Goal: Transaction & Acquisition: Purchase product/service

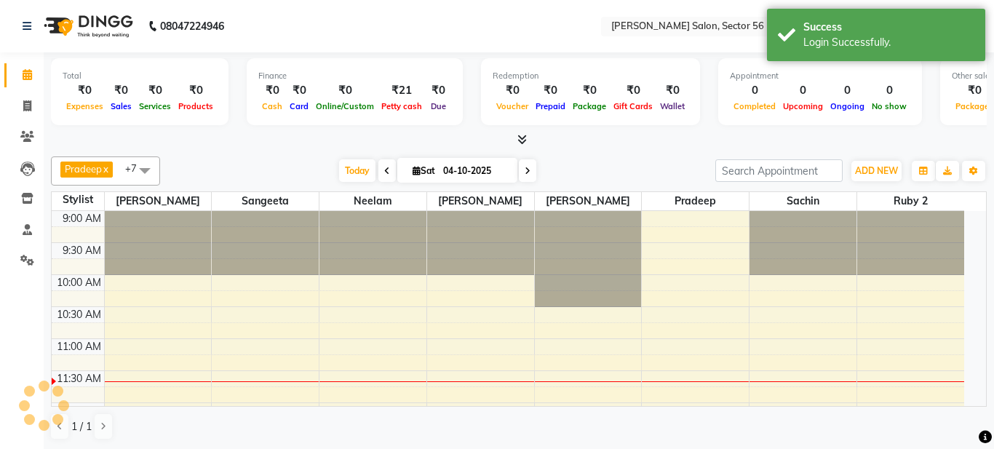
select select "en"
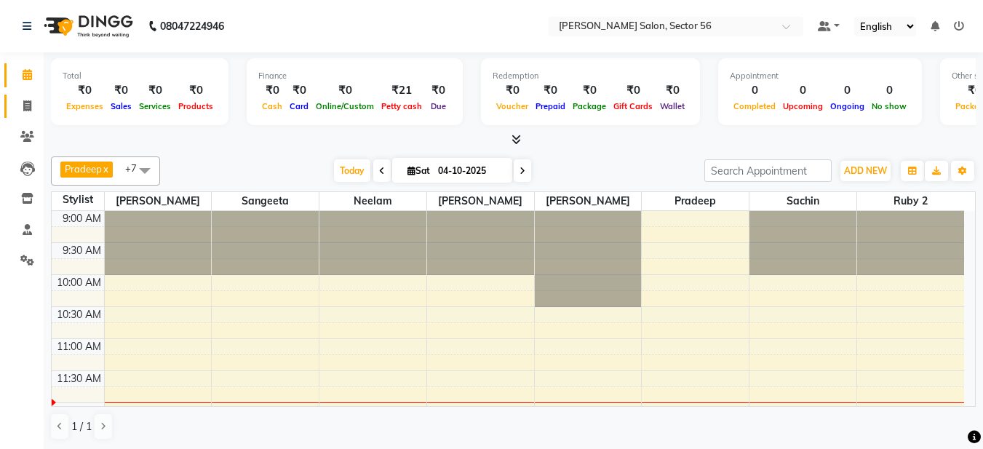
click at [23, 104] on icon at bounding box center [27, 105] width 8 height 11
click at [23, 105] on span at bounding box center [27, 106] width 25 height 17
click at [28, 107] on icon at bounding box center [27, 105] width 8 height 11
click at [26, 107] on icon at bounding box center [27, 105] width 8 height 11
click at [29, 79] on icon at bounding box center [27, 74] width 9 height 11
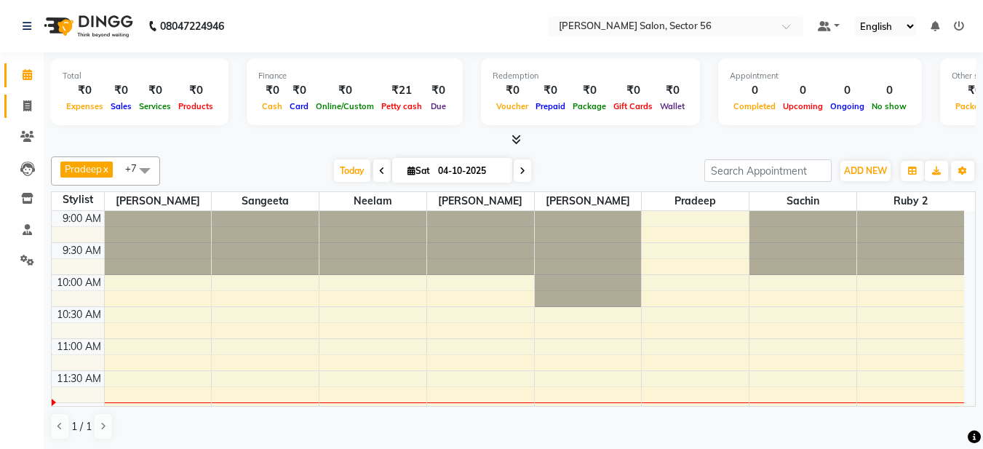
click at [28, 106] on icon at bounding box center [27, 105] width 8 height 11
click at [30, 106] on icon at bounding box center [27, 105] width 8 height 11
click at [27, 164] on icon at bounding box center [27, 169] width 15 height 15
click at [31, 169] on icon at bounding box center [27, 169] width 15 height 15
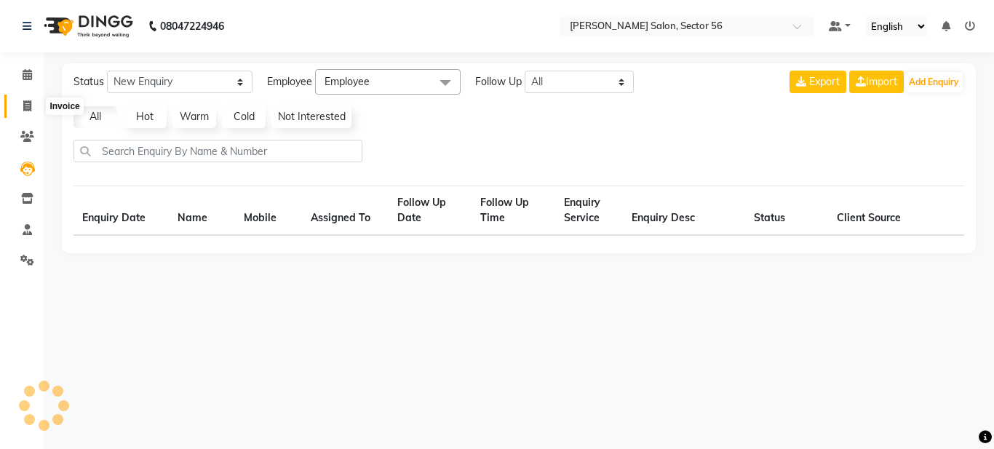
click at [23, 111] on span at bounding box center [27, 106] width 25 height 17
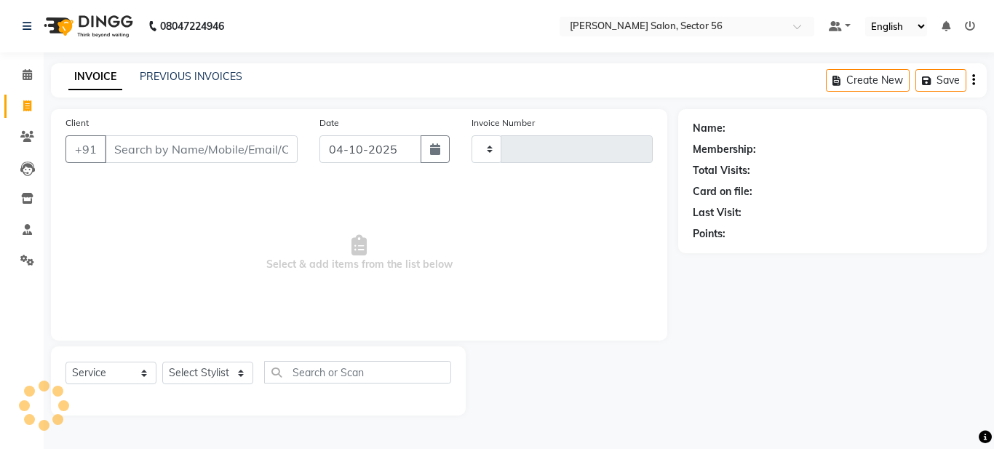
click at [27, 107] on icon at bounding box center [27, 105] width 8 height 11
click at [26, 107] on icon at bounding box center [27, 105] width 8 height 11
click at [24, 105] on icon at bounding box center [27, 105] width 8 height 11
select select "9000"
select select "service"
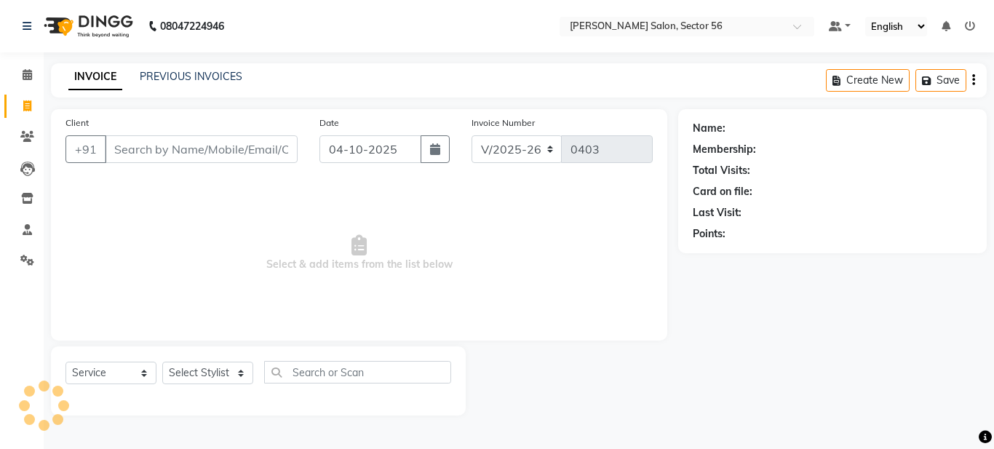
click at [33, 108] on span at bounding box center [27, 106] width 25 height 17
click at [37, 121] on li "Invoice" at bounding box center [22, 106] width 44 height 31
select select "service"
select select "9000"
type input "0403"
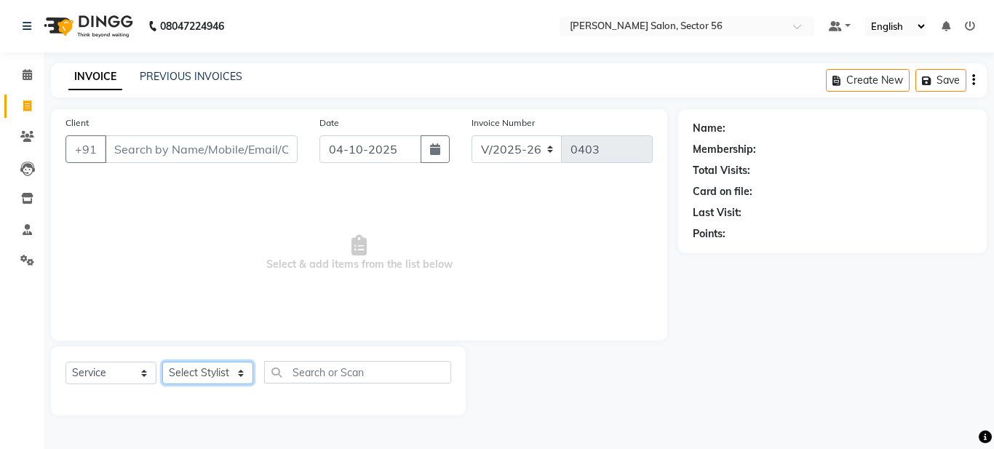
click at [197, 373] on select "Select Stylist [PERSON_NAME] [PERSON_NAME] [PERSON_NAME] [PERSON_NAME] [PERSON_…" at bounding box center [207, 373] width 91 height 23
click at [198, 373] on select "Select Stylist [PERSON_NAME] [PERSON_NAME] [PERSON_NAME] [PERSON_NAME] [PERSON_…" at bounding box center [207, 373] width 91 height 23
click at [198, 372] on select "Select Stylist [PERSON_NAME] [PERSON_NAME] [PERSON_NAME] [PERSON_NAME] [PERSON_…" at bounding box center [207, 373] width 91 height 23
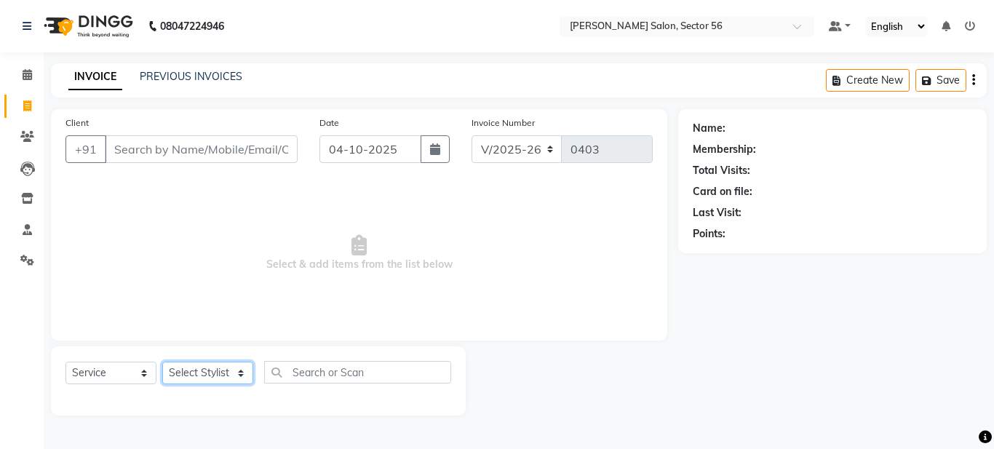
click at [198, 371] on select "Select Stylist [PERSON_NAME] [PERSON_NAME] [PERSON_NAME] [PERSON_NAME] [PERSON_…" at bounding box center [207, 373] width 91 height 23
click at [138, 148] on input "Client" at bounding box center [201, 149] width 193 height 28
click at [183, 72] on link "PREVIOUS INVOICES" at bounding box center [191, 76] width 103 height 13
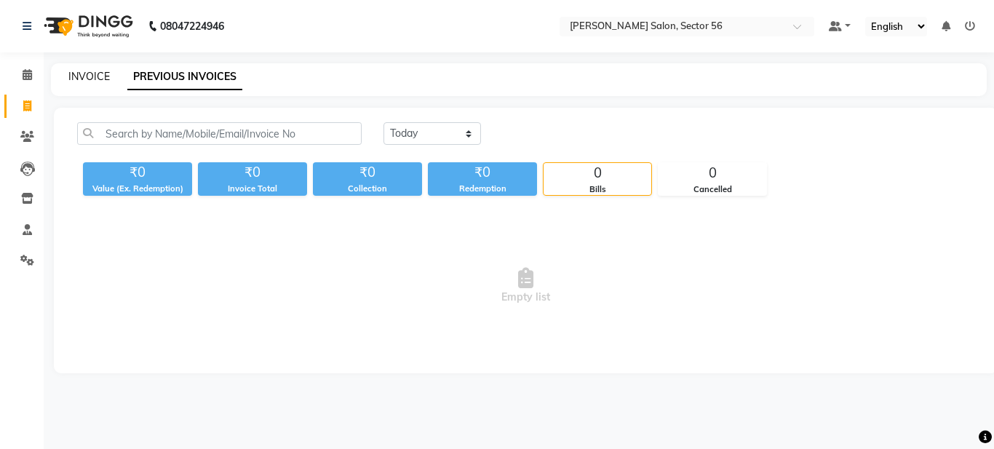
click at [97, 81] on div "INVOICE" at bounding box center [88, 76] width 41 height 15
click at [95, 73] on link "INVOICE" at bounding box center [88, 76] width 41 height 13
select select "service"
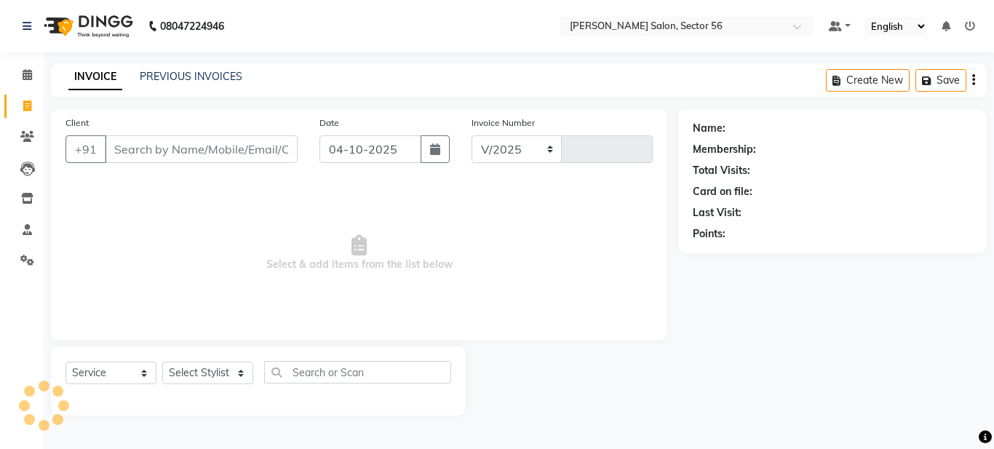
select select "9000"
type input "0403"
click at [131, 151] on input "Client" at bounding box center [201, 149] width 193 height 28
click at [129, 151] on input "Client" at bounding box center [201, 149] width 193 height 28
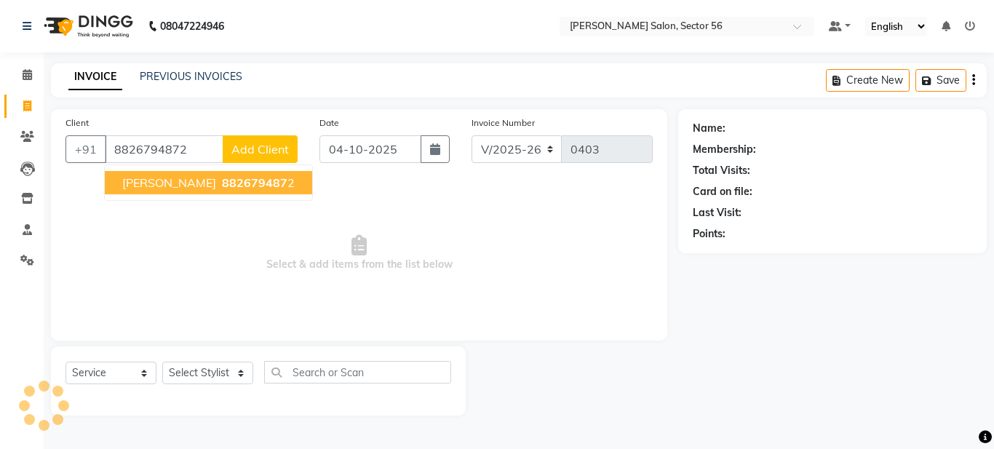
type input "8826794872"
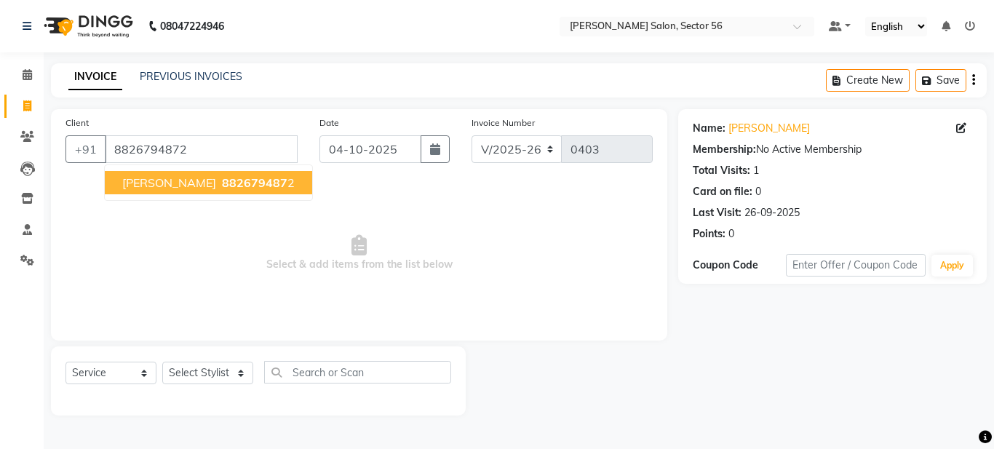
click at [197, 167] on ngb-typeahead-window "[PERSON_NAME] ji 882679487 2" at bounding box center [208, 182] width 209 height 36
click at [222, 184] on span "882679487" at bounding box center [254, 182] width 65 height 15
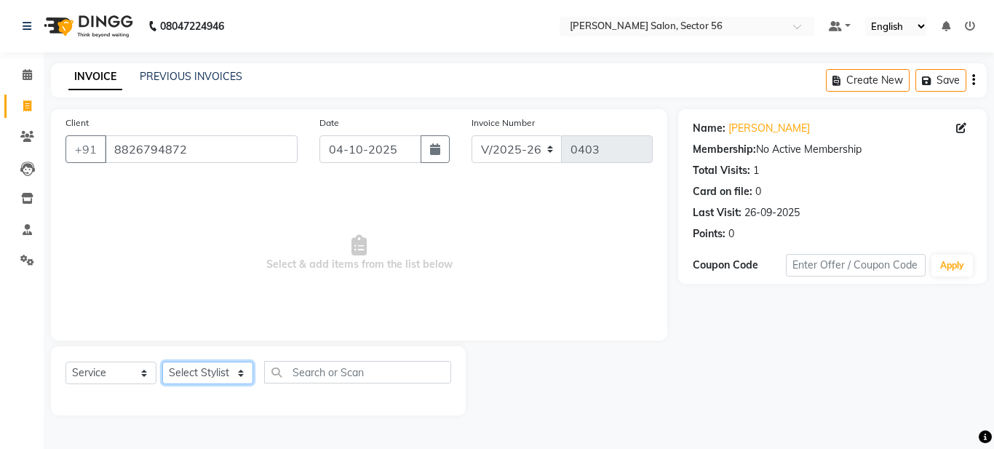
click at [238, 367] on select "Select Stylist [PERSON_NAME] [PERSON_NAME] [PERSON_NAME] [PERSON_NAME] [PERSON_…" at bounding box center [207, 373] width 91 height 23
select select "93435"
click at [162, 362] on select "Select Stylist [PERSON_NAME] [PERSON_NAME] [PERSON_NAME] [PERSON_NAME] [PERSON_…" at bounding box center [207, 373] width 91 height 23
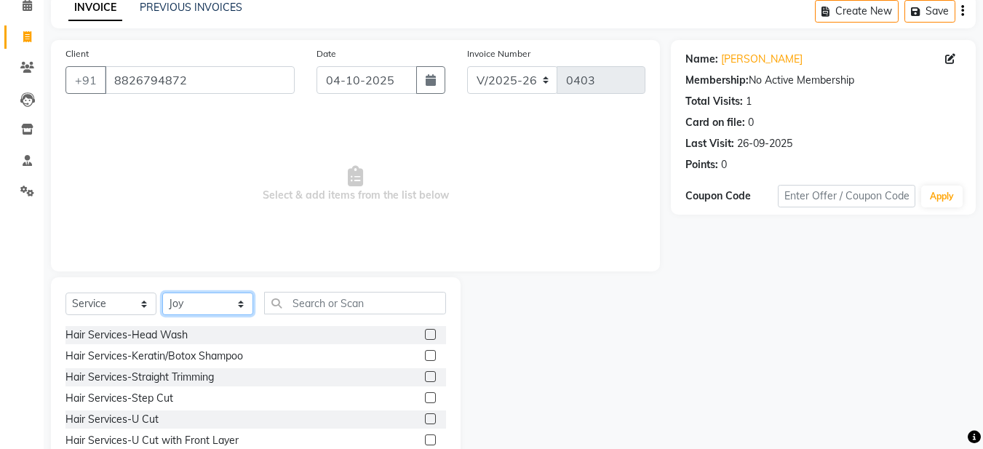
scroll to position [134, 0]
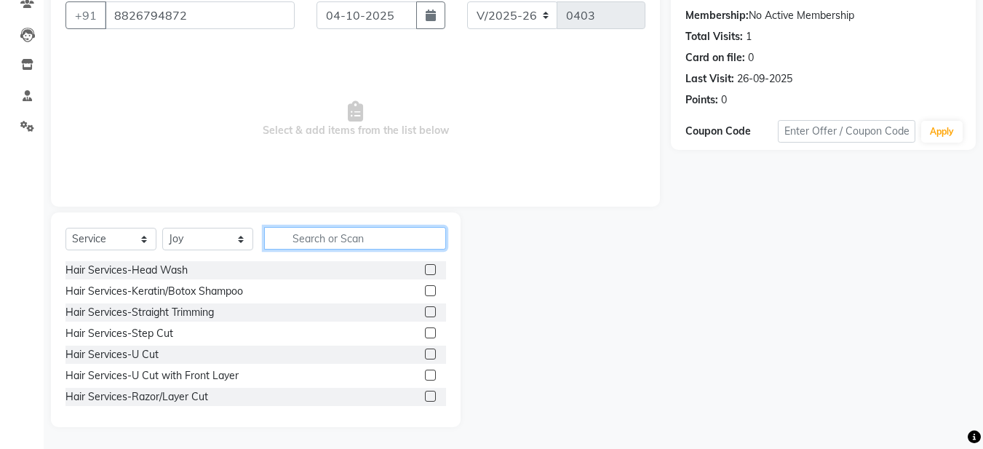
click at [288, 231] on input "text" at bounding box center [355, 238] width 182 height 23
click at [425, 293] on label at bounding box center [430, 290] width 11 height 11
click at [425, 293] on input "checkbox" at bounding box center [429, 291] width 9 height 9
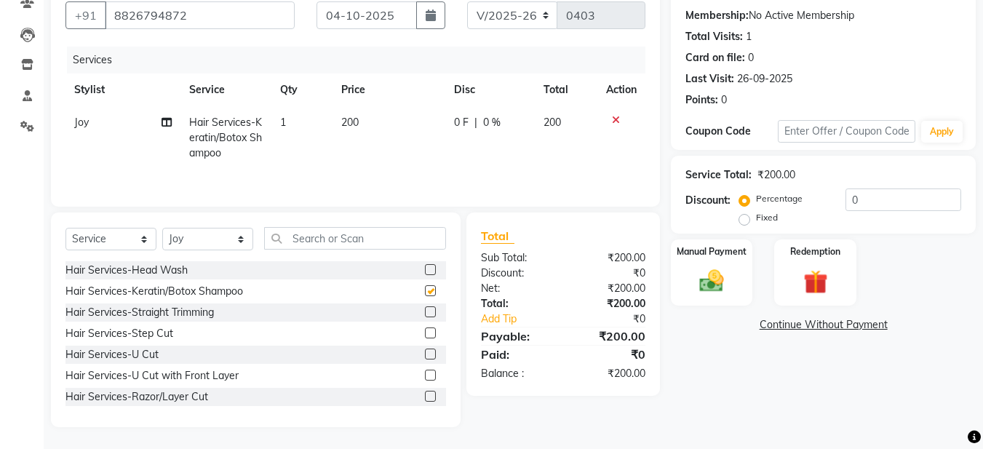
checkbox input "false"
click at [718, 285] on img at bounding box center [711, 280] width 41 height 29
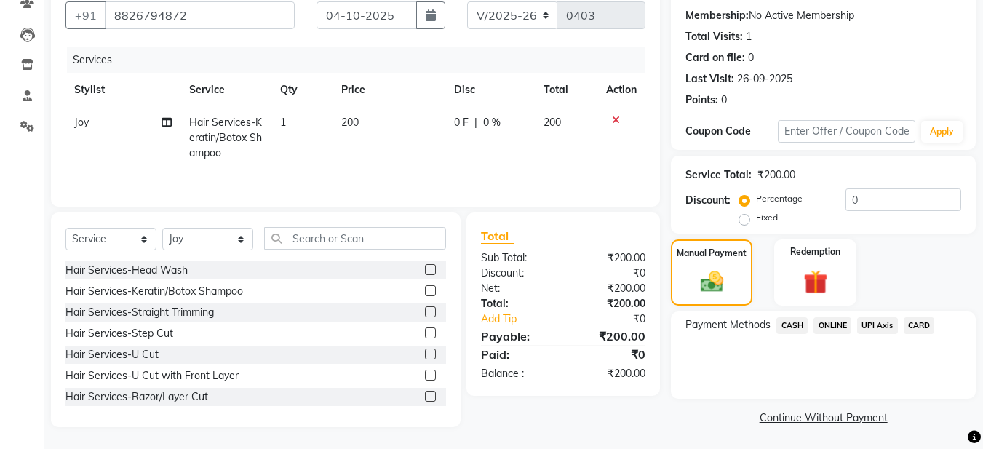
drag, startPoint x: 822, startPoint y: 323, endPoint x: 814, endPoint y: 313, distance: 13.0
click at [821, 323] on span "ONLINE" at bounding box center [833, 325] width 38 height 17
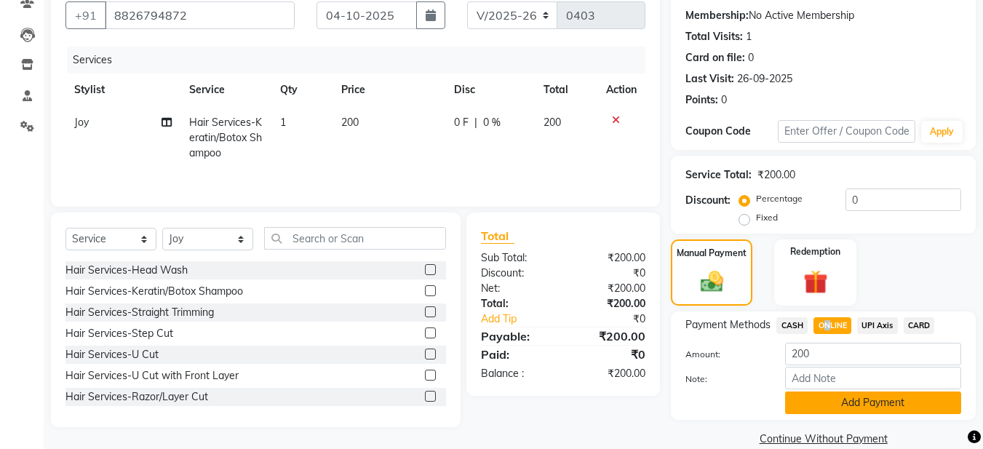
click at [820, 400] on button "Add Payment" at bounding box center [873, 403] width 176 height 23
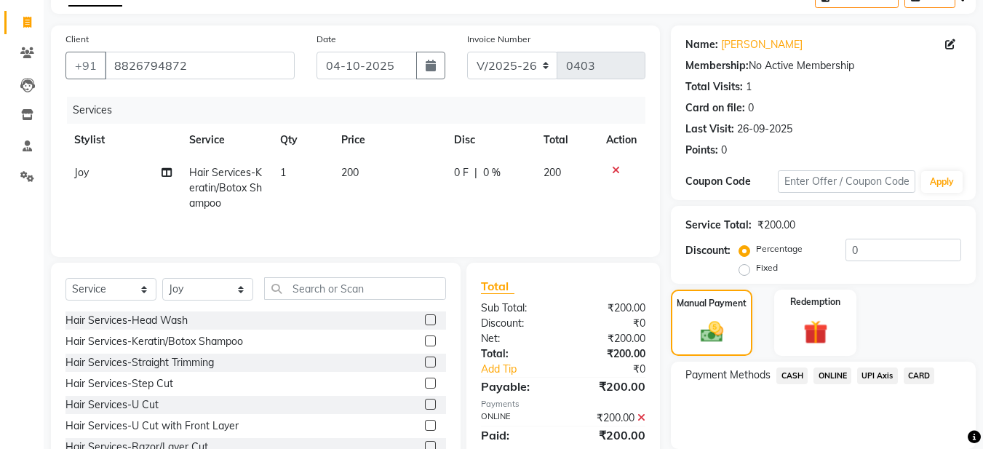
click at [820, 405] on div "Name: [PERSON_NAME] Membership: No Active Membership Total Visits: 1 Card on fi…" at bounding box center [829, 293] width 316 height 536
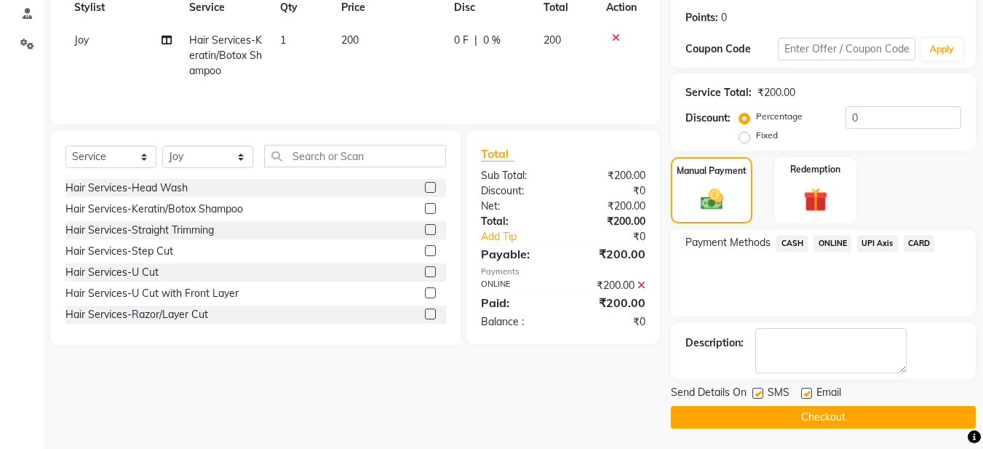
scroll to position [218, 0]
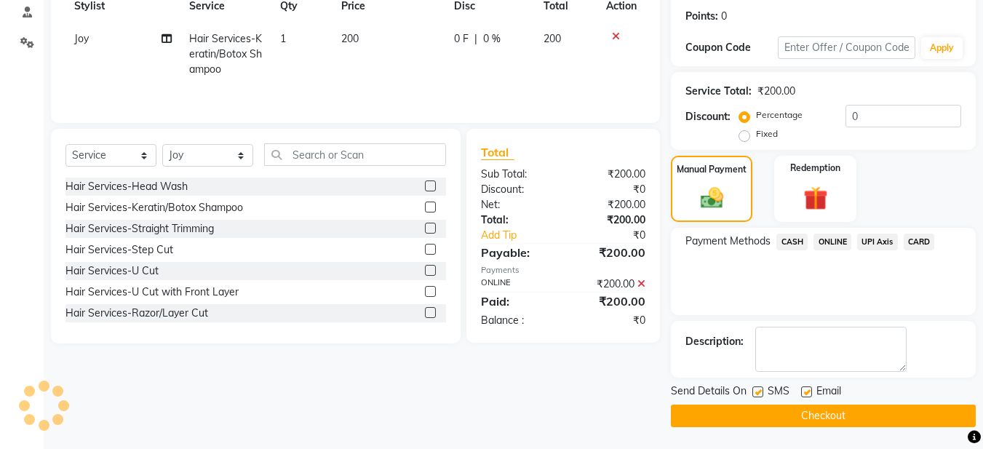
click at [785, 416] on button "Checkout" at bounding box center [823, 416] width 305 height 23
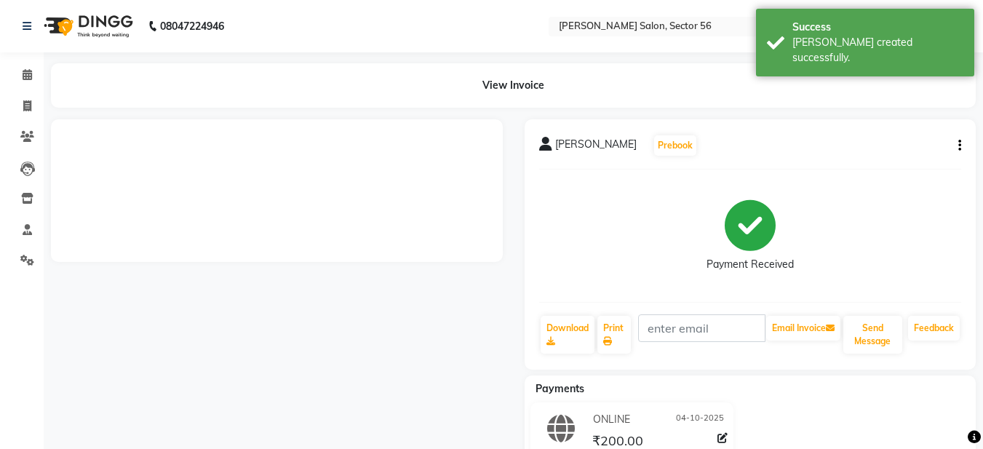
click at [881, 356] on div "[PERSON_NAME] ji Prebook Payment Received Download Print Email Invoice Send Mes…" at bounding box center [751, 244] width 452 height 250
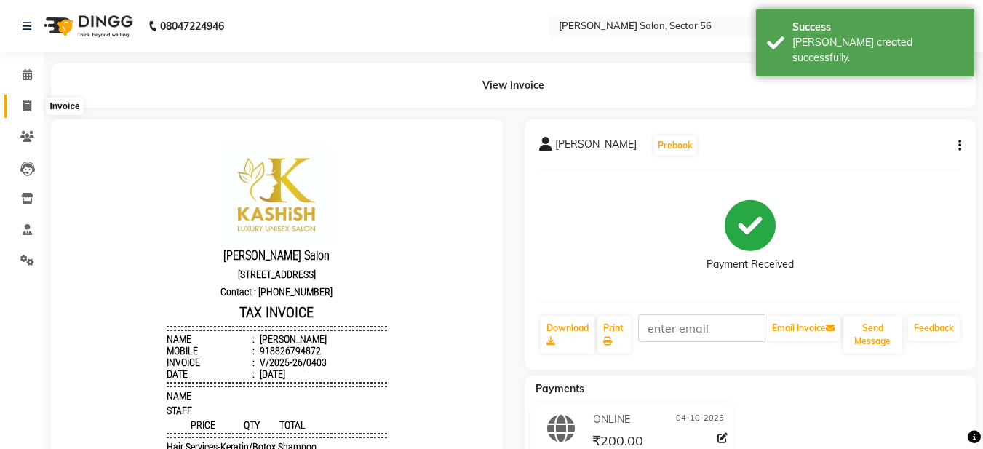
click at [25, 110] on icon at bounding box center [27, 105] width 8 height 11
select select "service"
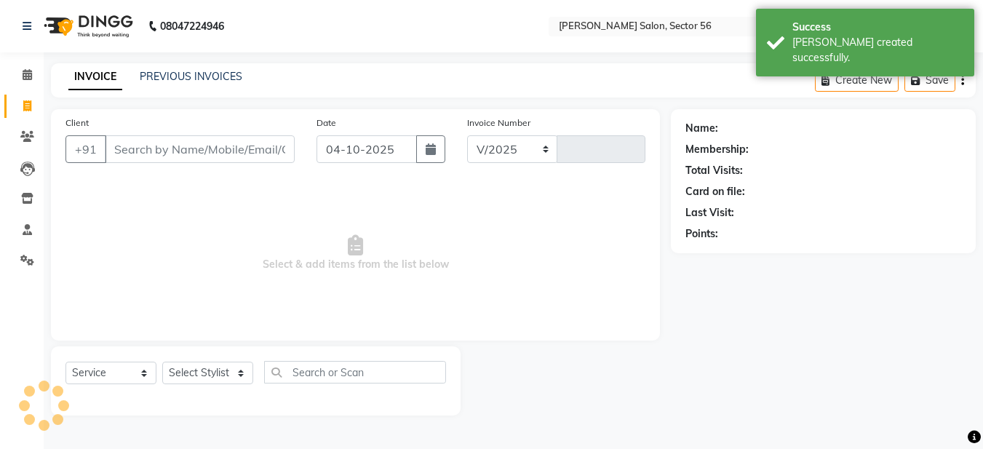
select select "9000"
type input "0404"
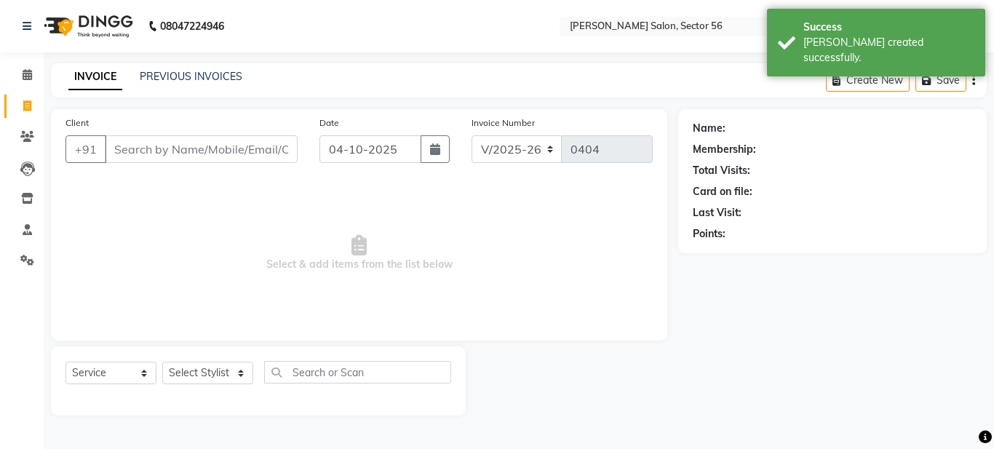
click at [119, 145] on input "Client" at bounding box center [201, 149] width 193 height 28
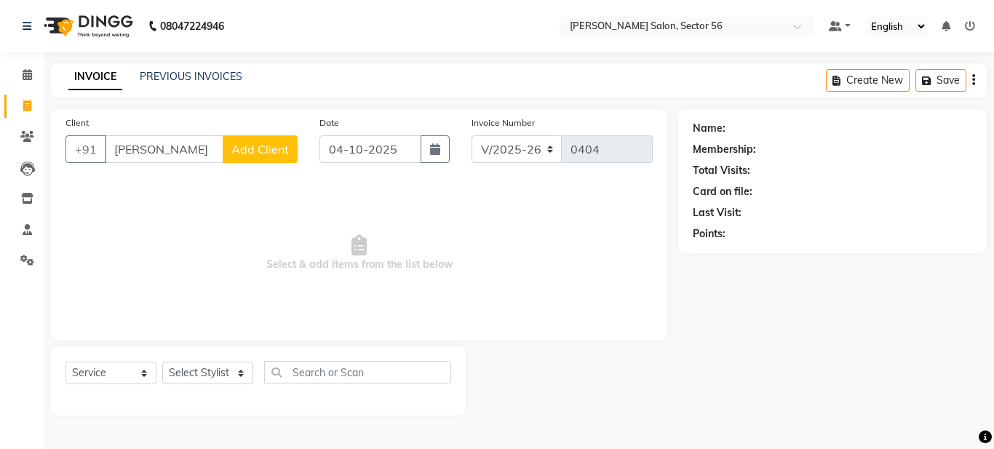
type input "[PERSON_NAME]"
click at [253, 155] on span "Add Client" at bounding box center [259, 149] width 57 height 15
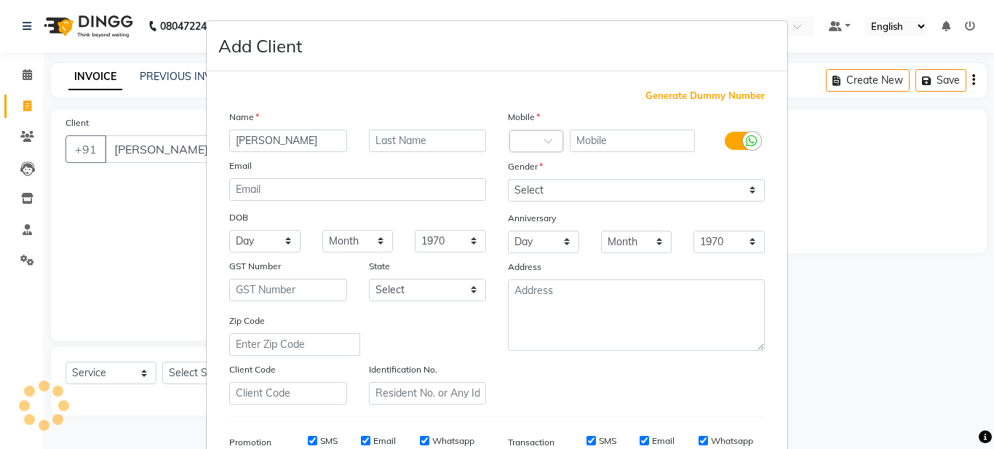
click at [653, 98] on span "Generate Dummy Number" at bounding box center [704, 96] width 119 height 15
type input "1394400000067"
checkbox input "false"
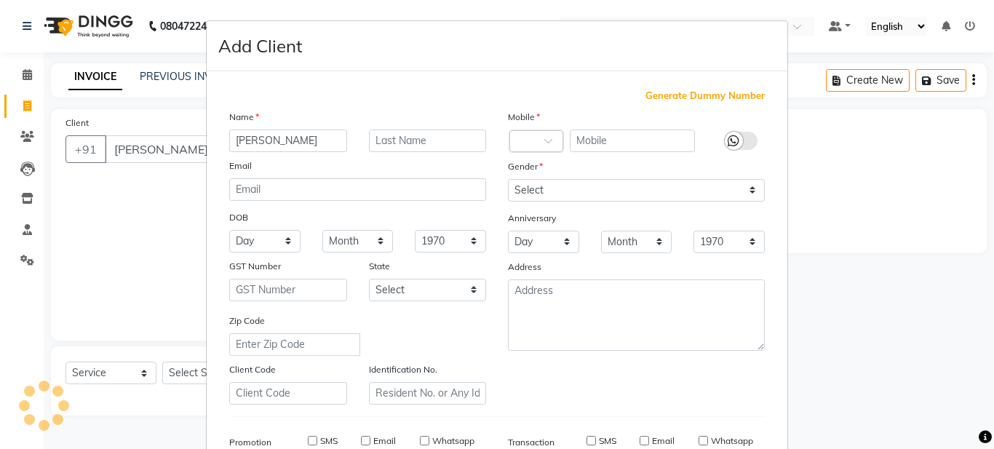
checkbox input "false"
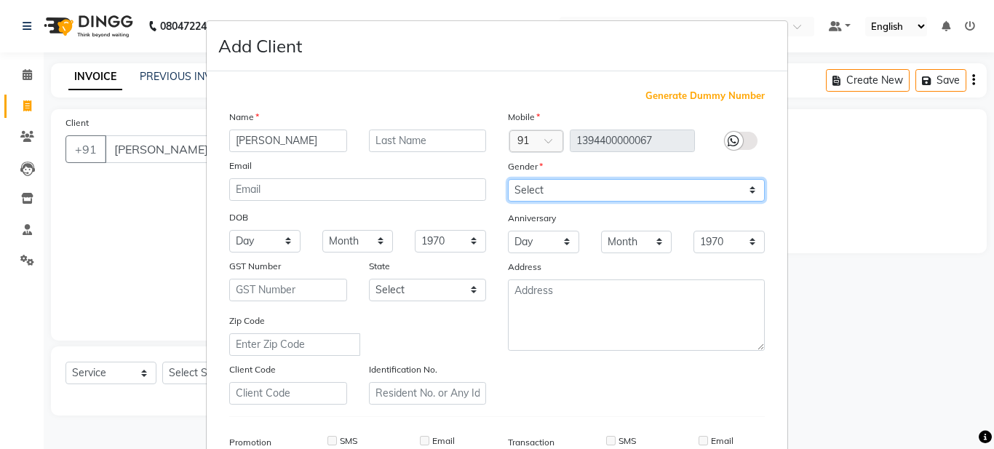
click at [582, 189] on select "Select [DEMOGRAPHIC_DATA] [DEMOGRAPHIC_DATA] Other Prefer Not To Say" at bounding box center [636, 190] width 257 height 23
select select "[DEMOGRAPHIC_DATA]"
click at [508, 179] on select "Select [DEMOGRAPHIC_DATA] [DEMOGRAPHIC_DATA] Other Prefer Not To Say" at bounding box center [636, 190] width 257 height 23
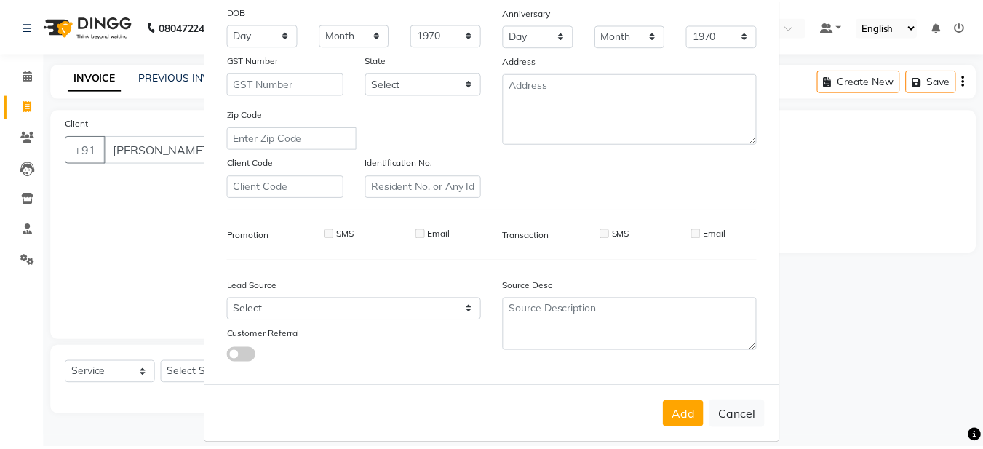
scroll to position [223, 0]
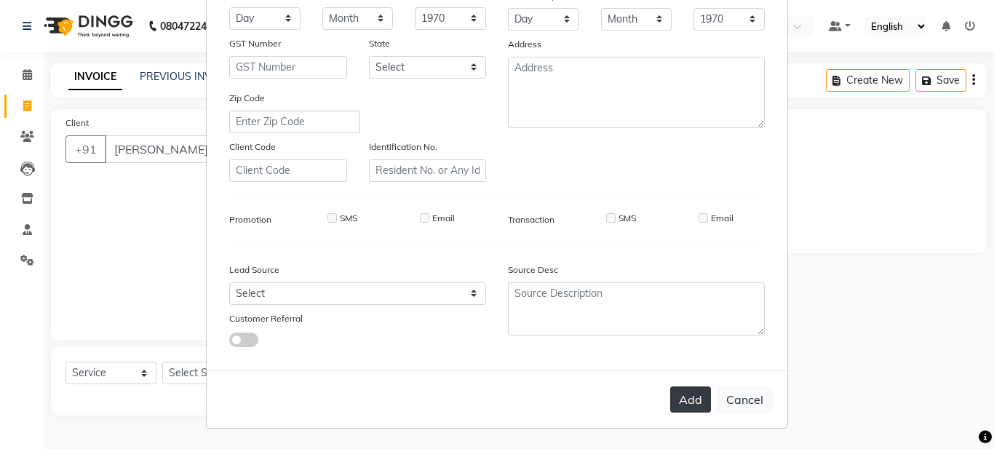
click at [687, 404] on button "Add" at bounding box center [690, 399] width 41 height 26
type input "1394400000067"
select select
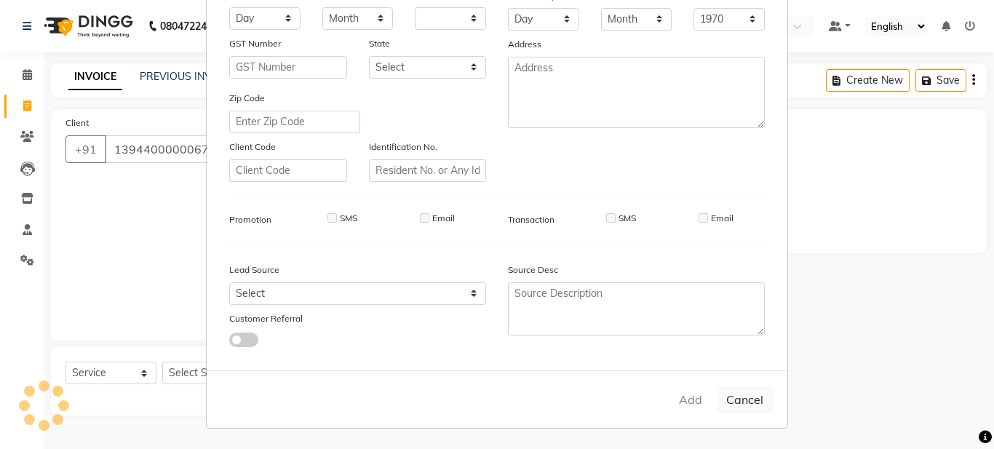
select select
checkbox input "false"
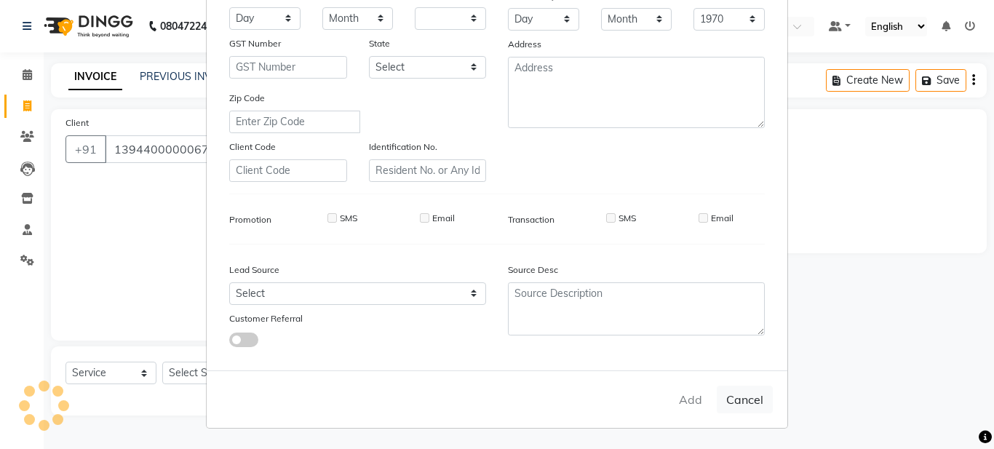
checkbox input "false"
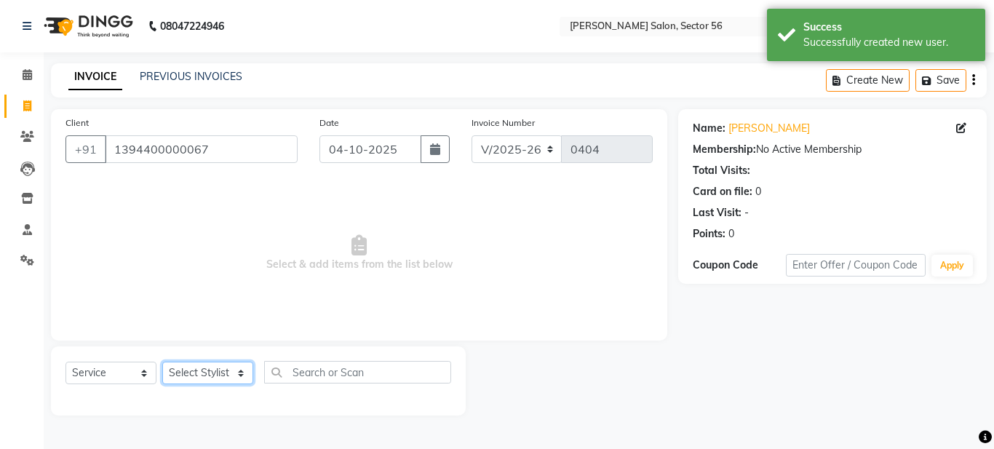
click at [204, 378] on select "Select Stylist [PERSON_NAME] [PERSON_NAME] [PERSON_NAME] [PERSON_NAME] [PERSON_…" at bounding box center [207, 373] width 91 height 23
select select "91304"
click at [162, 362] on select "Select Stylist [PERSON_NAME] [PERSON_NAME] [PERSON_NAME] [PERSON_NAME] [PERSON_…" at bounding box center [207, 373] width 91 height 23
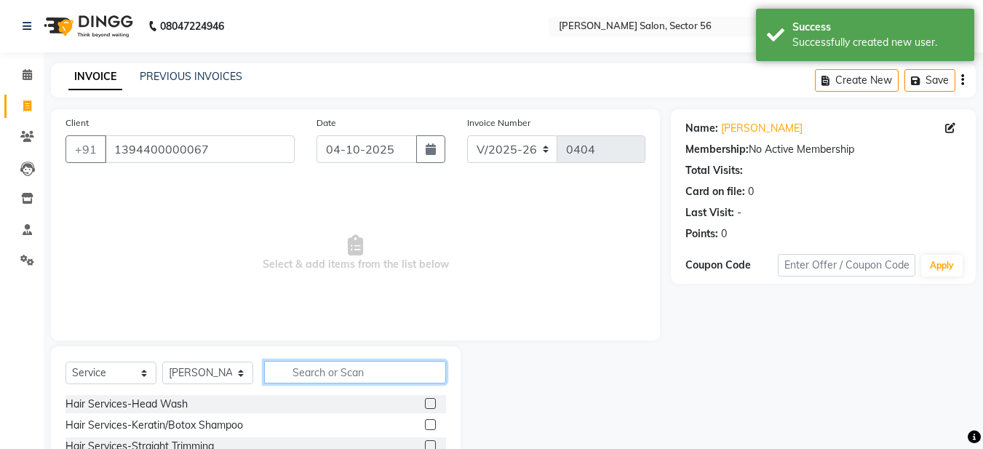
click at [290, 362] on input "text" at bounding box center [355, 372] width 182 height 23
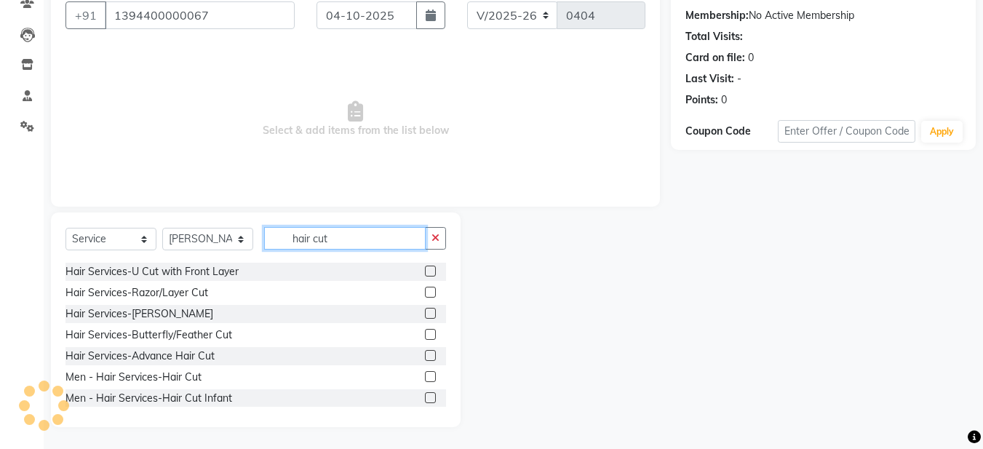
scroll to position [44, 0]
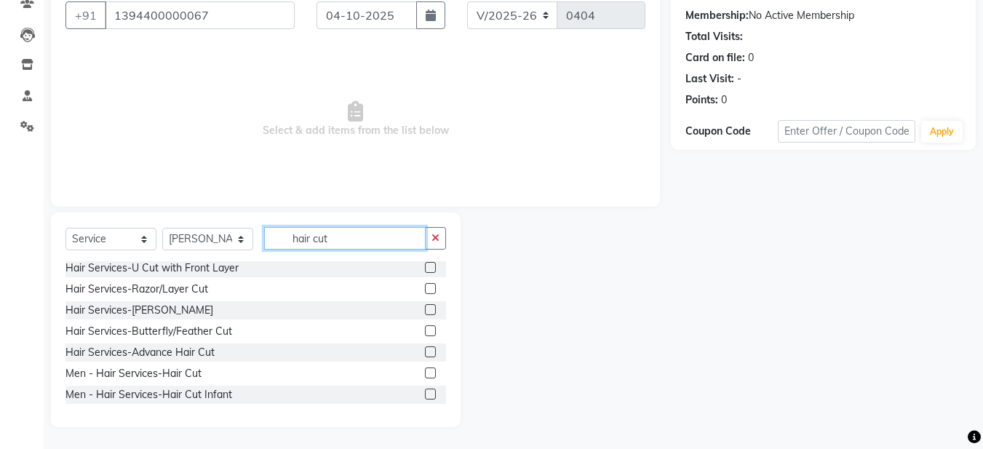
type input "hair cut"
click at [425, 396] on label at bounding box center [430, 394] width 11 height 11
click at [425, 396] on input "checkbox" at bounding box center [429, 394] width 9 height 9
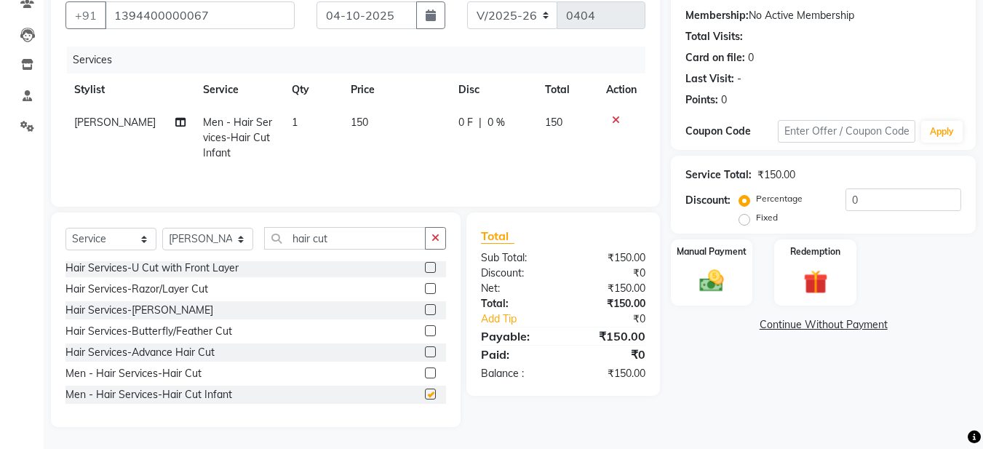
checkbox input "false"
click at [440, 240] on button "button" at bounding box center [435, 238] width 21 height 23
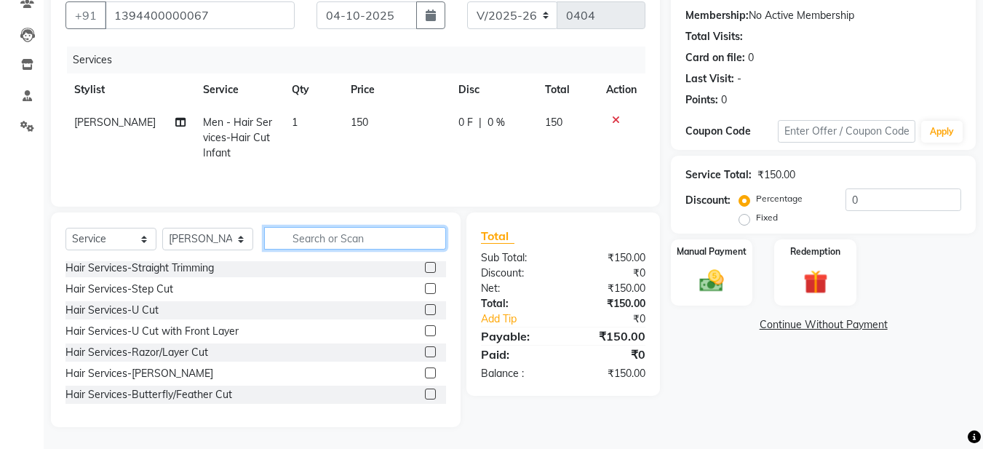
scroll to position [108, 0]
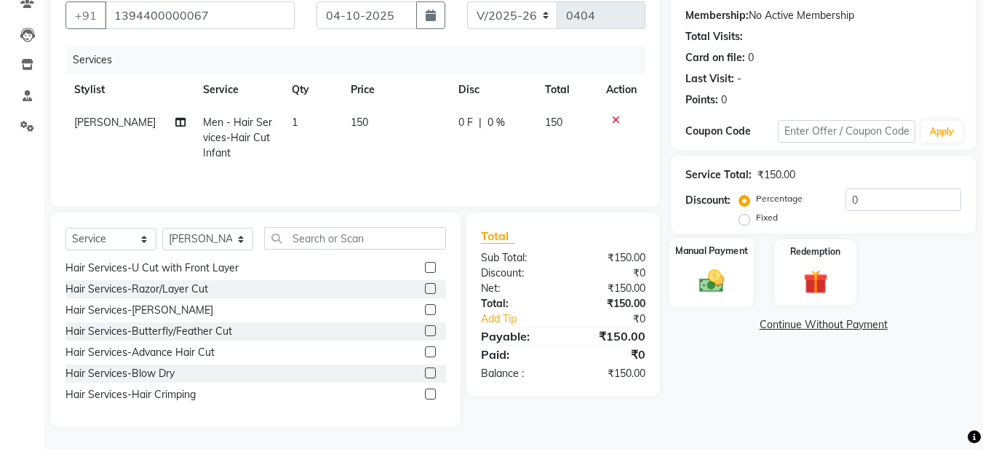
click at [711, 287] on img at bounding box center [711, 280] width 41 height 29
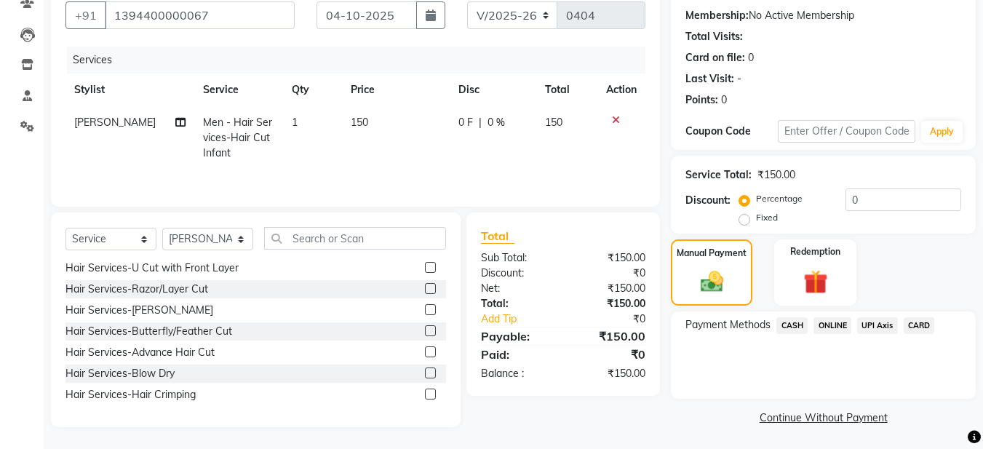
click at [822, 326] on span "ONLINE" at bounding box center [833, 325] width 38 height 17
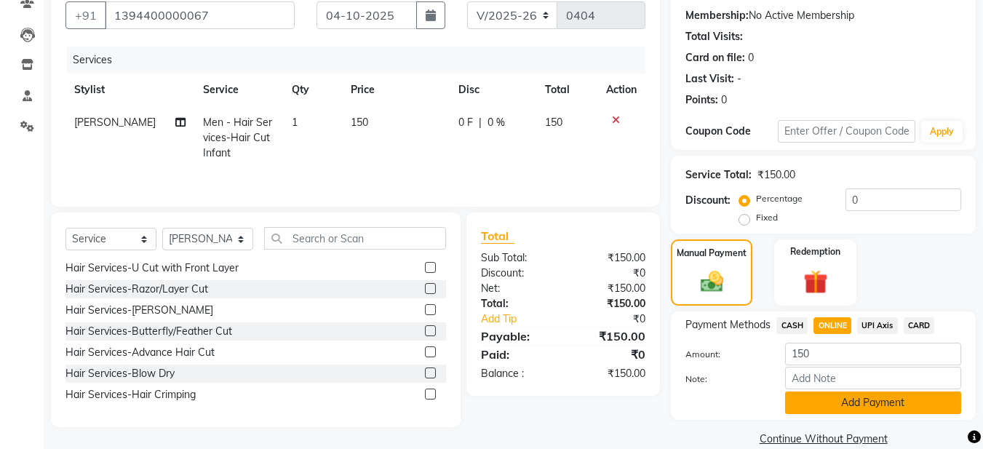
click at [843, 405] on button "Add Payment" at bounding box center [873, 403] width 176 height 23
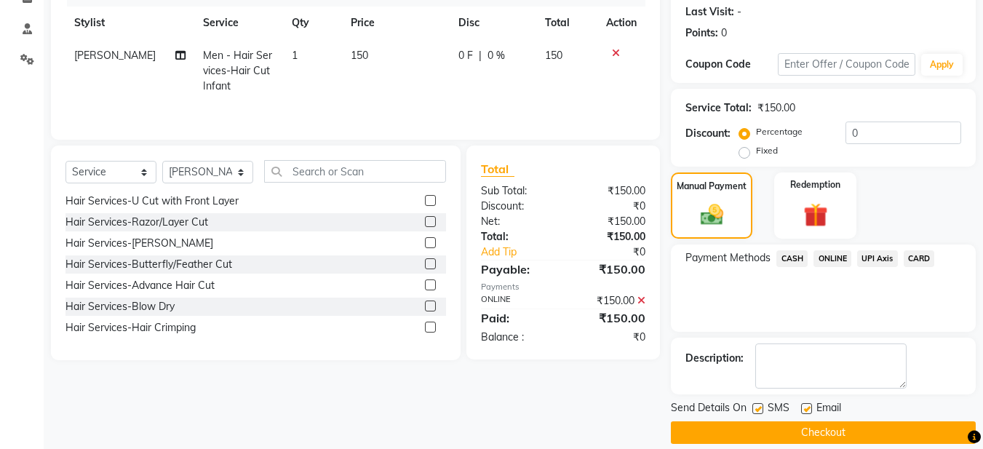
scroll to position [218, 0]
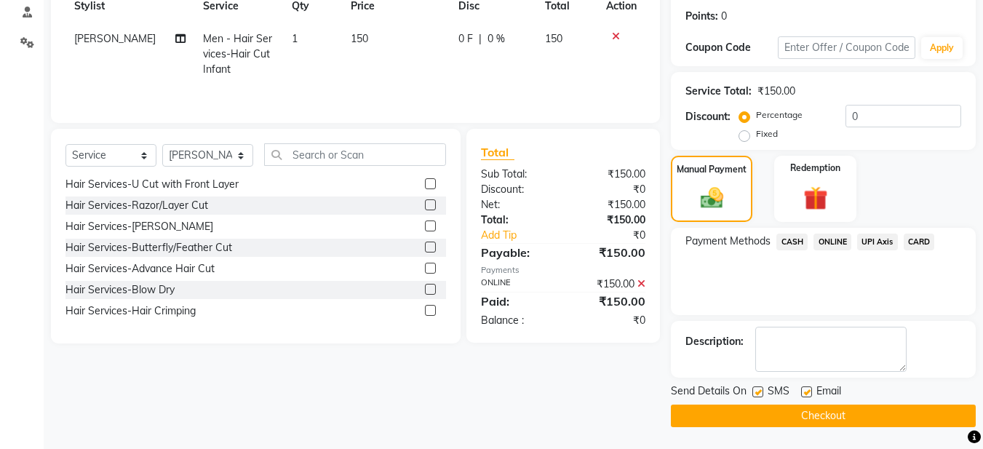
click at [810, 391] on label at bounding box center [806, 391] width 11 height 11
click at [810, 391] on input "checkbox" at bounding box center [805, 392] width 9 height 9
checkbox input "false"
click at [827, 412] on button "Checkout" at bounding box center [823, 416] width 305 height 23
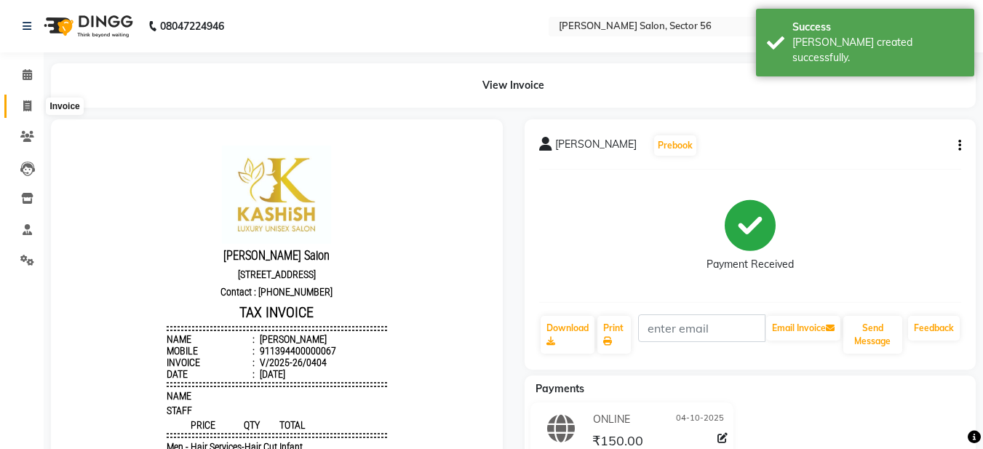
click at [33, 110] on span at bounding box center [27, 106] width 25 height 17
select select "service"
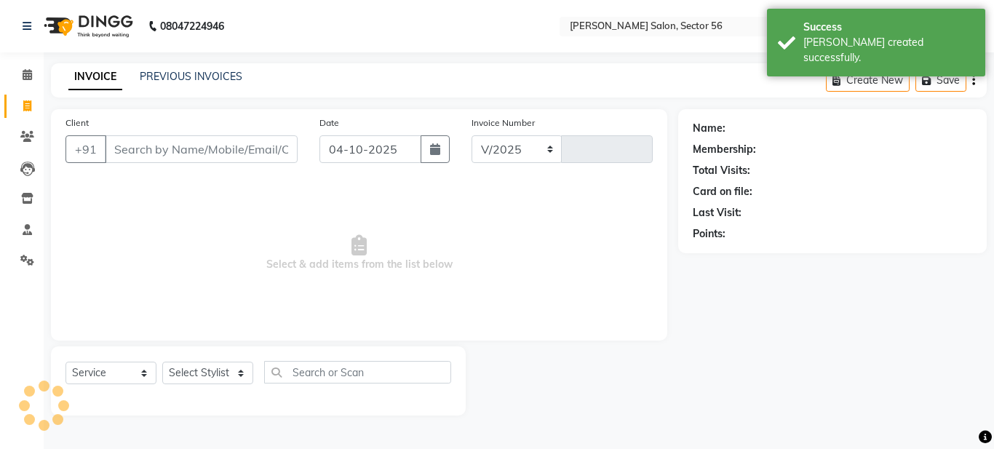
select select "9000"
type input "0405"
click at [140, 151] on input "Client" at bounding box center [201, 149] width 193 height 28
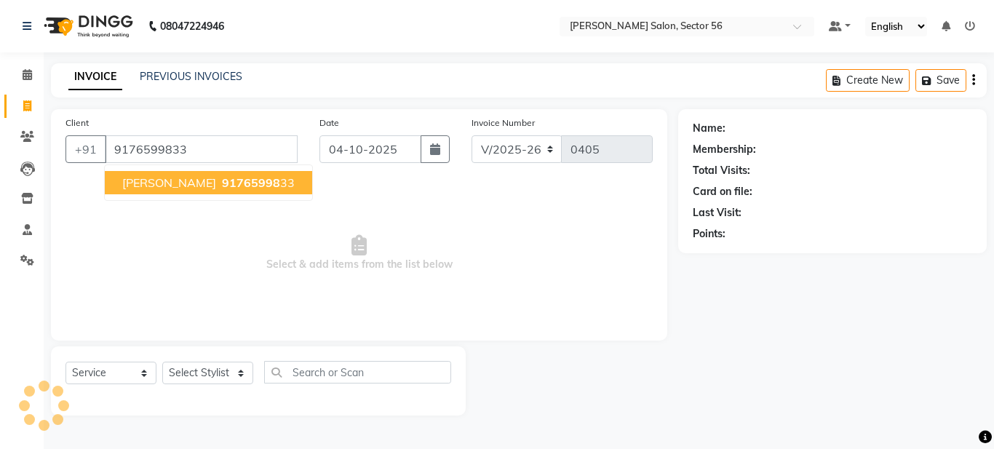
type input "9176599833"
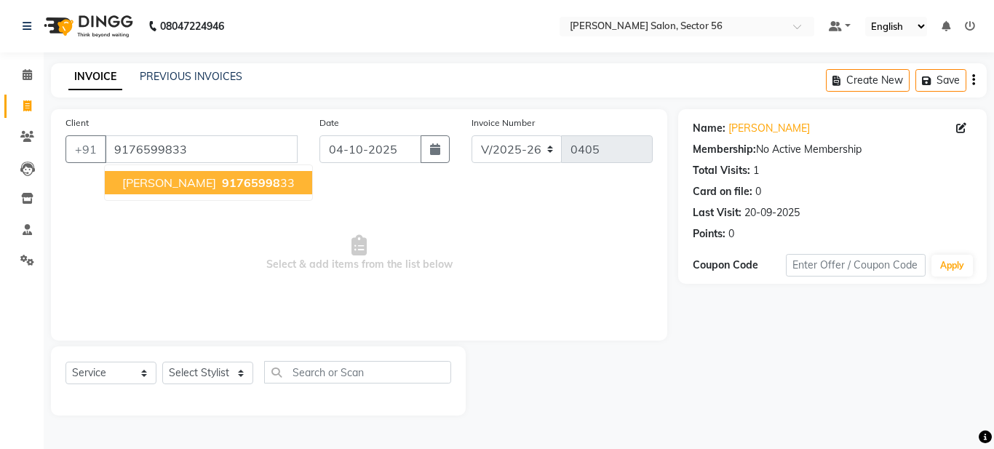
click at [154, 182] on span "[PERSON_NAME]" at bounding box center [169, 182] width 94 height 15
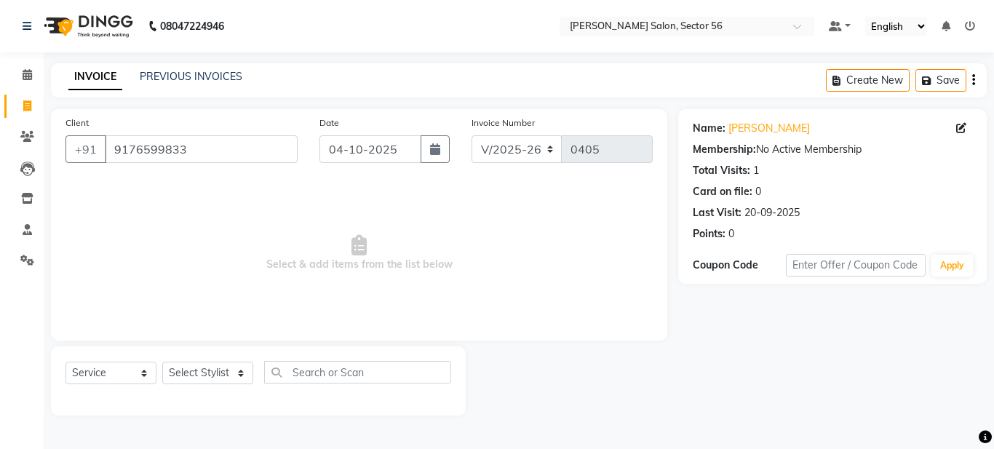
click at [359, 237] on icon at bounding box center [358, 245] width 15 height 20
click at [233, 371] on select "Select Stylist [PERSON_NAME] [PERSON_NAME] [PERSON_NAME] [PERSON_NAME] [PERSON_…" at bounding box center [207, 373] width 91 height 23
select select "92143"
click at [162, 362] on select "Select Stylist [PERSON_NAME] [PERSON_NAME] [PERSON_NAME] [PERSON_NAME] [PERSON_…" at bounding box center [207, 373] width 91 height 23
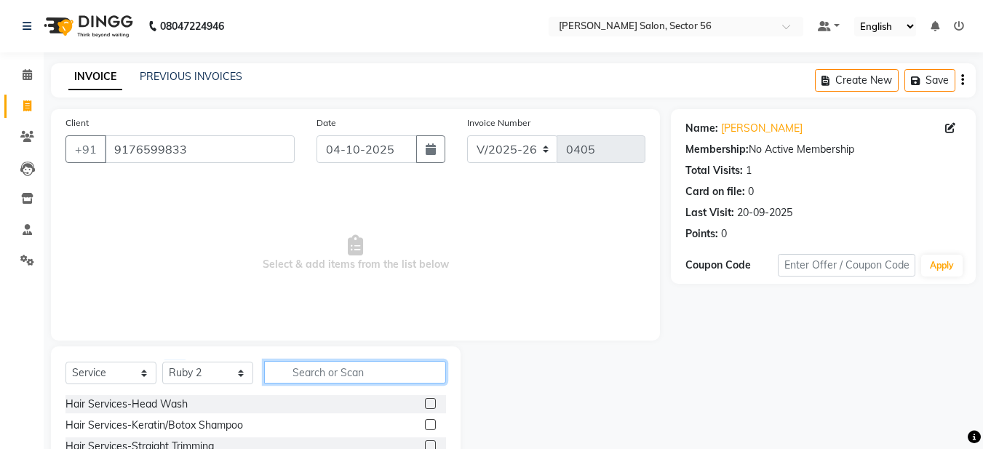
click at [298, 366] on input "text" at bounding box center [355, 372] width 182 height 23
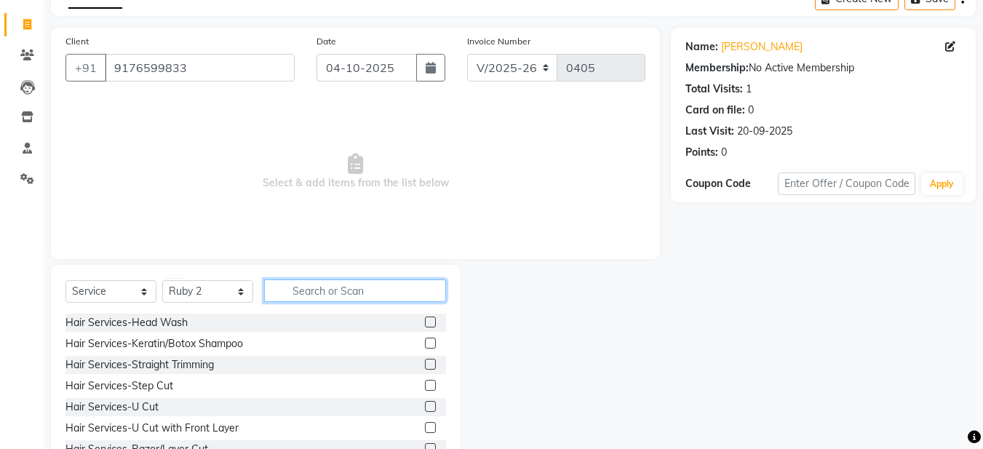
scroll to position [134, 0]
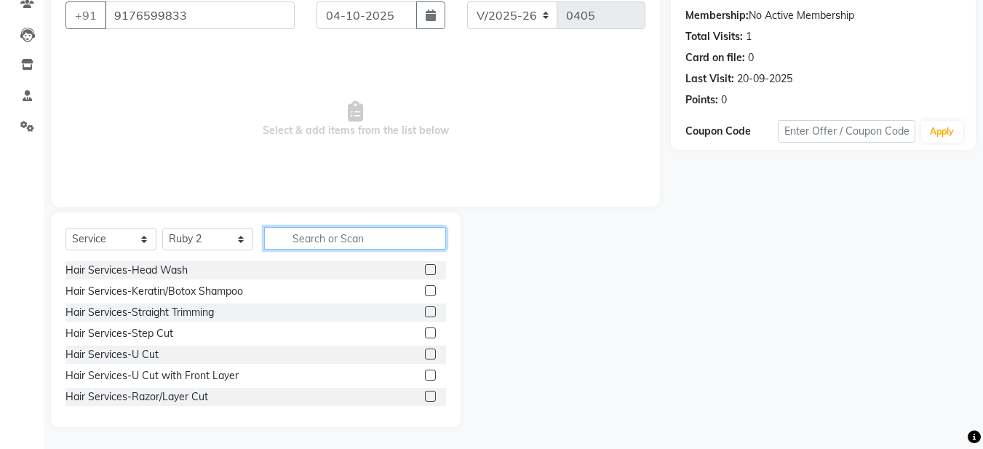
click at [290, 242] on input "text" at bounding box center [355, 238] width 182 height 23
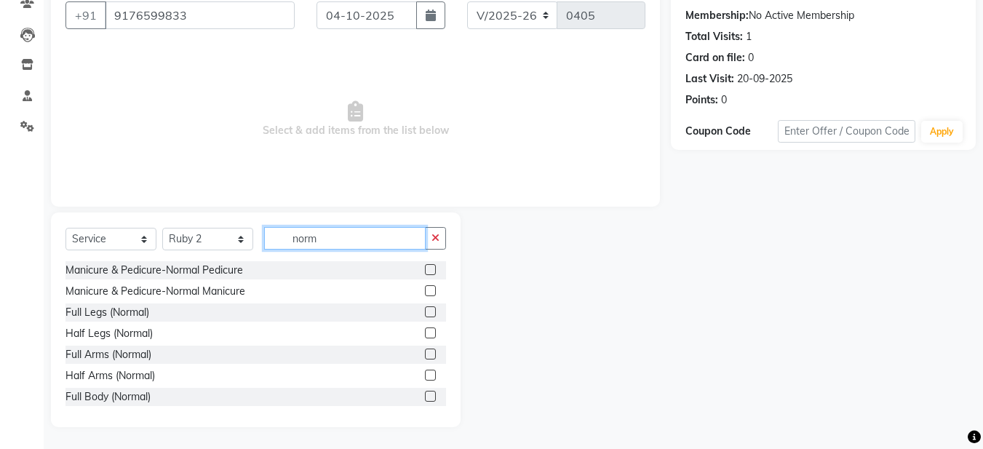
type input "norm"
click at [425, 311] on label at bounding box center [430, 311] width 11 height 11
click at [425, 311] on input "checkbox" at bounding box center [429, 312] width 9 height 9
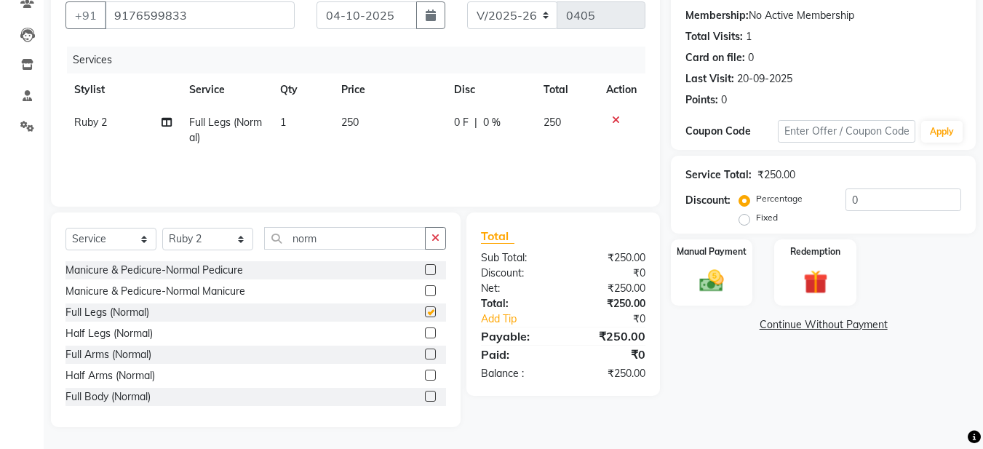
checkbox input "false"
click at [425, 354] on label at bounding box center [430, 354] width 11 height 11
click at [425, 354] on input "checkbox" at bounding box center [429, 354] width 9 height 9
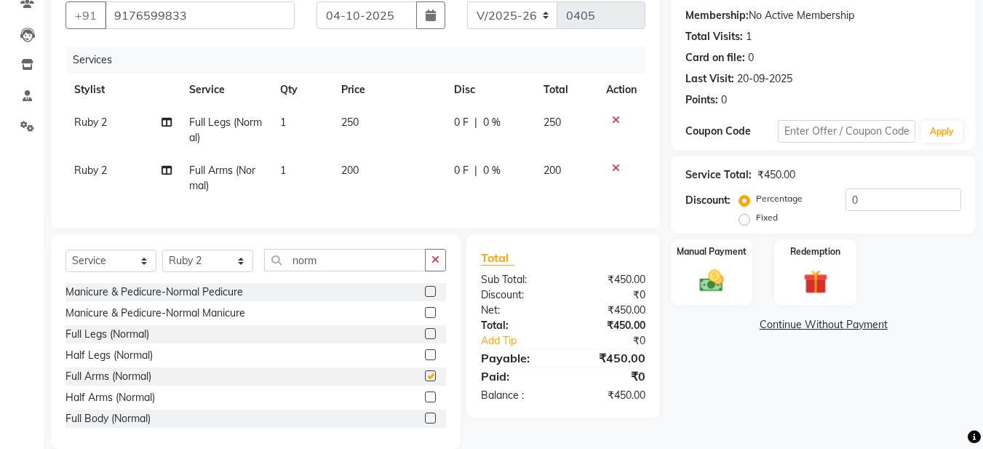
checkbox input "false"
click at [440, 271] on button "button" at bounding box center [435, 260] width 21 height 23
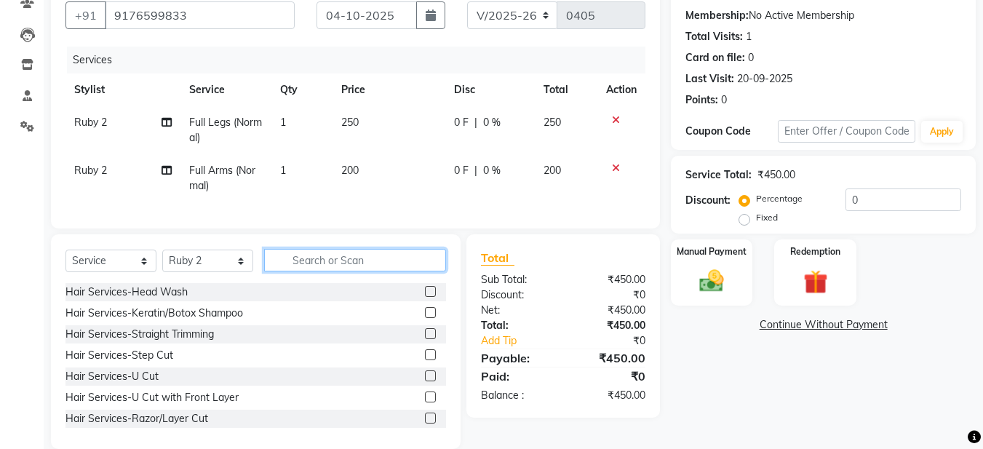
click at [310, 267] on input "text" at bounding box center [355, 260] width 182 height 23
click at [290, 271] on input "text" at bounding box center [355, 260] width 182 height 23
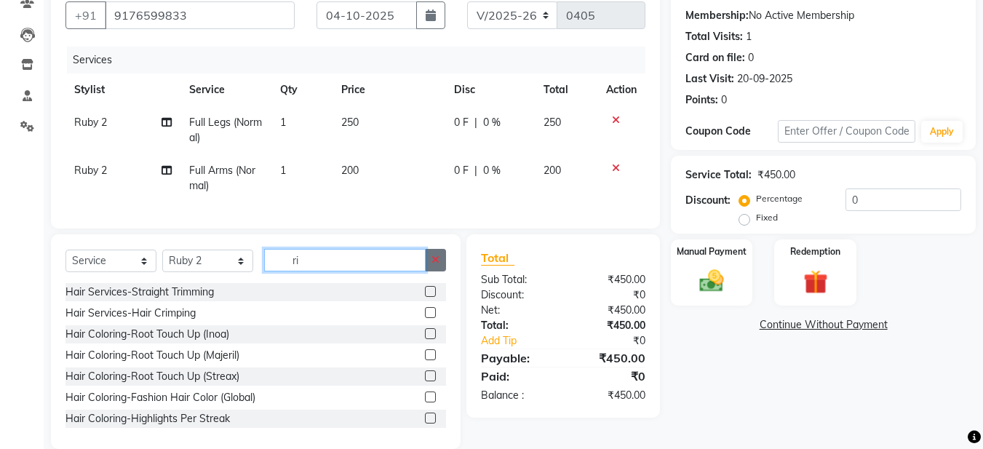
type input "ri"
click at [434, 265] on icon "button" at bounding box center [436, 260] width 8 height 10
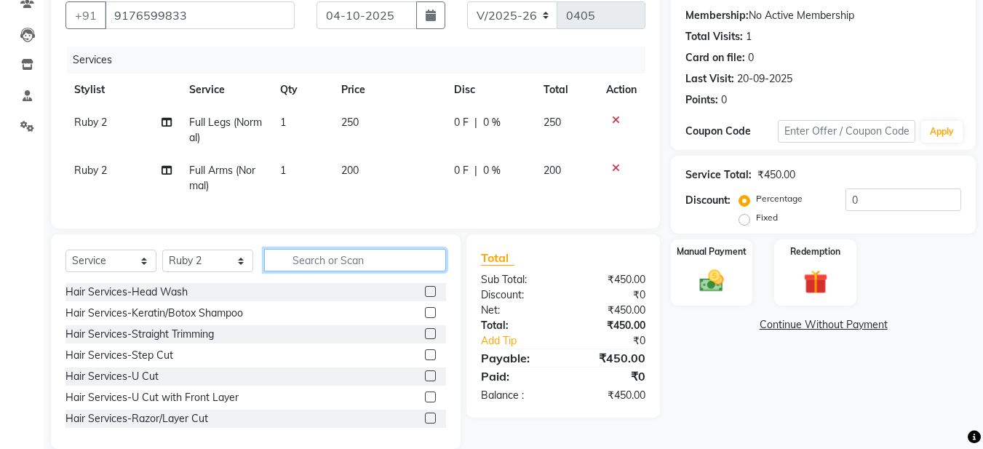
click at [368, 270] on input "text" at bounding box center [355, 260] width 182 height 23
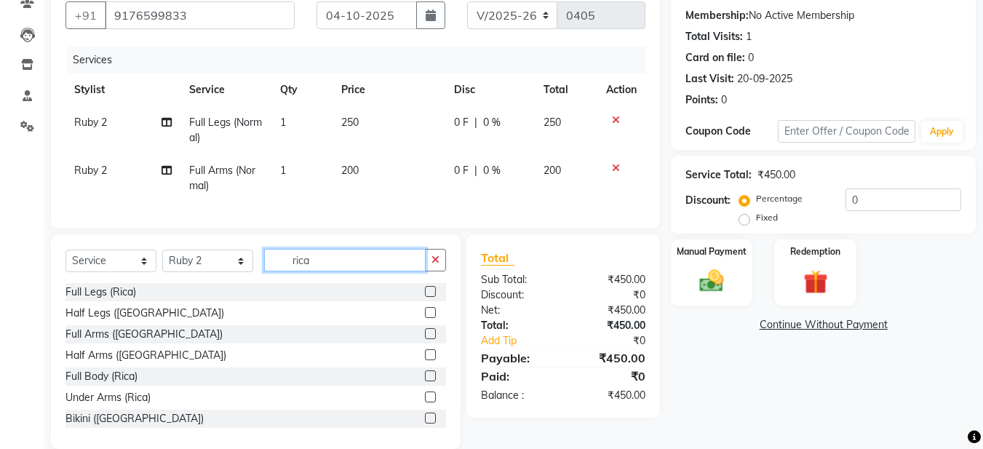
type input "rica"
click at [425, 402] on label at bounding box center [430, 397] width 11 height 11
click at [425, 402] on input "checkbox" at bounding box center [429, 397] width 9 height 9
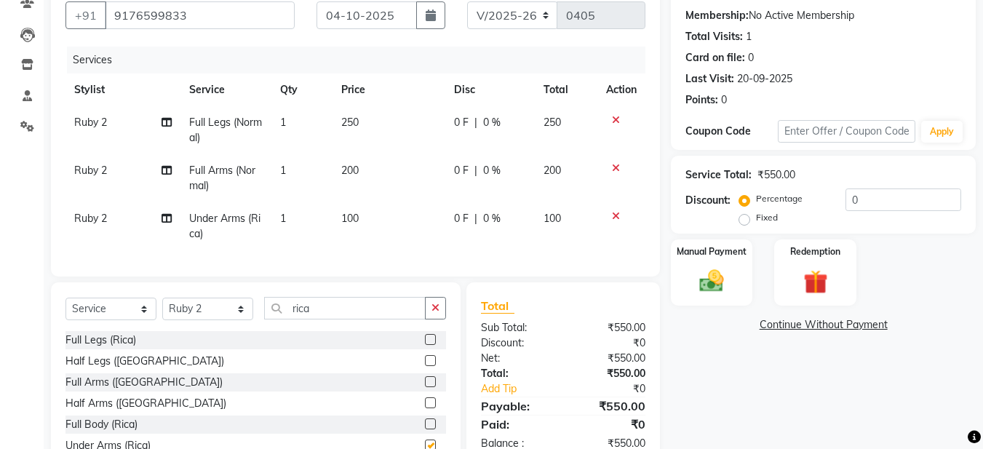
checkbox input "false"
click at [472, 220] on div "0 F | 0 %" at bounding box center [490, 218] width 72 height 15
select select "92143"
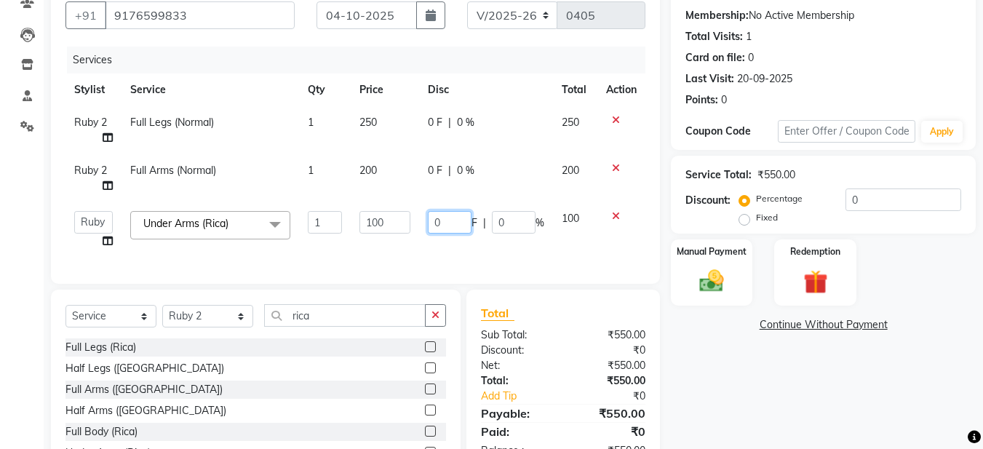
click at [462, 218] on input "0" at bounding box center [450, 222] width 44 height 23
type input "50"
click at [531, 261] on div "Services Stylist Service Qty Price Disc Total Action Ruby 2 Full Legs (Normal) …" at bounding box center [355, 158] width 580 height 223
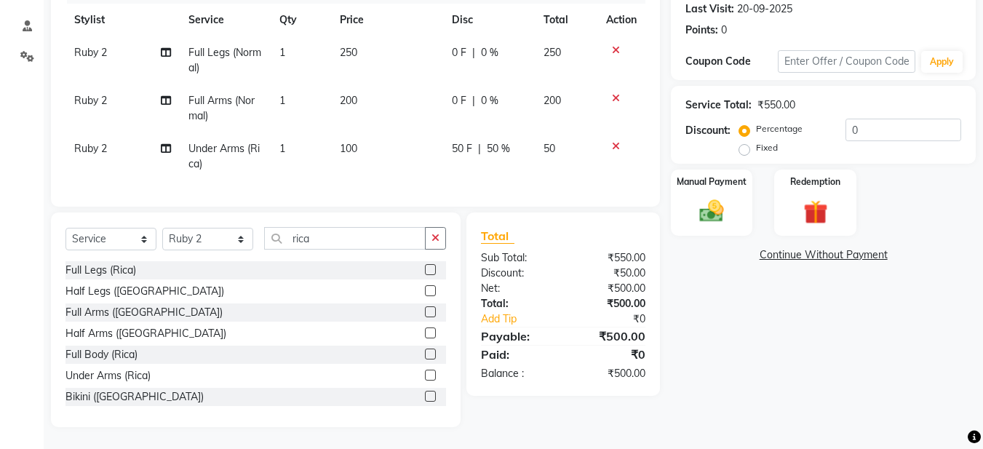
scroll to position [215, 0]
click at [714, 212] on img at bounding box center [711, 210] width 41 height 29
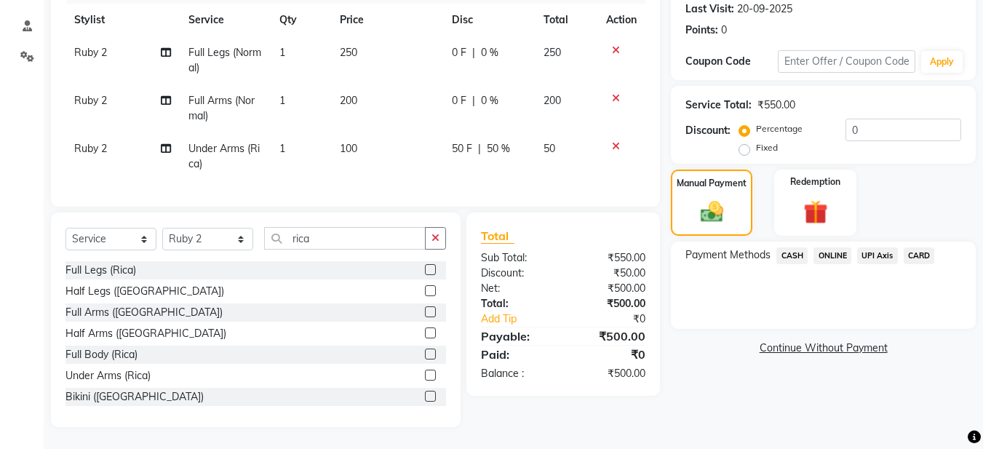
click at [824, 247] on span "ONLINE" at bounding box center [833, 255] width 38 height 17
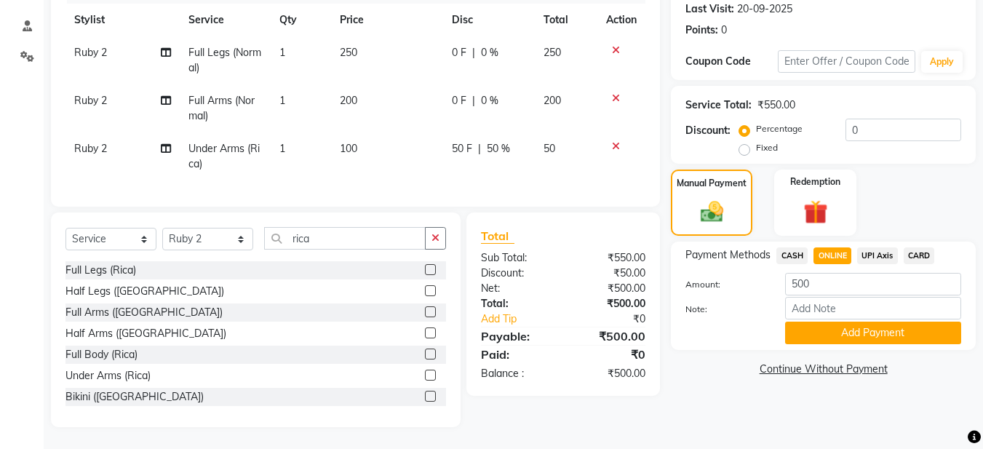
click at [830, 322] on button "Add Payment" at bounding box center [873, 333] width 176 height 23
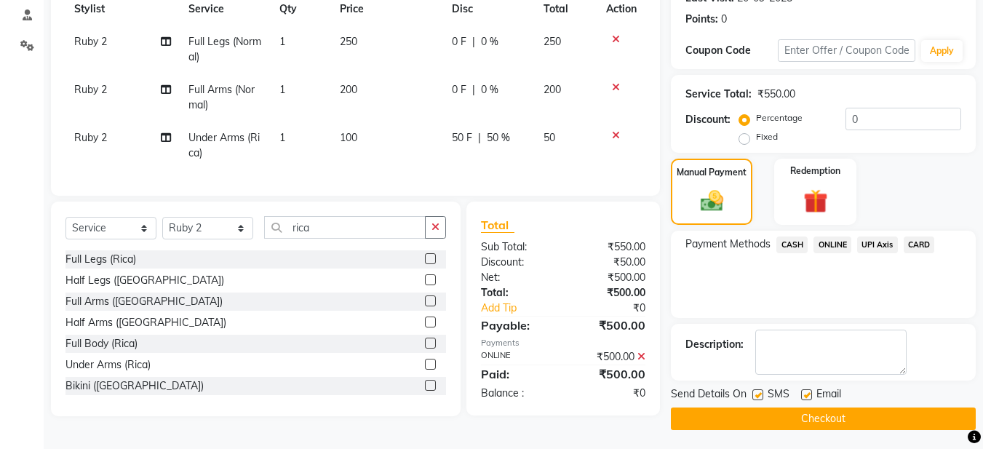
click at [806, 397] on label at bounding box center [806, 394] width 11 height 11
click at [806, 397] on input "checkbox" at bounding box center [805, 395] width 9 height 9
checkbox input "false"
click at [784, 413] on button "Checkout" at bounding box center [823, 419] width 305 height 23
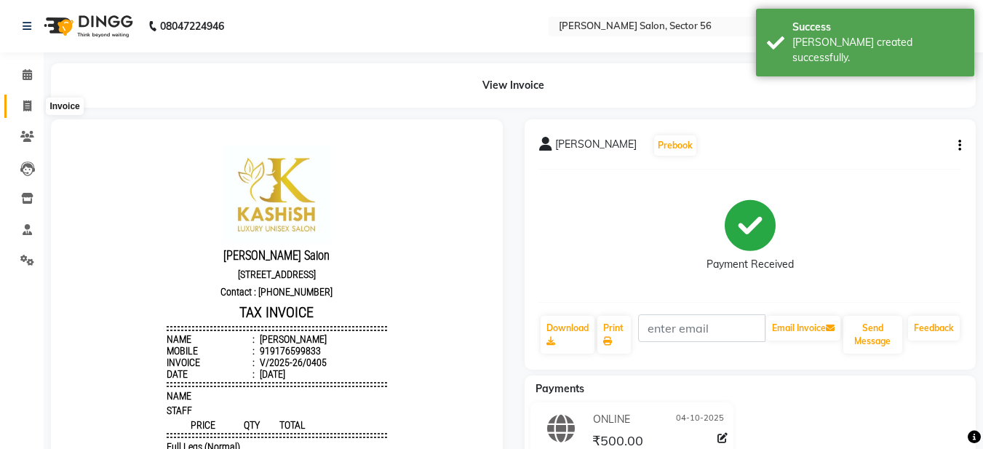
click at [22, 111] on span at bounding box center [27, 106] width 25 height 17
select select "service"
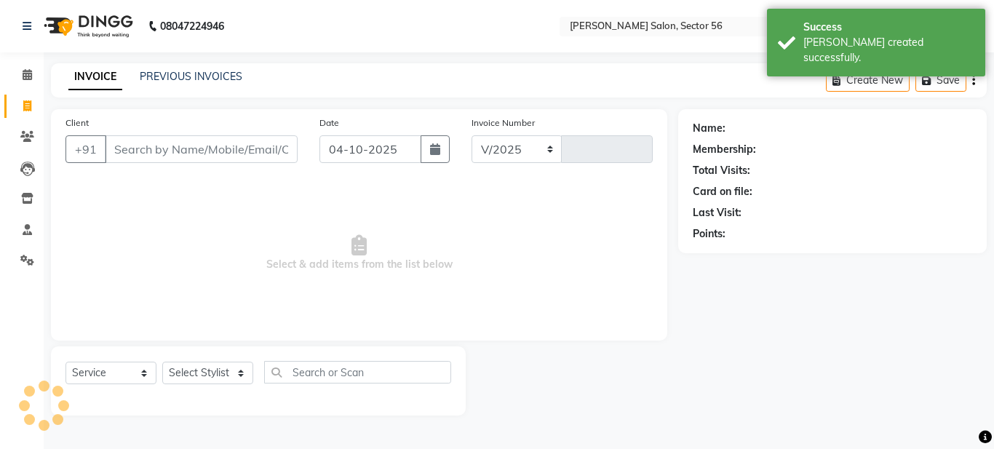
select select "9000"
type input "0406"
click at [128, 147] on input "Client" at bounding box center [201, 149] width 193 height 28
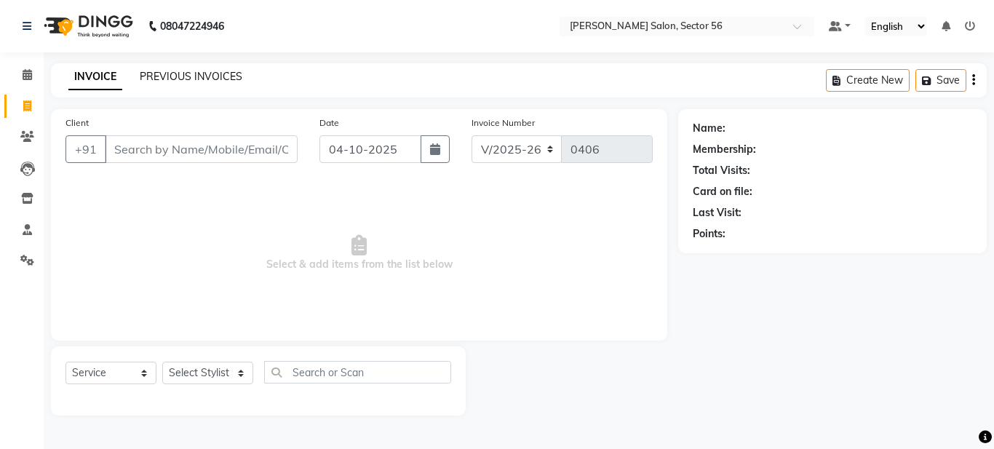
click at [170, 79] on link "PREVIOUS INVOICES" at bounding box center [191, 76] width 103 height 13
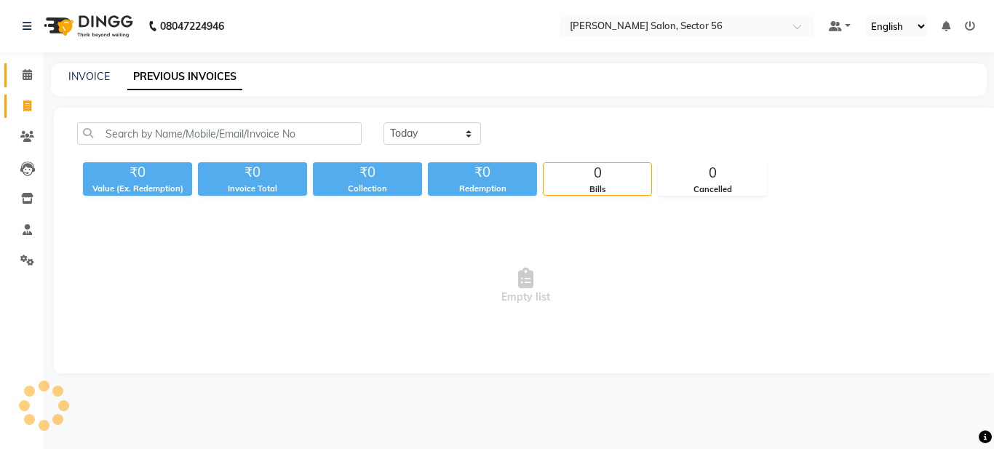
click at [172, 79] on link "PREVIOUS INVOICES" at bounding box center [184, 77] width 115 height 26
click at [28, 77] on icon at bounding box center [27, 74] width 9 height 11
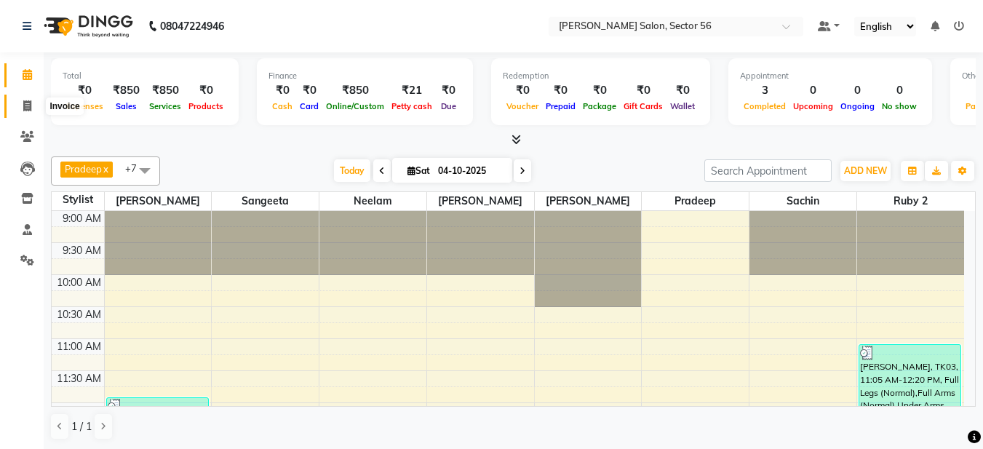
click at [28, 114] on span at bounding box center [27, 106] width 25 height 17
select select "9000"
select select "service"
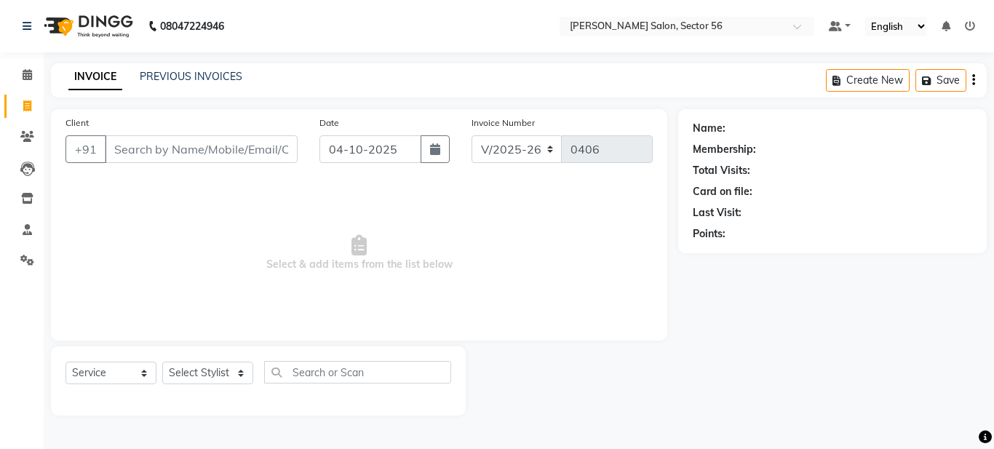
click at [132, 143] on input "Client" at bounding box center [201, 149] width 193 height 28
click at [117, 145] on input "Client" at bounding box center [201, 149] width 193 height 28
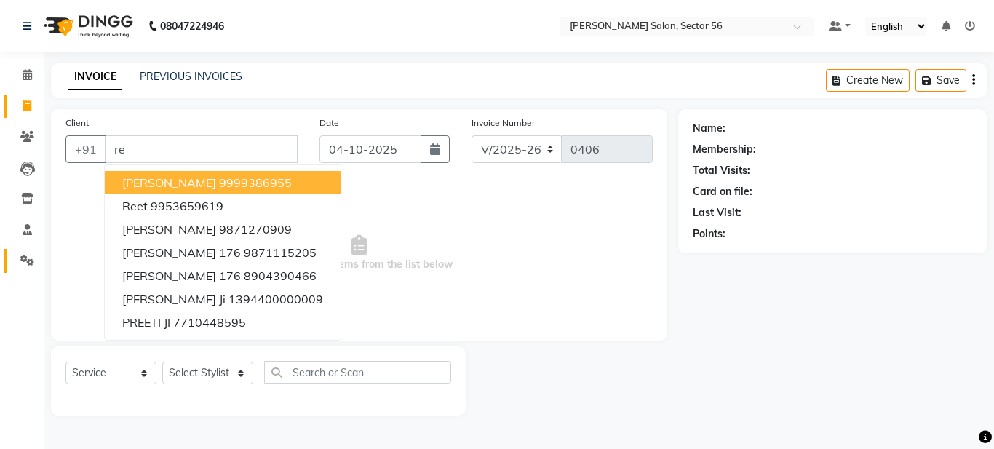
type input "r"
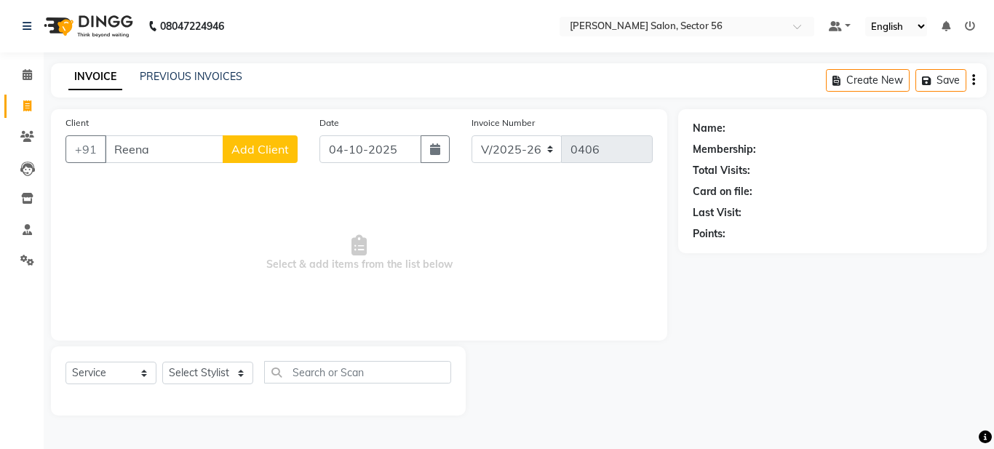
type input "Reena"
click at [270, 149] on span "Add Client" at bounding box center [259, 149] width 57 height 15
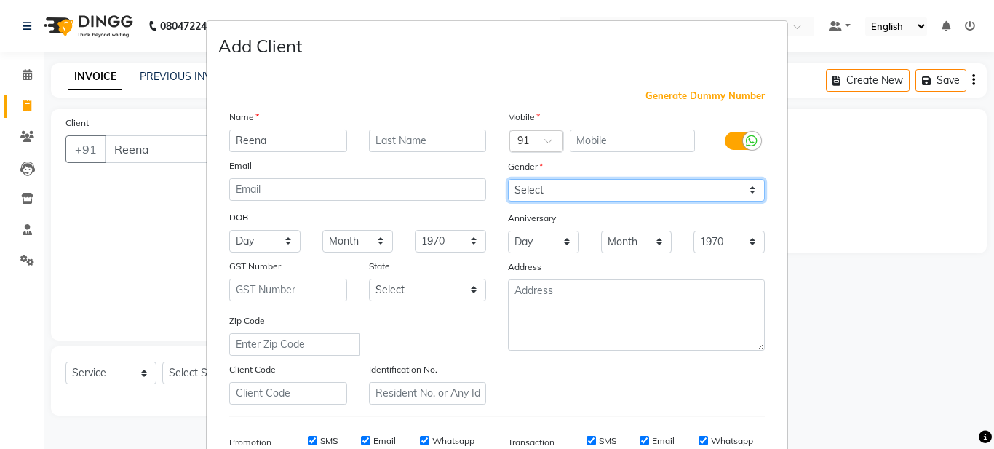
click at [577, 186] on select "Select [DEMOGRAPHIC_DATA] [DEMOGRAPHIC_DATA] Other Prefer Not To Say" at bounding box center [636, 190] width 257 height 23
select select "[DEMOGRAPHIC_DATA]"
click at [508, 179] on select "Select [DEMOGRAPHIC_DATA] [DEMOGRAPHIC_DATA] Other Prefer Not To Say" at bounding box center [636, 190] width 257 height 23
click at [597, 384] on div "Mobile Country Code × 91 Gender Select [DEMOGRAPHIC_DATA] [DEMOGRAPHIC_DATA] Ot…" at bounding box center [636, 256] width 279 height 295
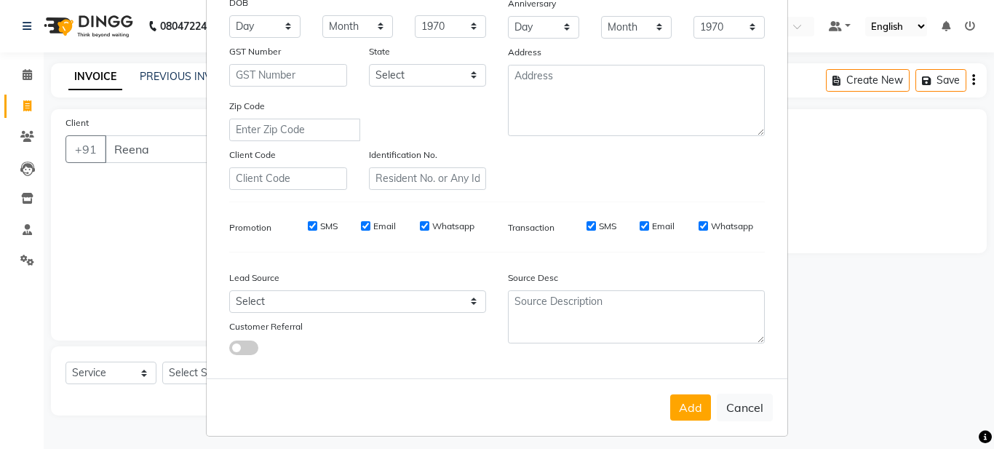
scroll to position [223, 0]
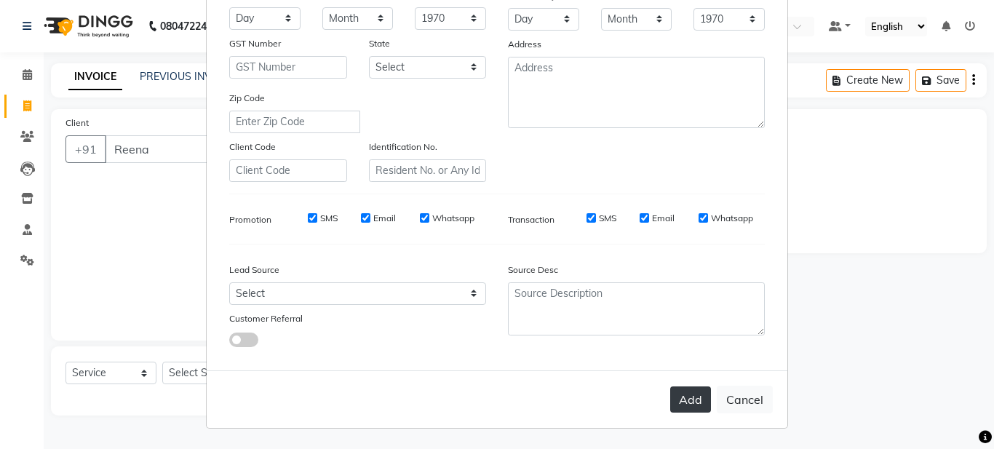
click at [674, 404] on button "Add" at bounding box center [690, 399] width 41 height 26
click at [687, 405] on button "Add" at bounding box center [690, 399] width 41 height 26
click at [680, 392] on button "Add" at bounding box center [690, 399] width 41 height 26
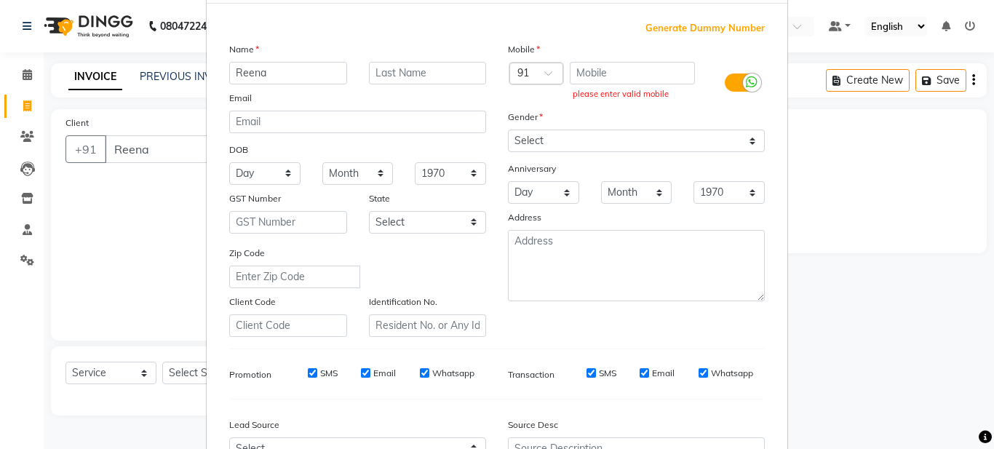
scroll to position [0, 0]
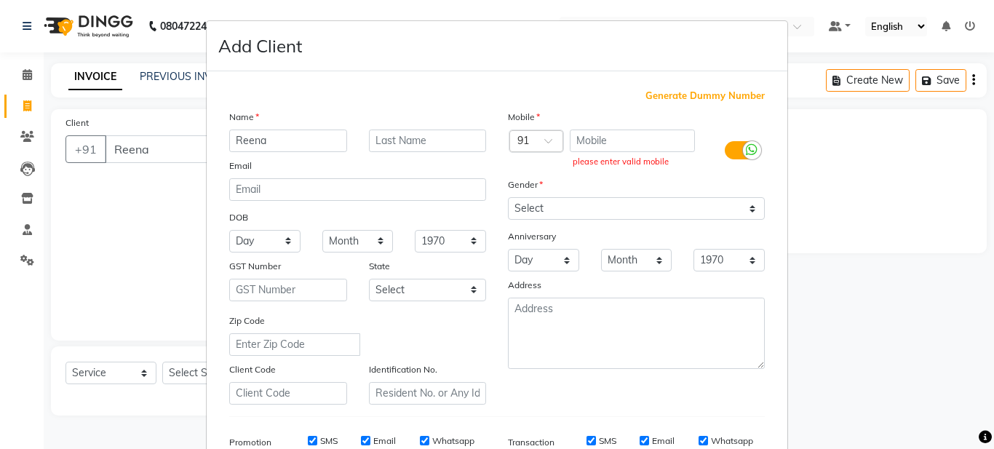
click at [707, 90] on span "Generate Dummy Number" at bounding box center [704, 96] width 119 height 15
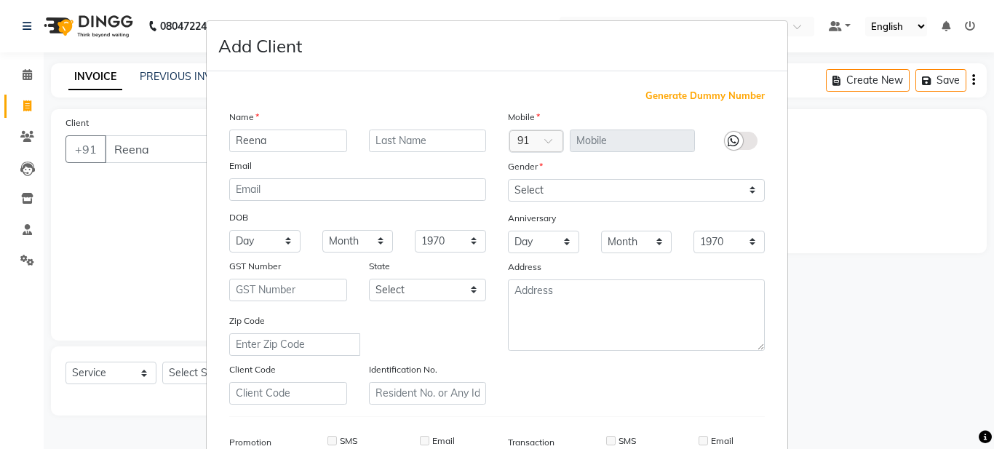
type input "1394400000068"
checkbox input "false"
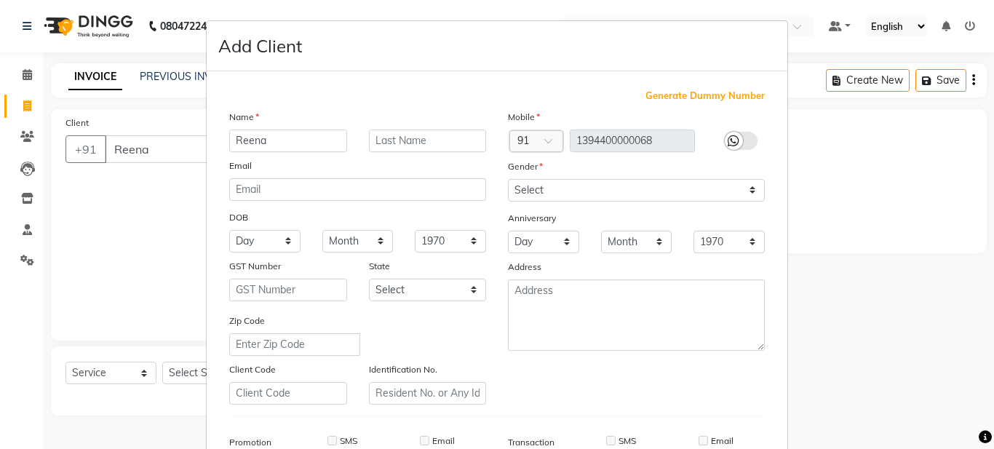
click at [704, 97] on span "Generate Dummy Number" at bounding box center [704, 96] width 119 height 15
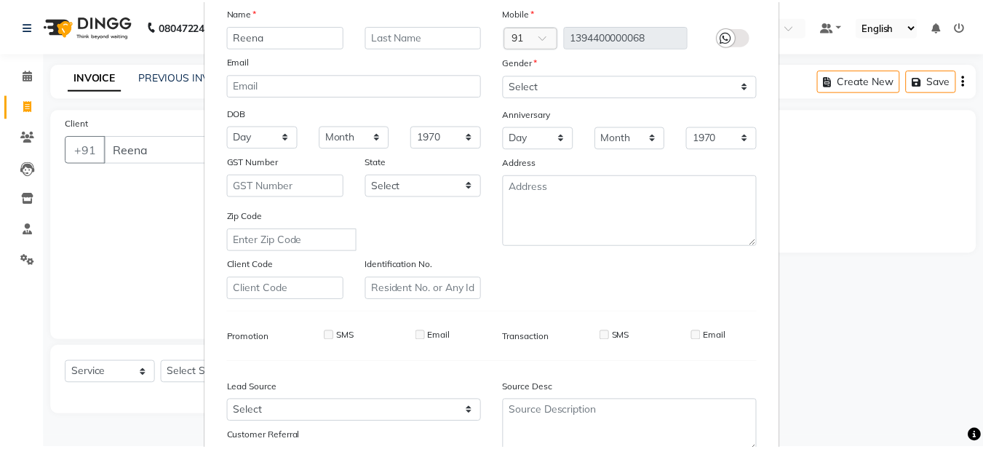
scroll to position [223, 0]
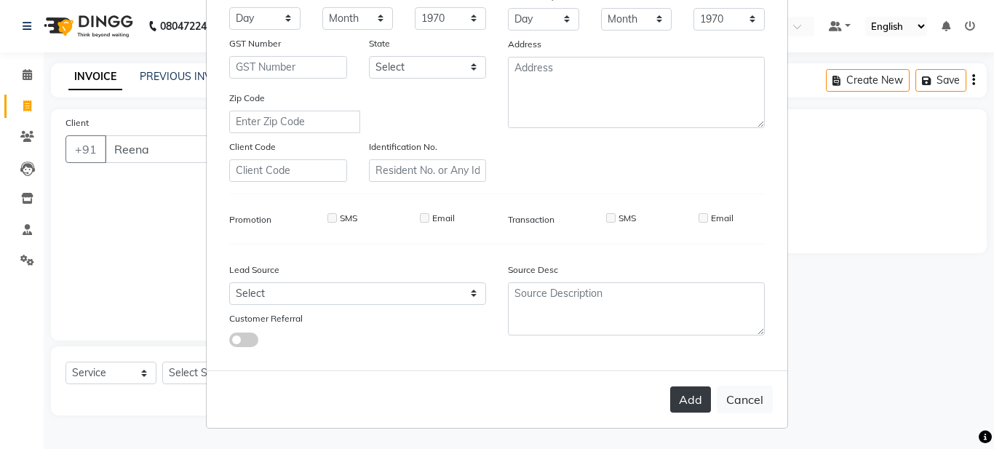
click at [685, 395] on button "Add" at bounding box center [690, 399] width 41 height 26
type input "1394400000068"
select select
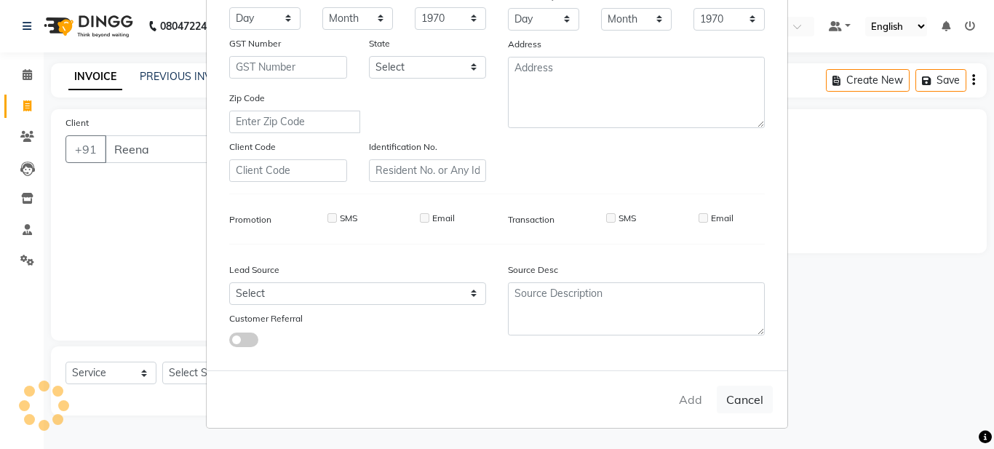
select select
checkbox input "false"
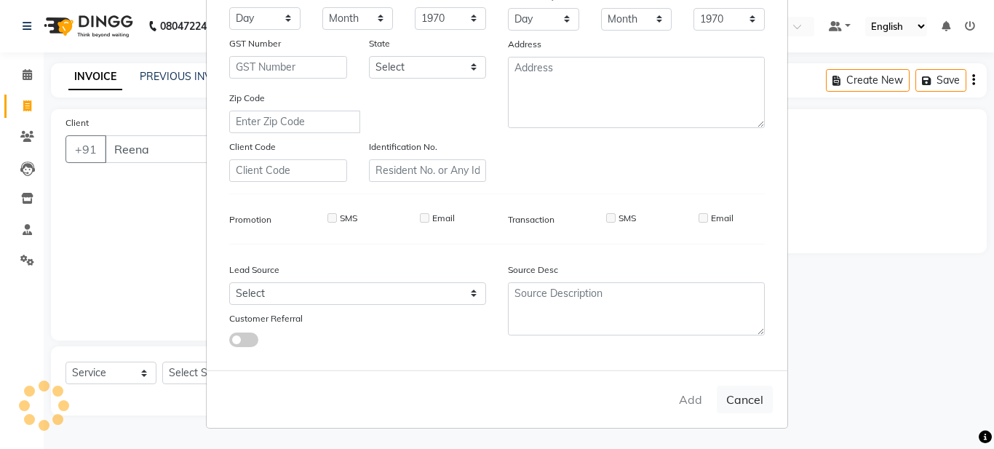
checkbox input "false"
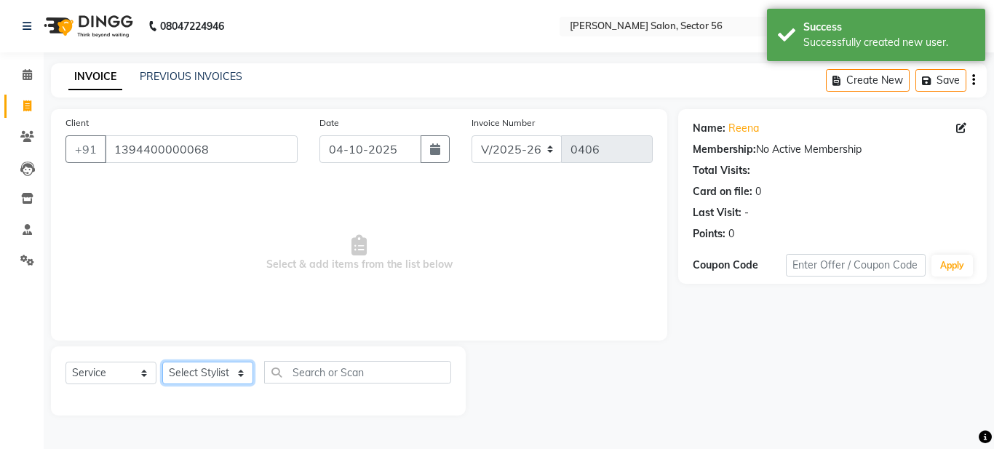
click at [213, 365] on select "Select Stylist [PERSON_NAME] [PERSON_NAME] [PERSON_NAME] [PERSON_NAME] [PERSON_…" at bounding box center [207, 373] width 91 height 23
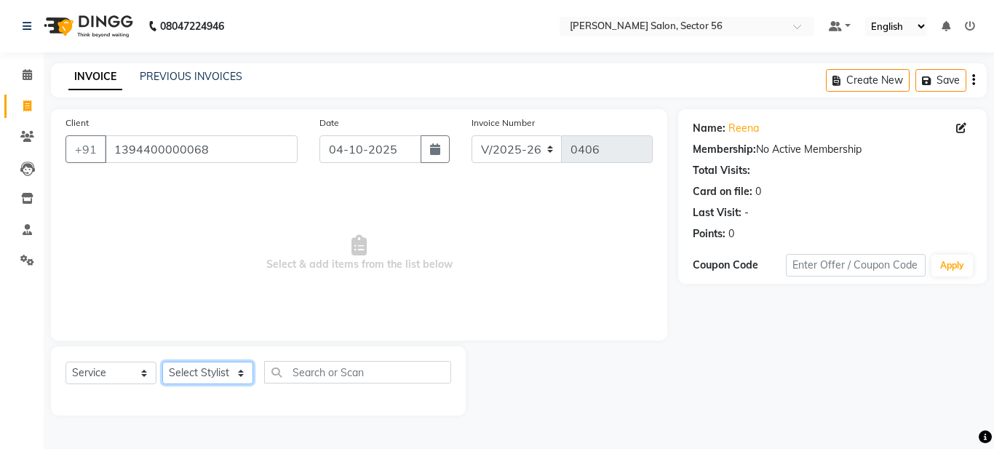
select select "92143"
click at [162, 362] on select "Select Stylist [PERSON_NAME] [PERSON_NAME] [PERSON_NAME] [PERSON_NAME] [PERSON_…" at bounding box center [207, 373] width 91 height 23
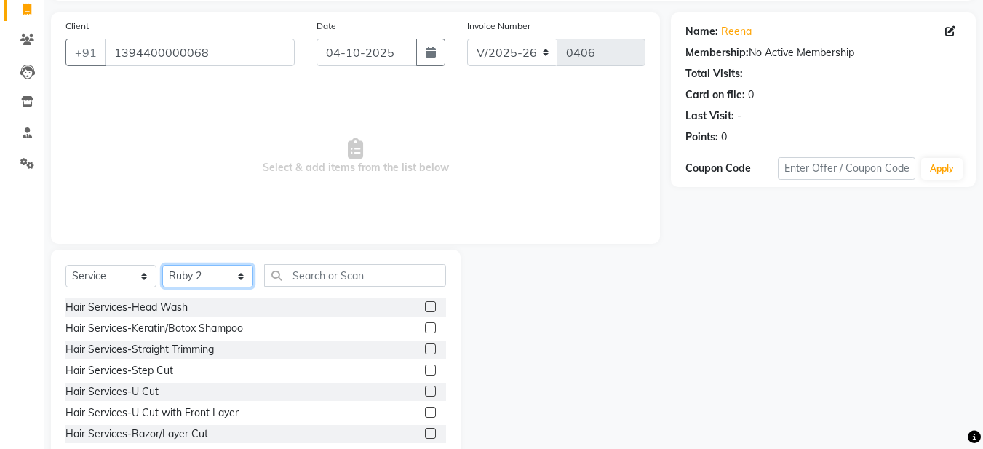
scroll to position [134, 0]
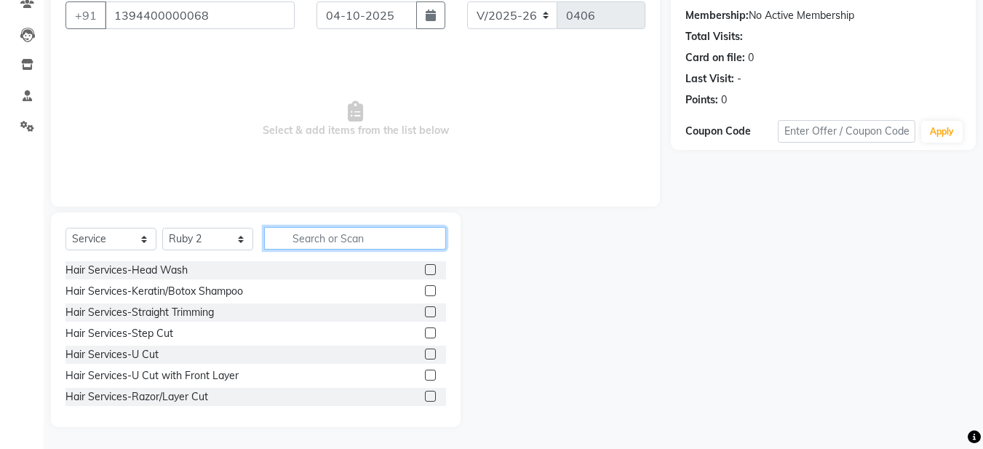
click at [319, 241] on input "text" at bounding box center [355, 238] width 182 height 23
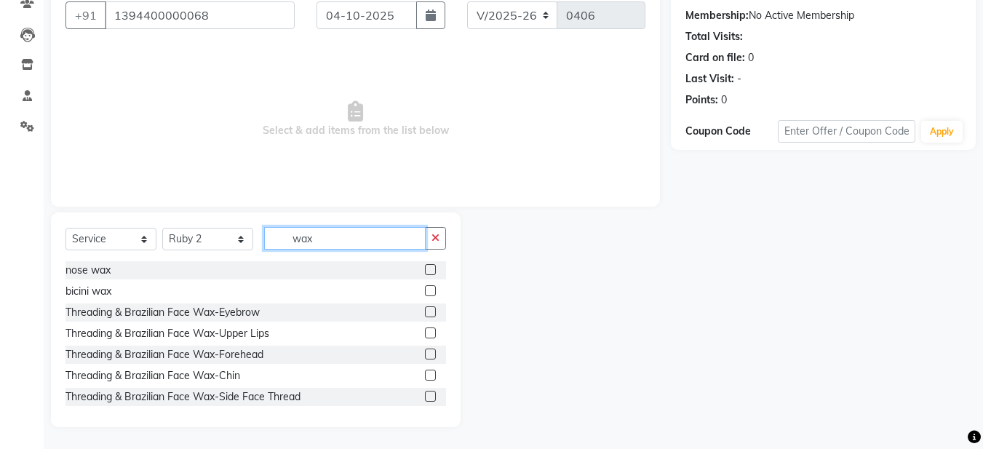
type input "wax"
click at [425, 352] on label at bounding box center [430, 354] width 11 height 11
click at [425, 352] on input "checkbox" at bounding box center [429, 354] width 9 height 9
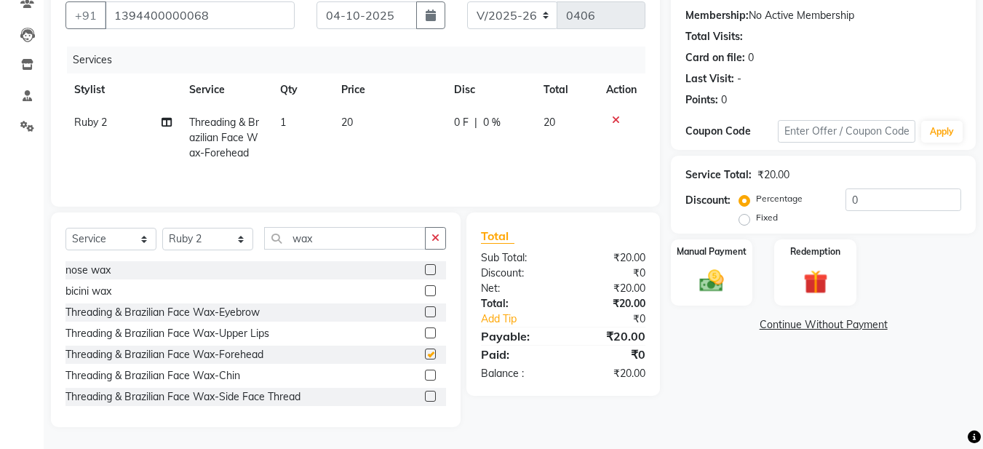
checkbox input "false"
click at [207, 242] on select "Select Stylist [PERSON_NAME] [PERSON_NAME] [PERSON_NAME] [PERSON_NAME] [PERSON_…" at bounding box center [207, 239] width 91 height 23
select select "91305"
click at [162, 228] on select "Select Stylist [PERSON_NAME] [PERSON_NAME] [PERSON_NAME] [PERSON_NAME] [PERSON_…" at bounding box center [207, 239] width 91 height 23
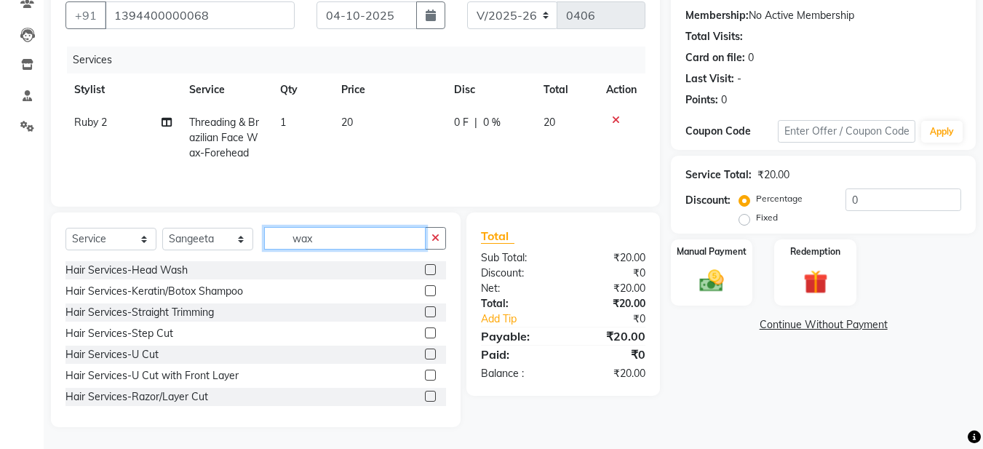
click at [320, 242] on input "wax" at bounding box center [345, 238] width 162 height 23
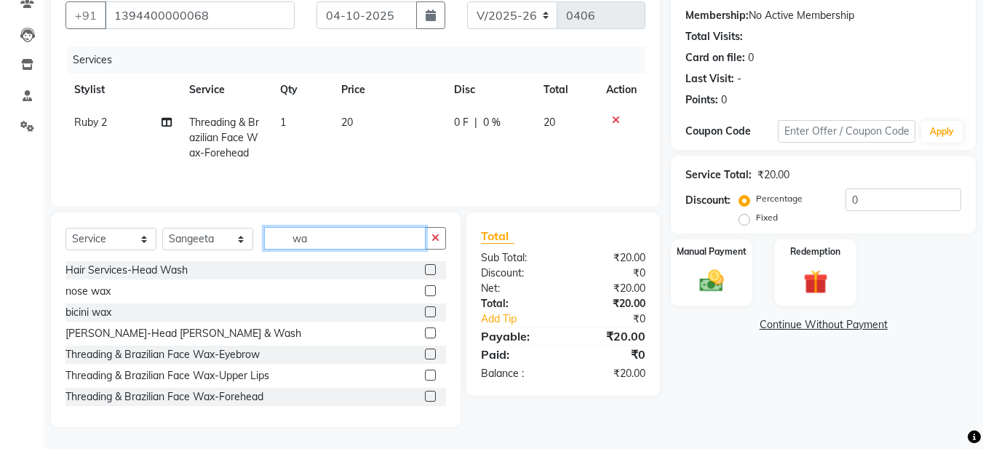
type input "wax"
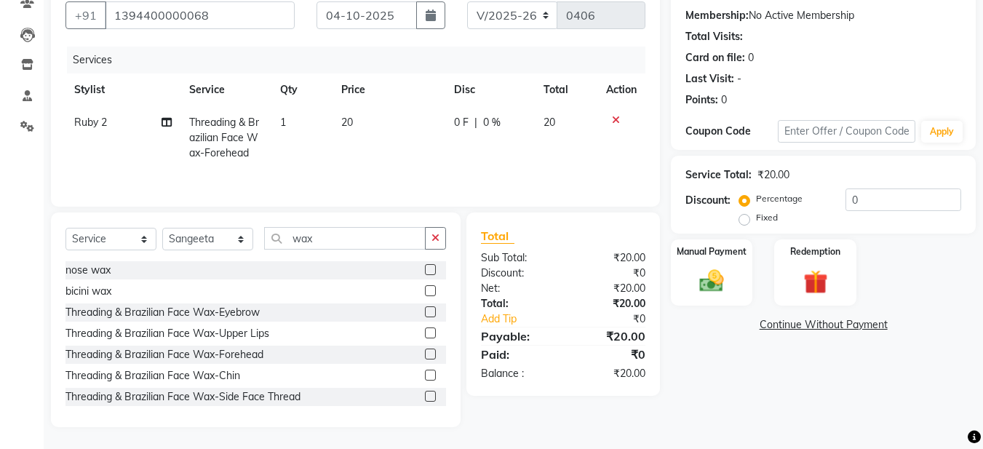
click at [425, 311] on label at bounding box center [430, 311] width 11 height 11
click at [425, 311] on input "checkbox" at bounding box center [429, 312] width 9 height 9
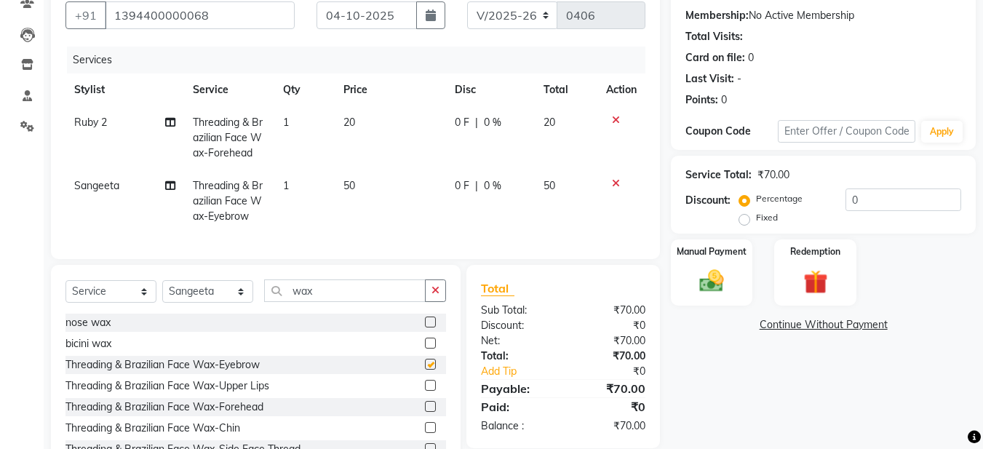
checkbox input "false"
click at [702, 287] on img at bounding box center [711, 280] width 41 height 29
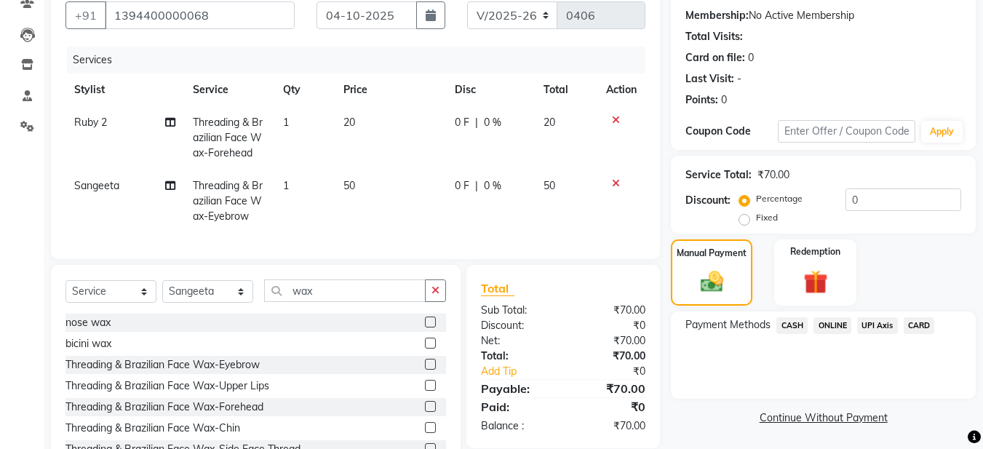
click at [800, 323] on span "CASH" at bounding box center [791, 325] width 31 height 17
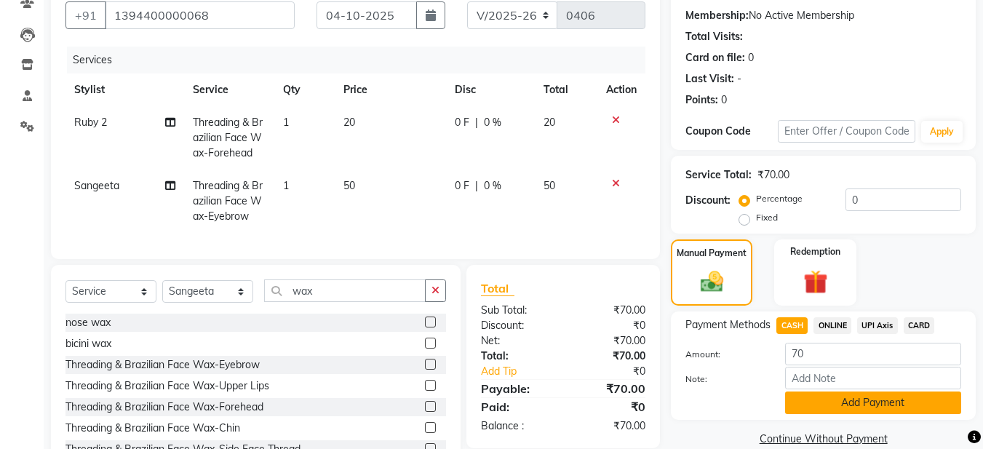
click at [827, 405] on button "Add Payment" at bounding box center [873, 403] width 176 height 23
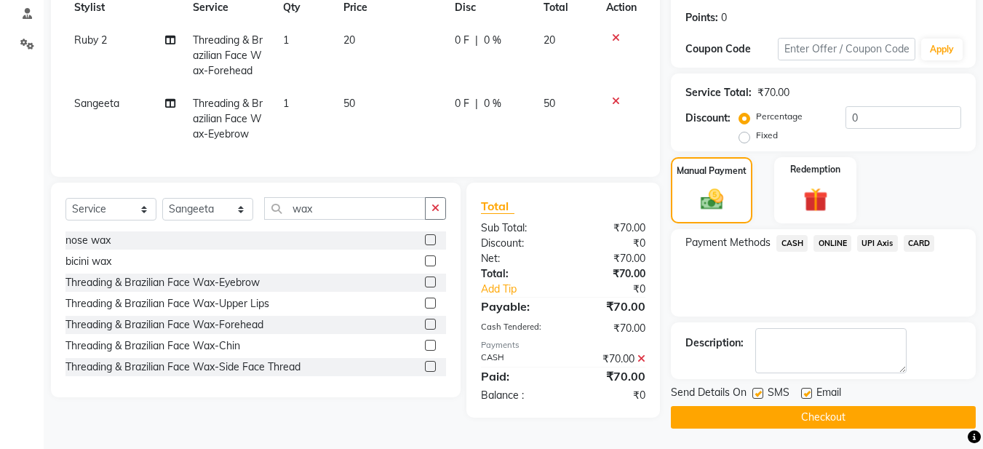
scroll to position [218, 0]
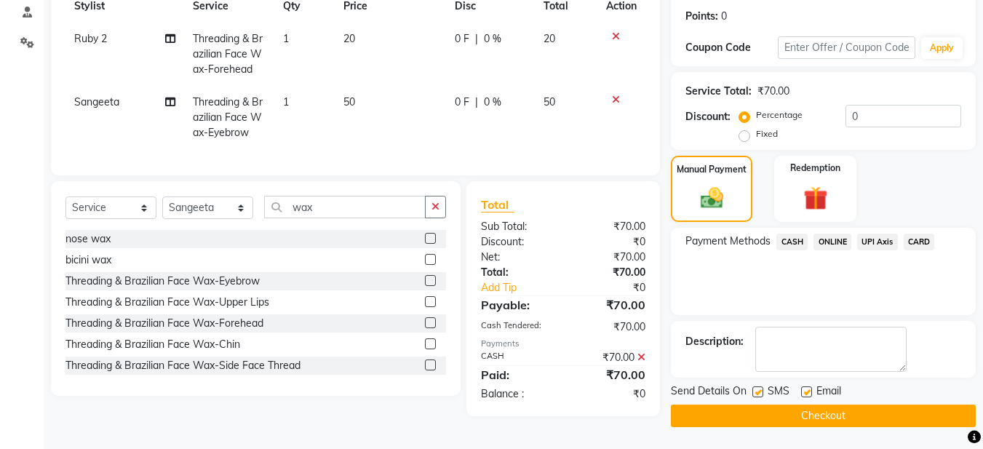
click at [804, 393] on label at bounding box center [806, 391] width 11 height 11
click at [804, 393] on input "checkbox" at bounding box center [805, 392] width 9 height 9
checkbox input "false"
click at [803, 416] on button "Checkout" at bounding box center [823, 416] width 305 height 23
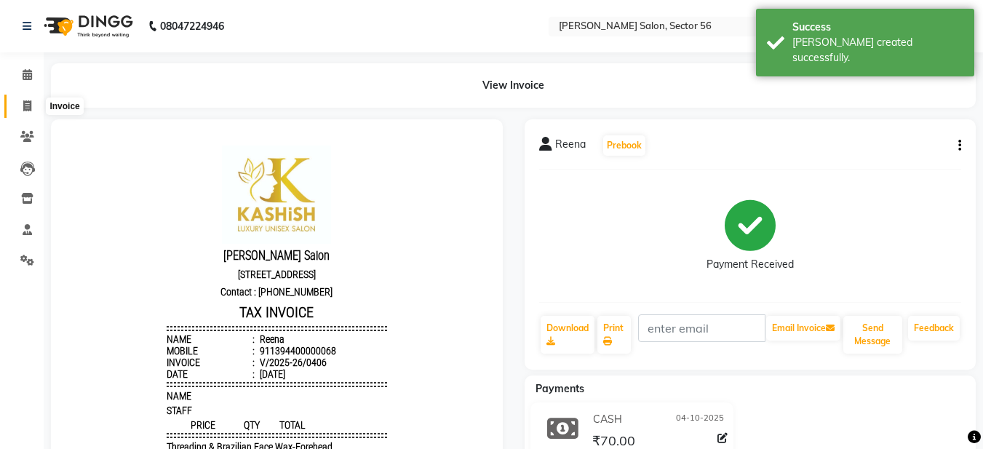
click at [28, 103] on icon at bounding box center [27, 105] width 8 height 11
select select "service"
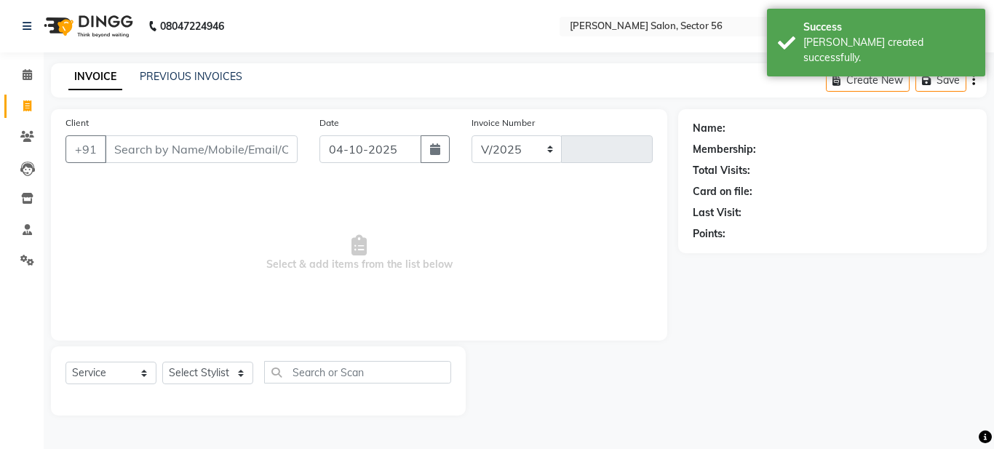
select select "9000"
type input "0407"
click at [151, 79] on link "PREVIOUS INVOICES" at bounding box center [191, 76] width 103 height 13
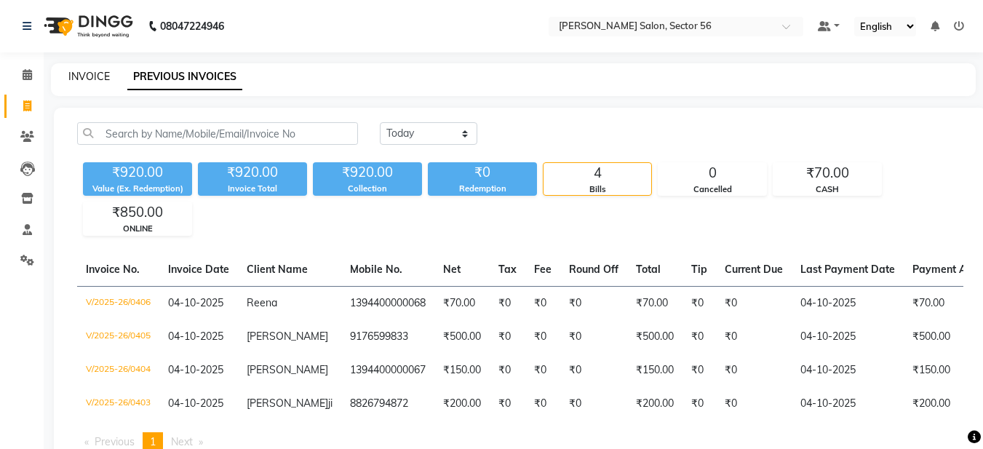
click at [92, 76] on link "INVOICE" at bounding box center [88, 76] width 41 height 13
select select "service"
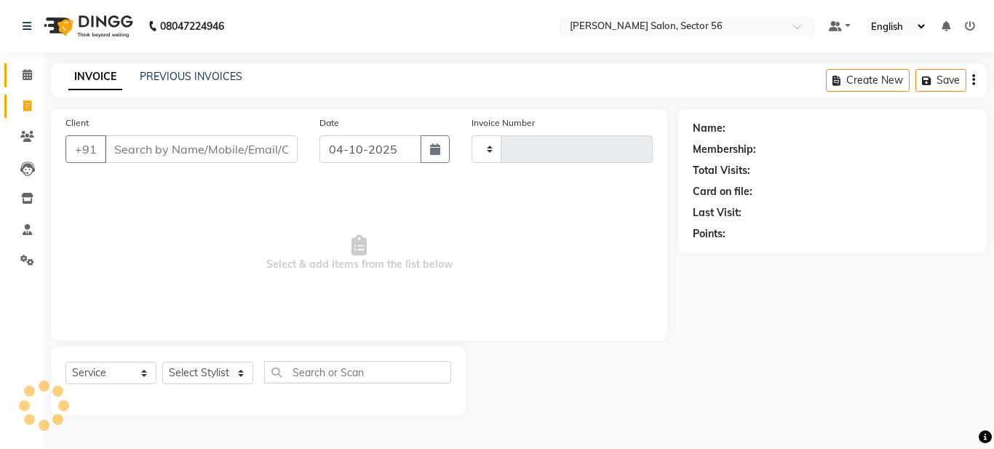
type input "0407"
select select "9000"
click at [29, 73] on icon at bounding box center [27, 74] width 9 height 11
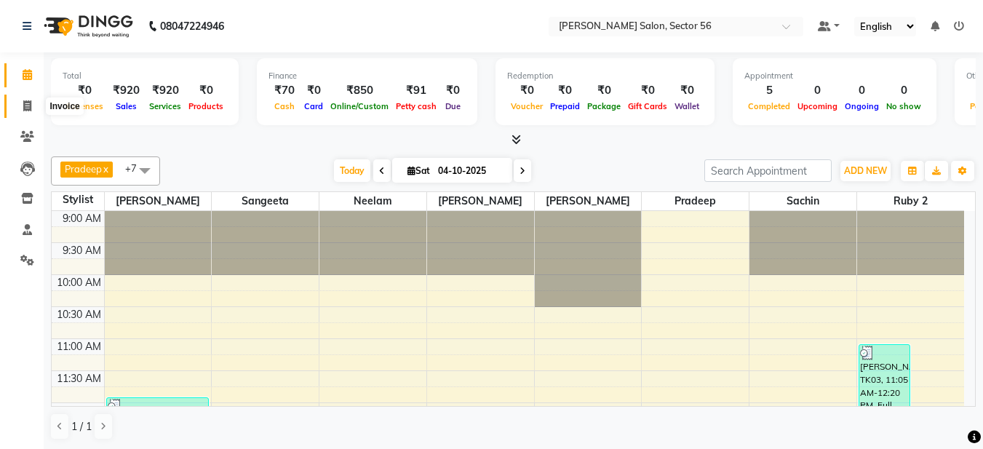
click at [33, 107] on span at bounding box center [27, 106] width 25 height 17
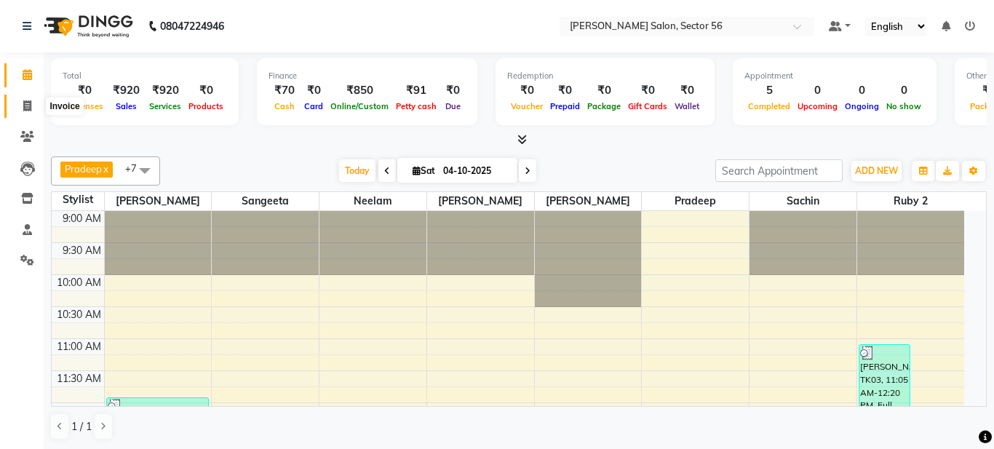
select select "service"
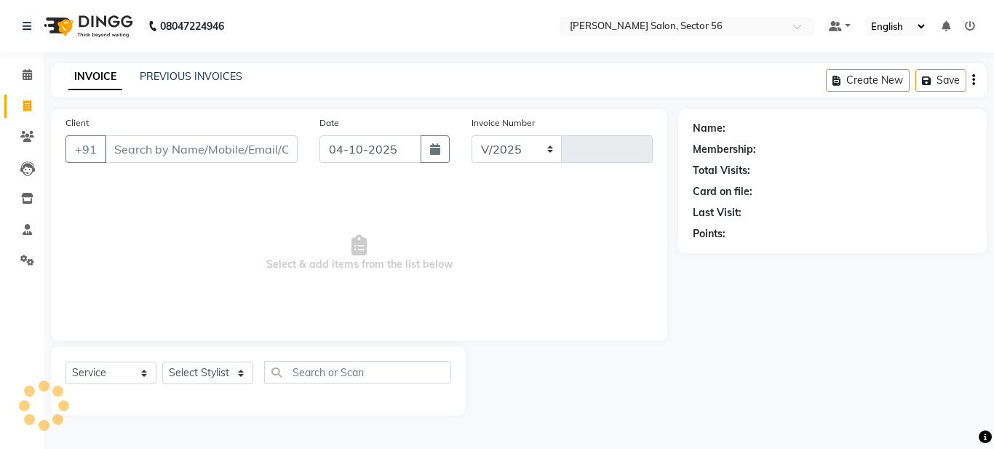
select select "9000"
type input "0407"
click at [23, 81] on span at bounding box center [27, 75] width 25 height 17
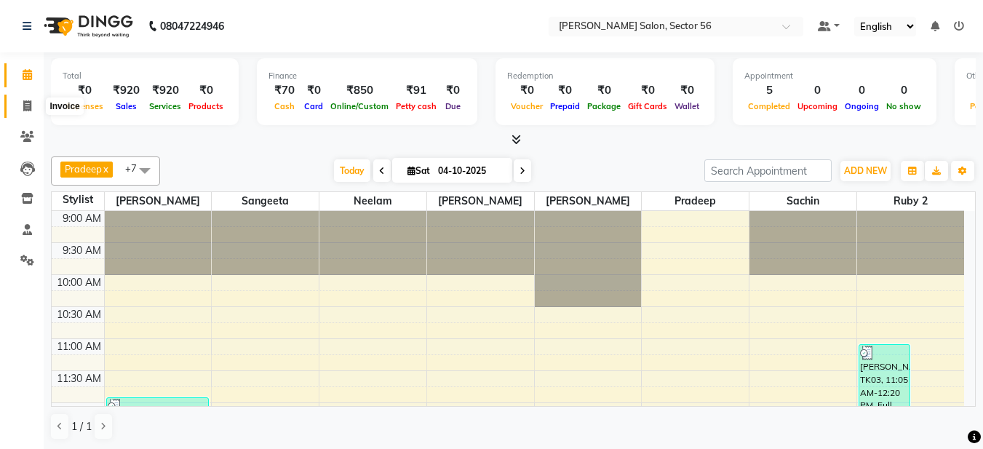
click at [25, 102] on icon at bounding box center [27, 105] width 8 height 11
select select "9000"
select select "service"
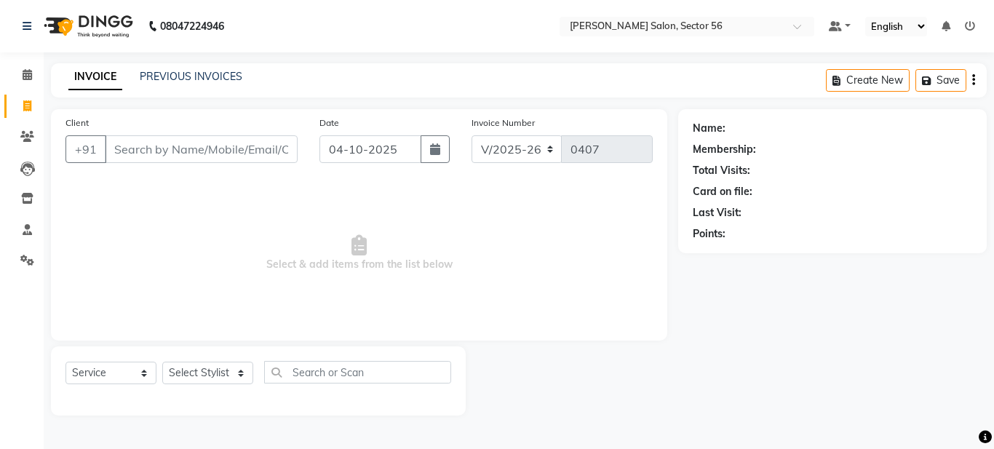
click at [123, 148] on input "Client" at bounding box center [201, 149] width 193 height 28
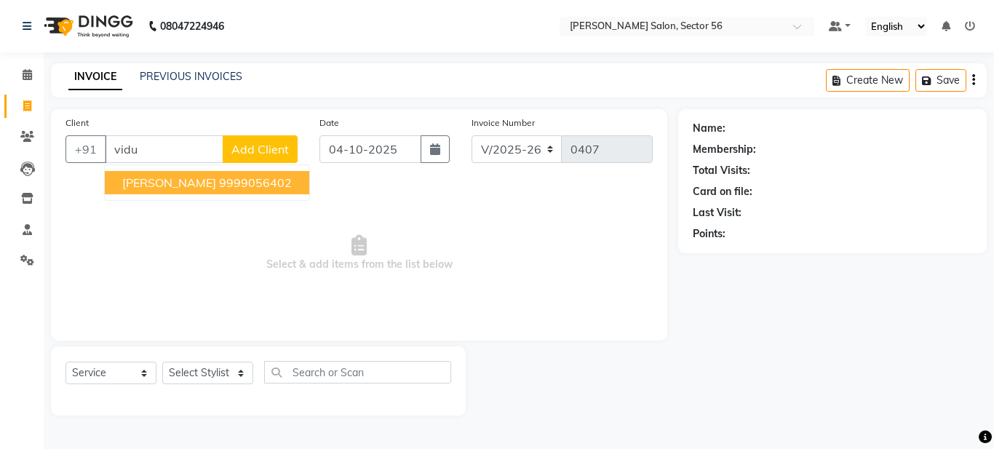
click at [152, 181] on span "[PERSON_NAME]" at bounding box center [169, 182] width 94 height 15
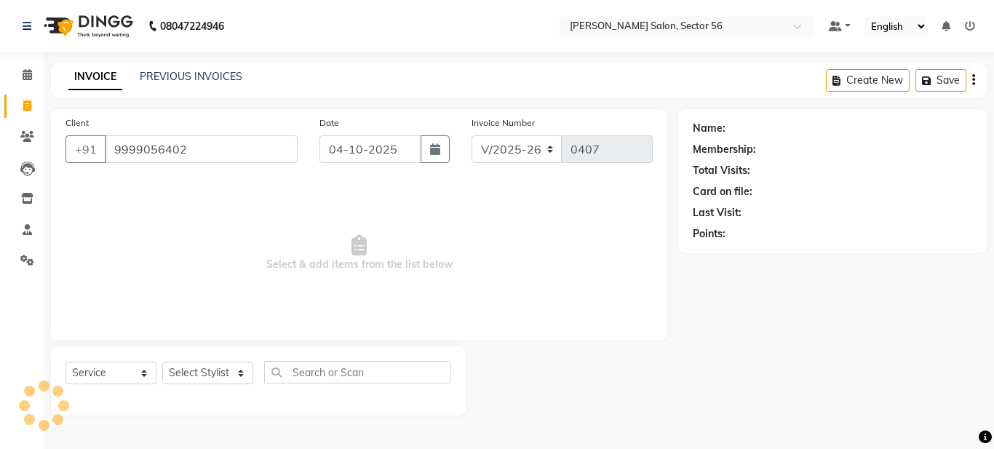
type input "9999056402"
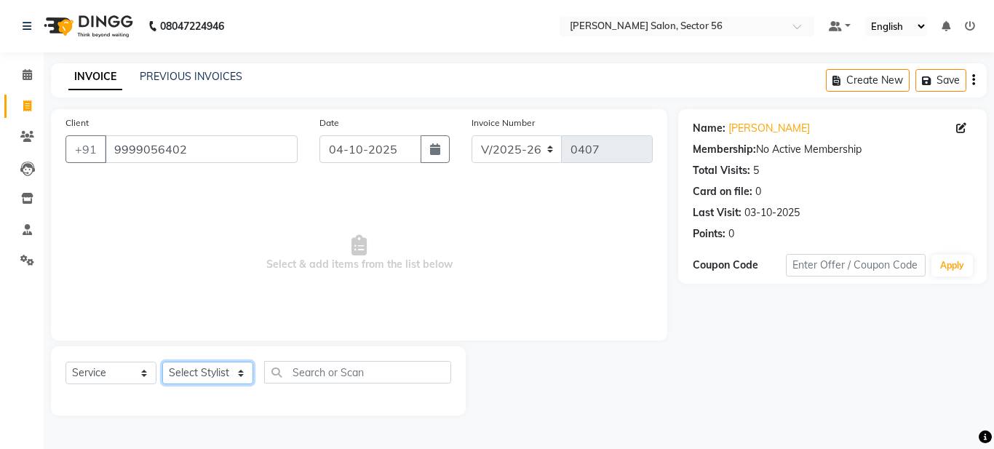
click at [232, 371] on select "Select Stylist [PERSON_NAME] [PERSON_NAME] [PERSON_NAME] [PERSON_NAME] [PERSON_…" at bounding box center [207, 373] width 91 height 23
select select "91310"
click at [162, 362] on select "Select Stylist [PERSON_NAME] [PERSON_NAME] [PERSON_NAME] [PERSON_NAME] [PERSON_…" at bounding box center [207, 373] width 91 height 23
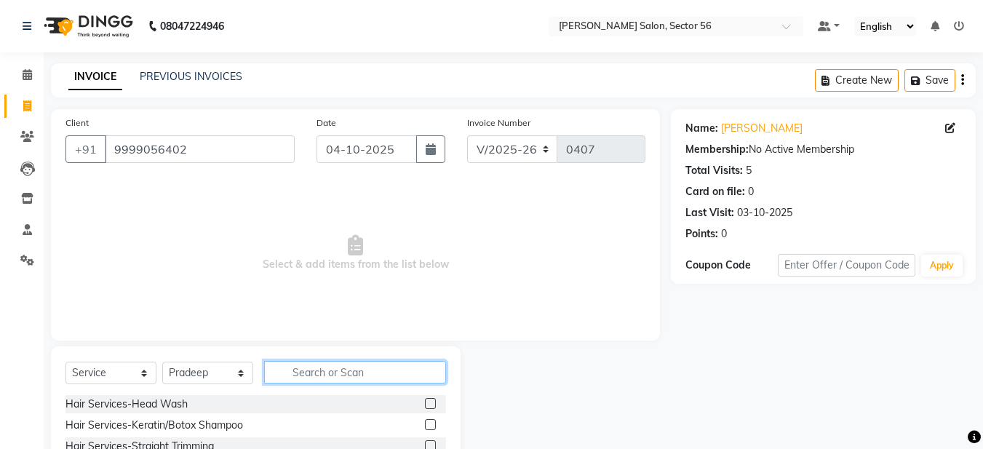
click at [292, 373] on input "text" at bounding box center [355, 372] width 182 height 23
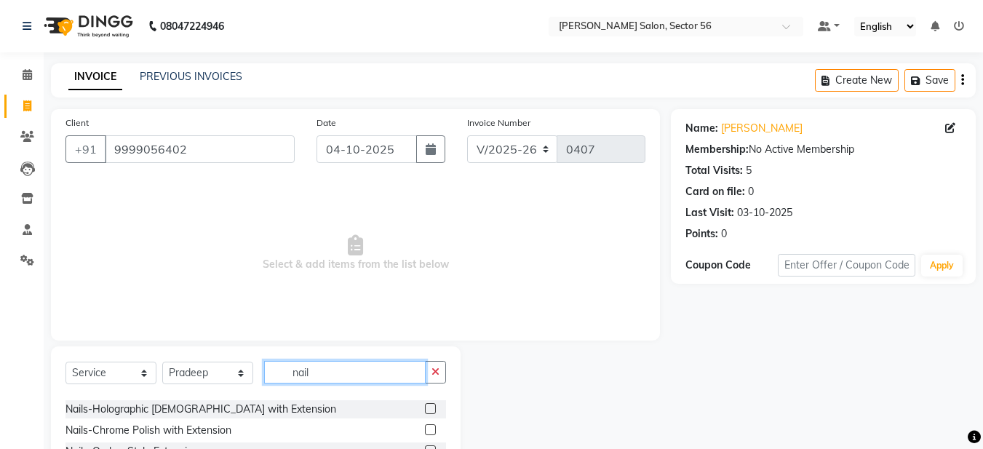
scroll to position [89, 0]
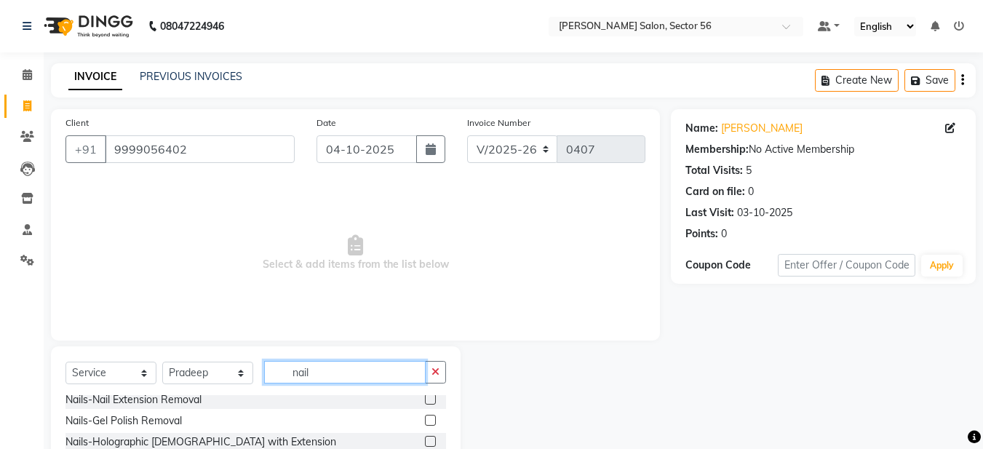
type input "nail"
click at [425, 401] on label at bounding box center [430, 399] width 11 height 11
click at [425, 401] on input "checkbox" at bounding box center [429, 399] width 9 height 9
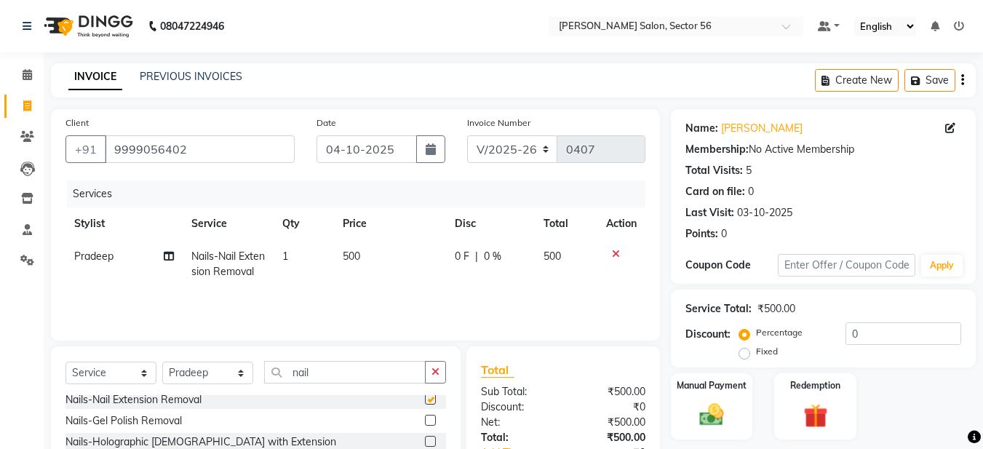
checkbox input "false"
click at [346, 254] on span "500" at bounding box center [351, 256] width 17 height 13
select select "91310"
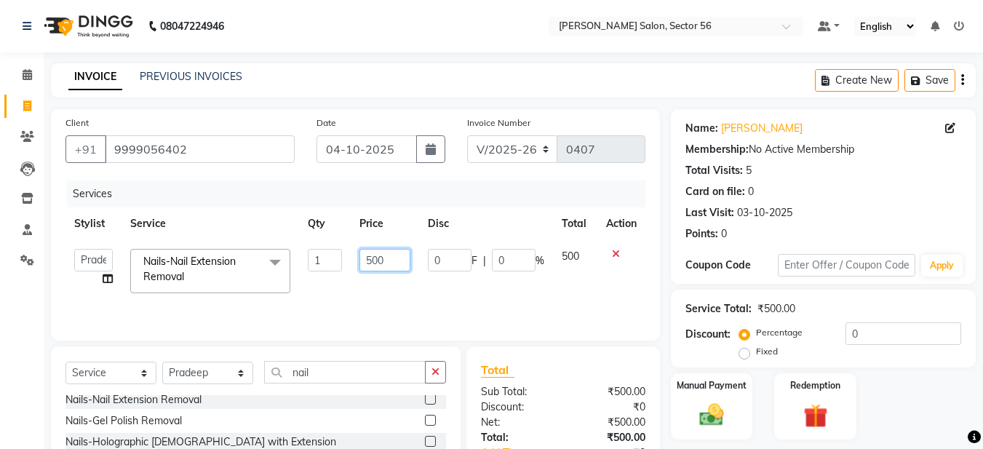
click at [370, 260] on input "500" at bounding box center [384, 260] width 50 height 23
type input "100"
click at [427, 375] on button "button" at bounding box center [435, 372] width 21 height 23
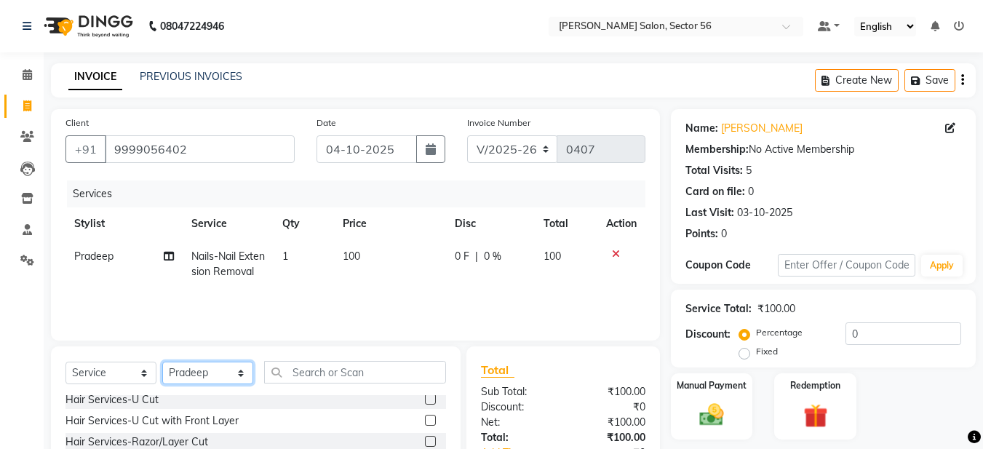
click at [247, 373] on select "Select Stylist [PERSON_NAME] [PERSON_NAME] [PERSON_NAME] [PERSON_NAME] [PERSON_…" at bounding box center [207, 373] width 91 height 23
select select "91305"
click at [162, 362] on select "Select Stylist [PERSON_NAME] [PERSON_NAME] [PERSON_NAME] [PERSON_NAME] [PERSON_…" at bounding box center [207, 373] width 91 height 23
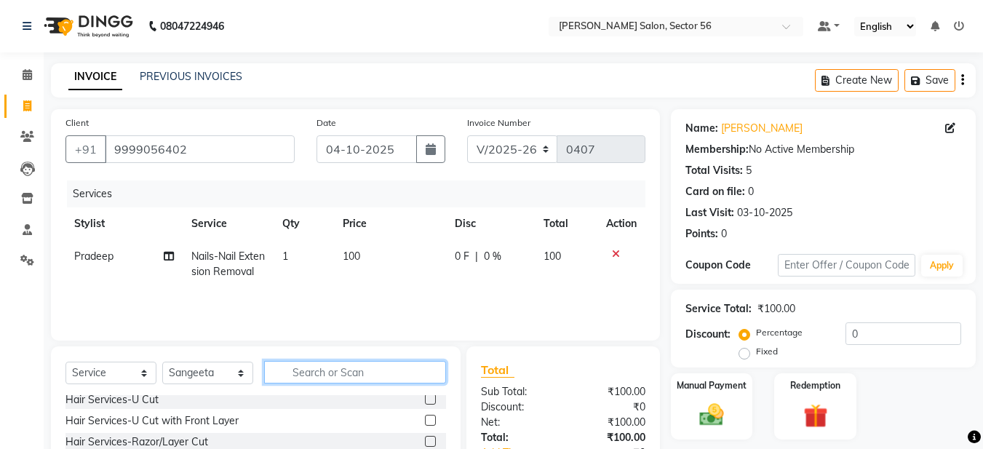
click at [301, 375] on input "text" at bounding box center [355, 372] width 182 height 23
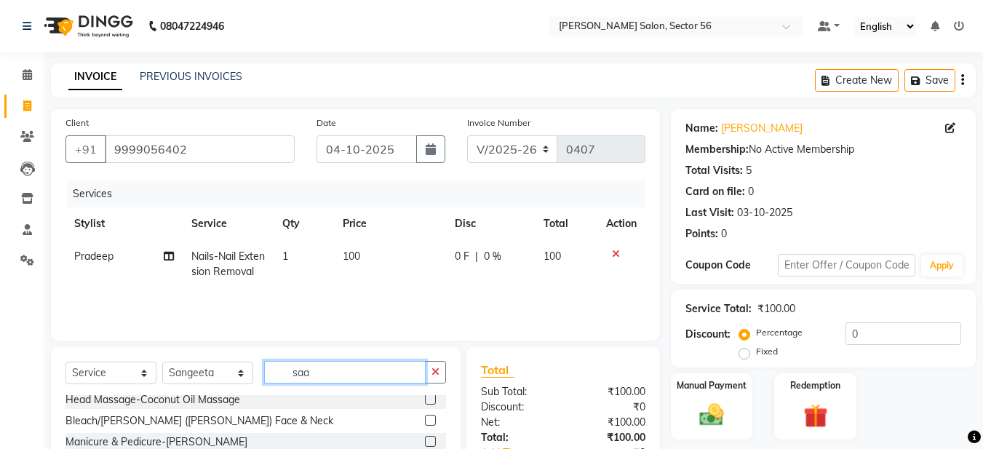
scroll to position [0, 0]
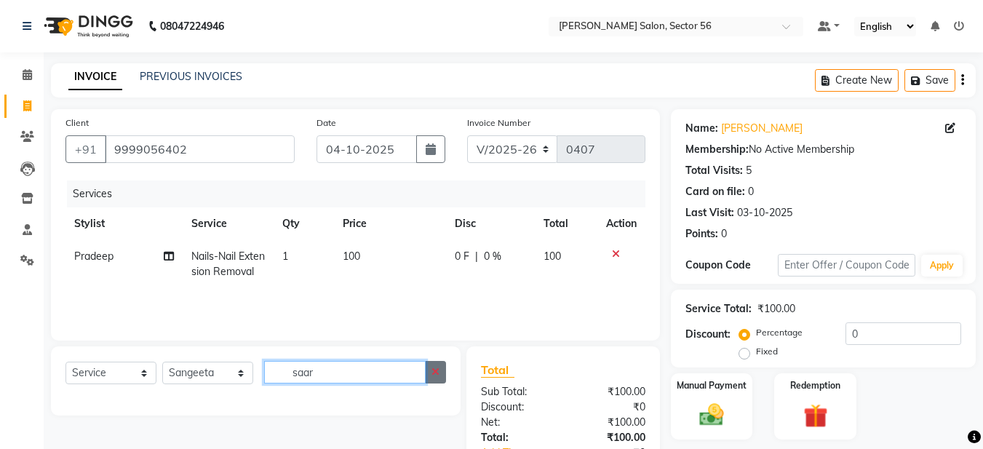
type input "saar"
click at [433, 378] on button "button" at bounding box center [435, 372] width 21 height 23
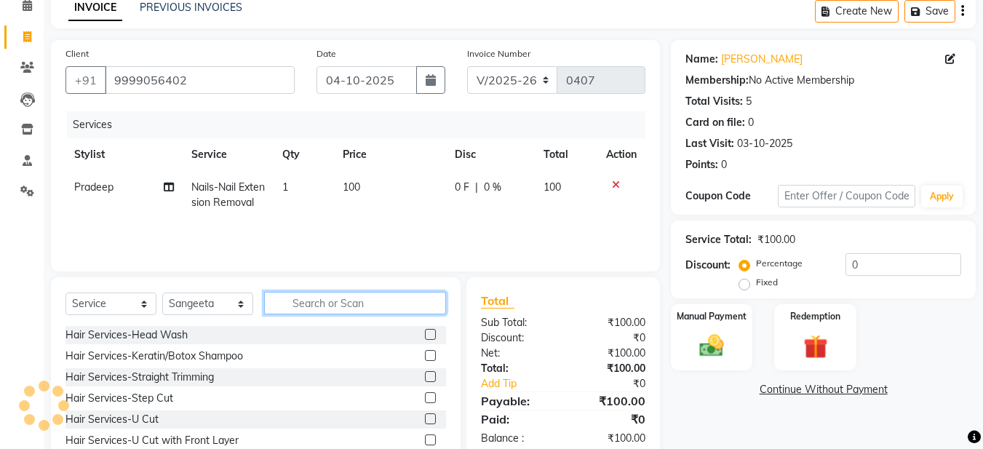
scroll to position [134, 0]
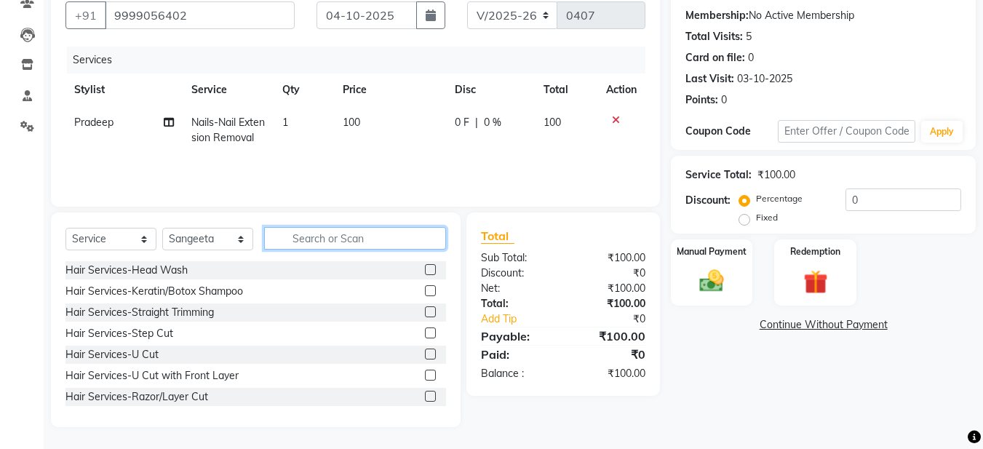
click at [329, 238] on input "text" at bounding box center [355, 238] width 182 height 23
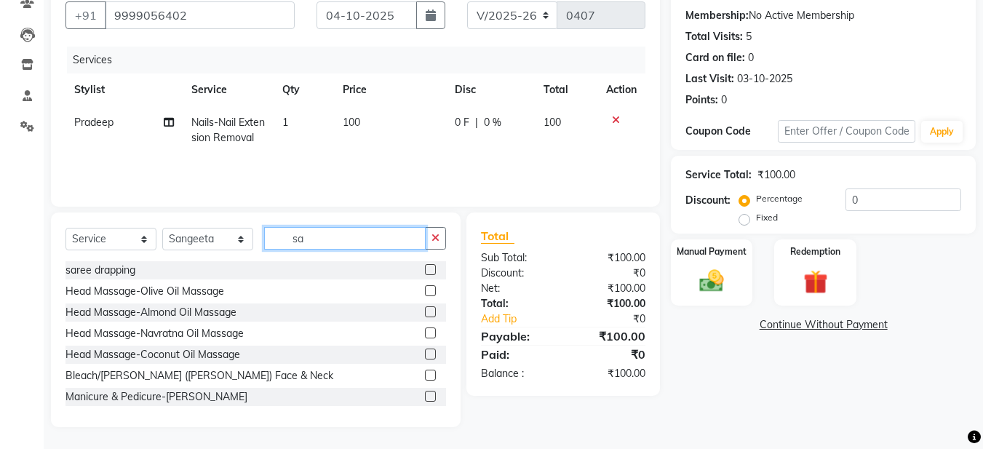
type input "sa"
click at [425, 271] on label at bounding box center [430, 269] width 11 height 11
click at [425, 271] on input "checkbox" at bounding box center [429, 270] width 9 height 9
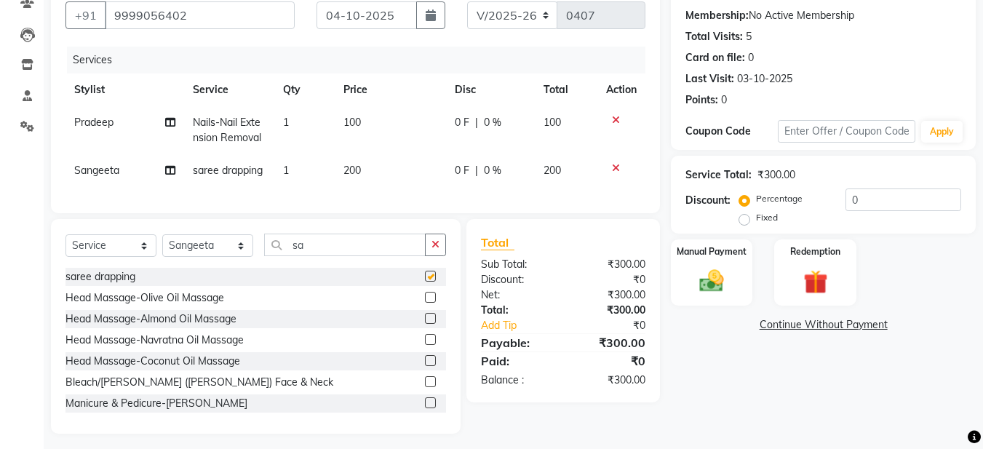
checkbox input "false"
click at [349, 170] on span "200" at bounding box center [351, 170] width 17 height 13
select select "91305"
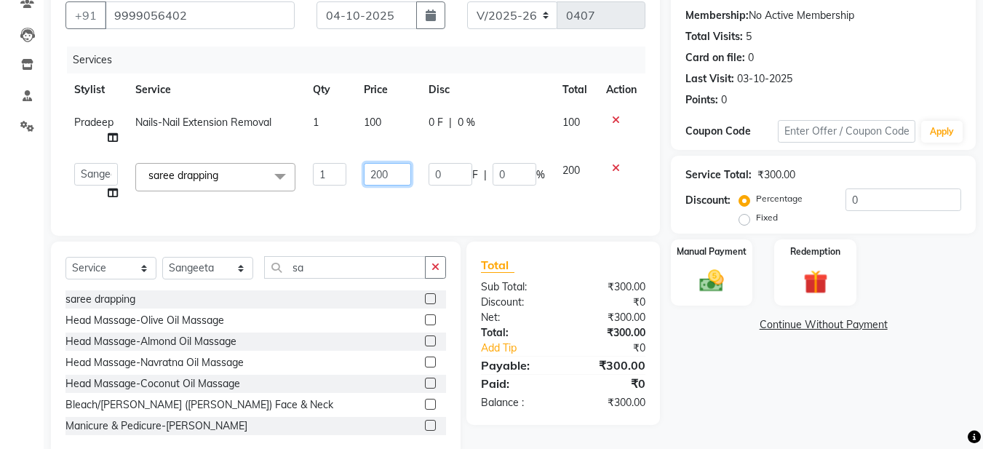
click at [375, 172] on input "200" at bounding box center [387, 174] width 47 height 23
type input "300"
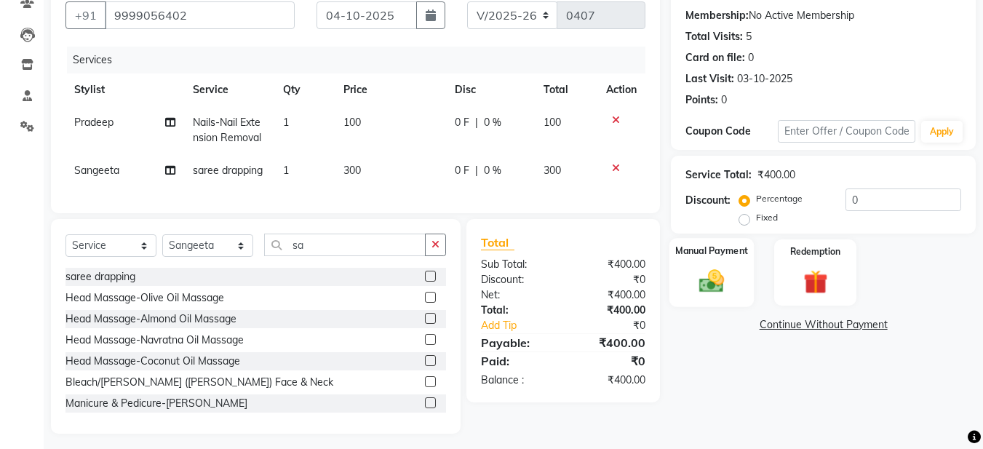
click at [708, 282] on img at bounding box center [711, 280] width 41 height 29
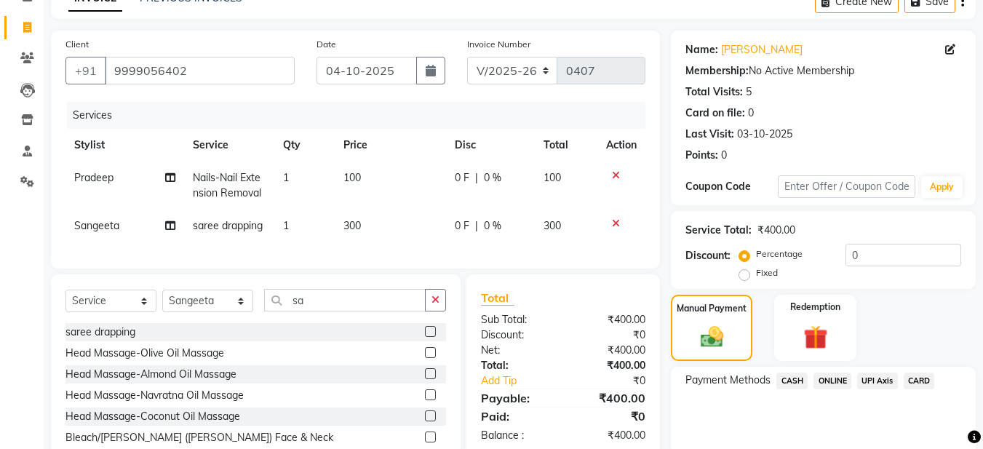
scroll to position [151, 0]
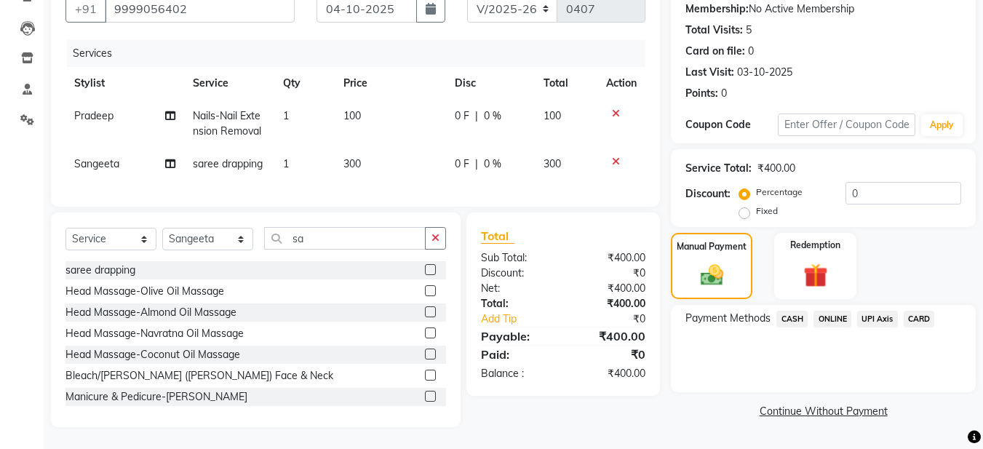
click at [819, 404] on link "Continue Without Payment" at bounding box center [823, 411] width 299 height 15
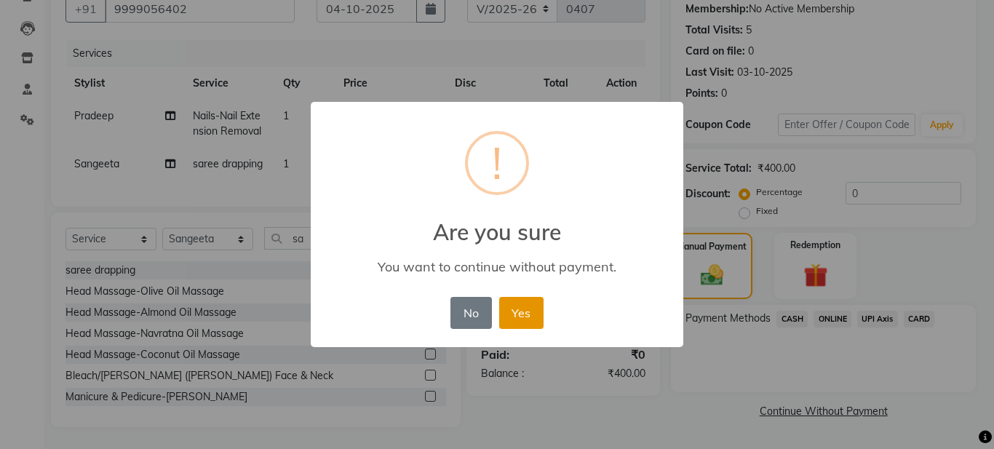
click at [521, 305] on button "Yes" at bounding box center [521, 313] width 44 height 32
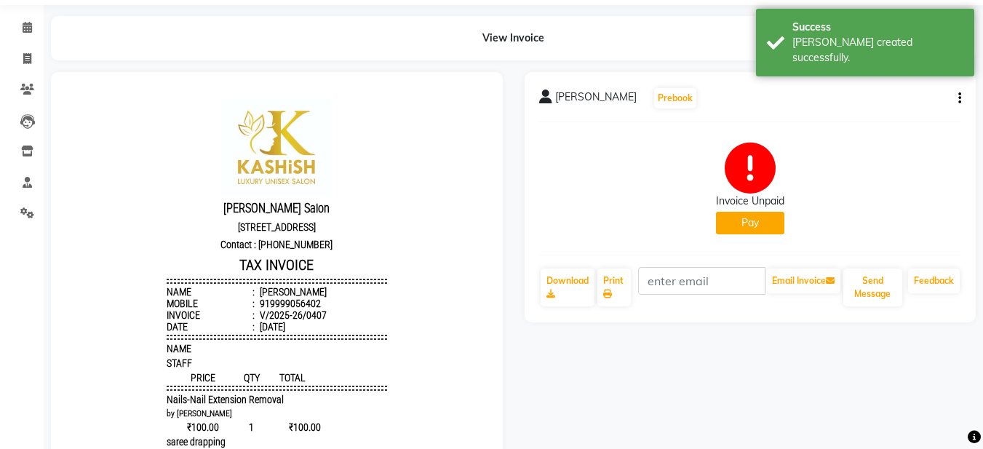
scroll to position [218, 0]
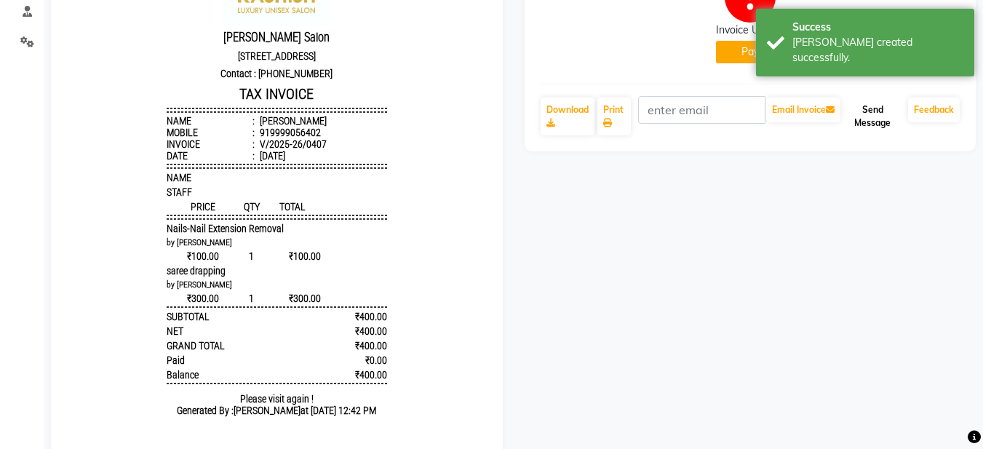
click at [877, 128] on button "Send Message" at bounding box center [872, 117] width 59 height 38
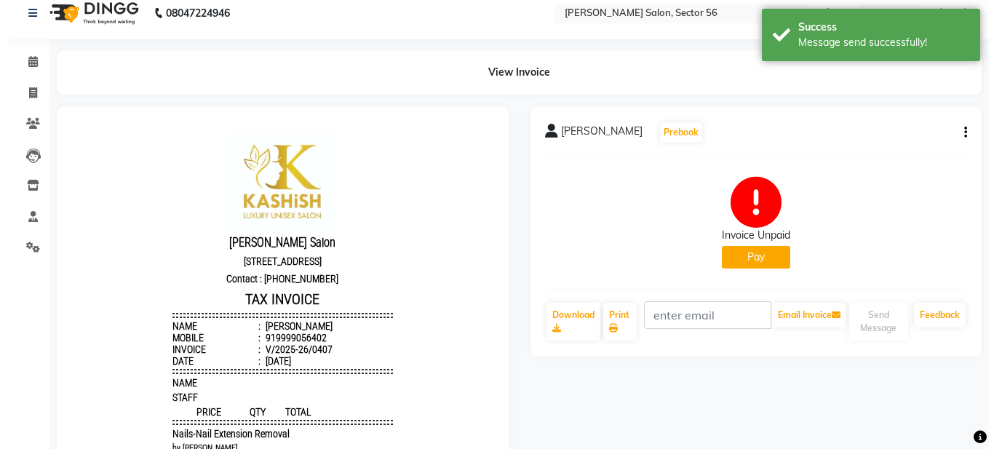
scroll to position [0, 0]
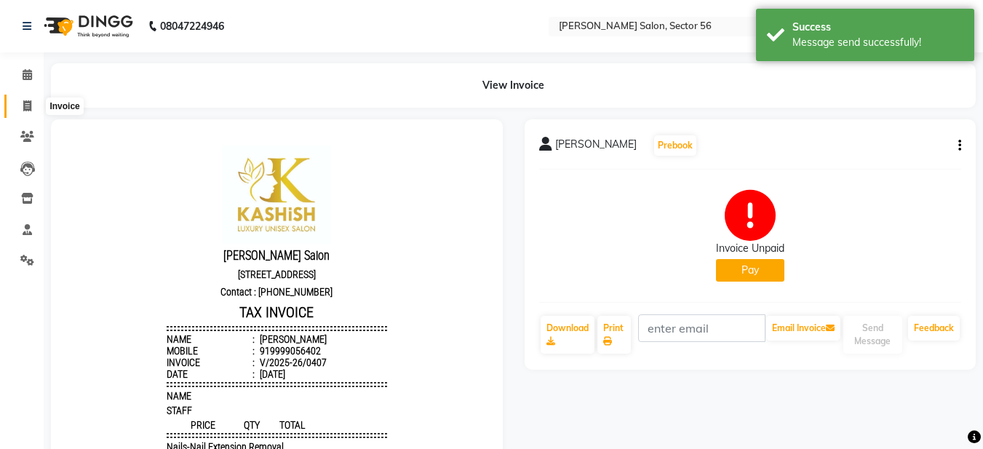
click at [26, 104] on icon at bounding box center [27, 105] width 8 height 11
select select "service"
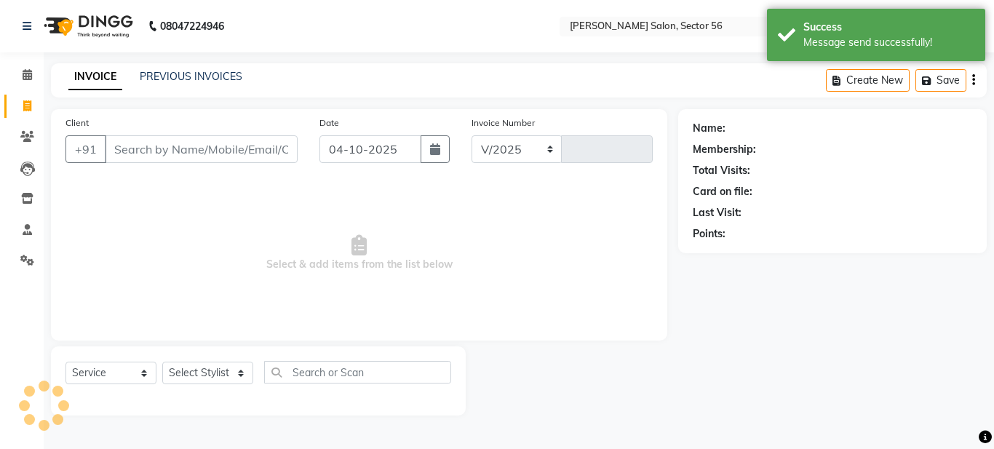
select select "9000"
type input "0408"
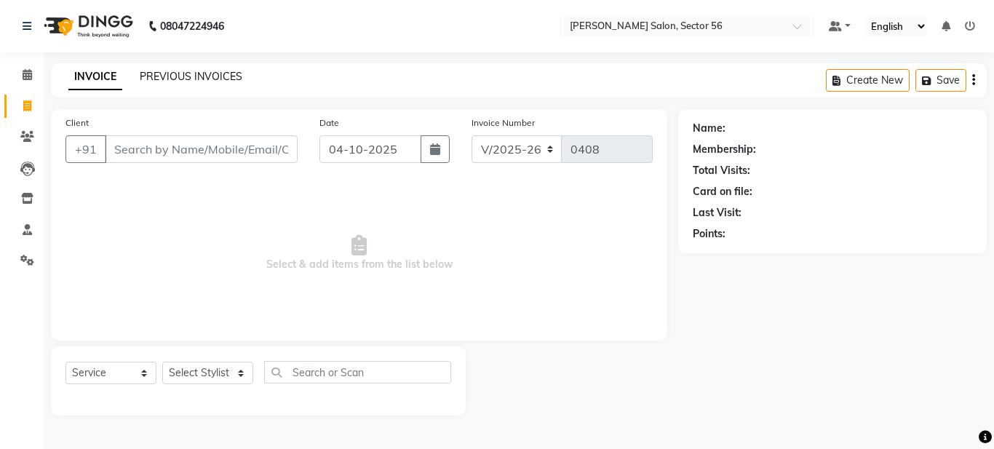
click at [181, 77] on link "PREVIOUS INVOICES" at bounding box center [191, 76] width 103 height 13
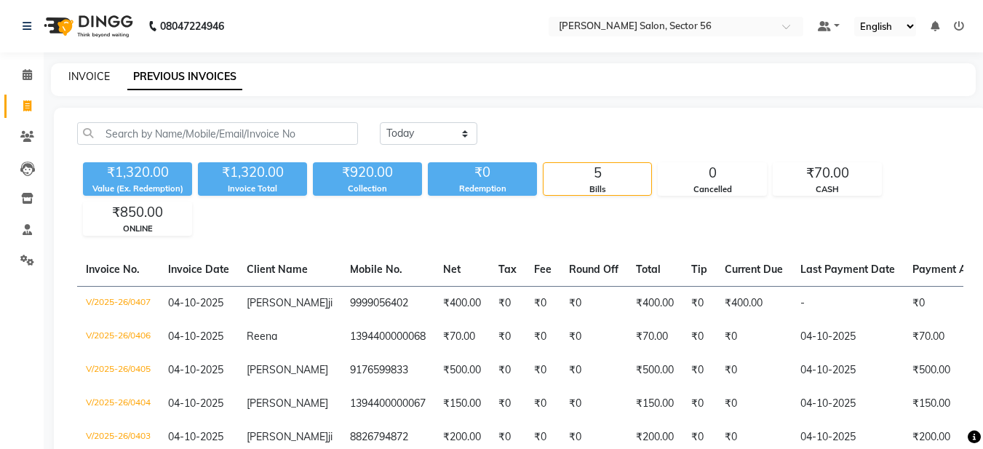
click at [92, 82] on link "INVOICE" at bounding box center [88, 76] width 41 height 13
select select "service"
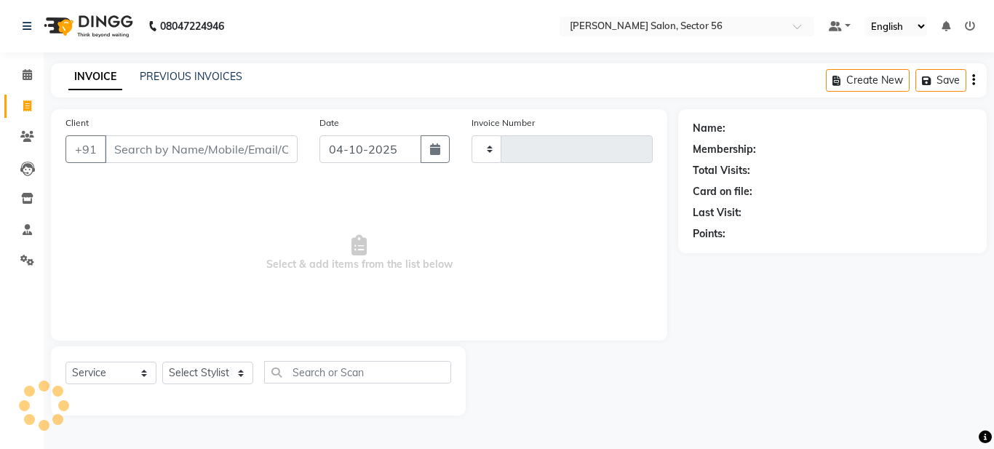
type input "0408"
select select "9000"
click at [145, 149] on input "Client" at bounding box center [201, 149] width 193 height 28
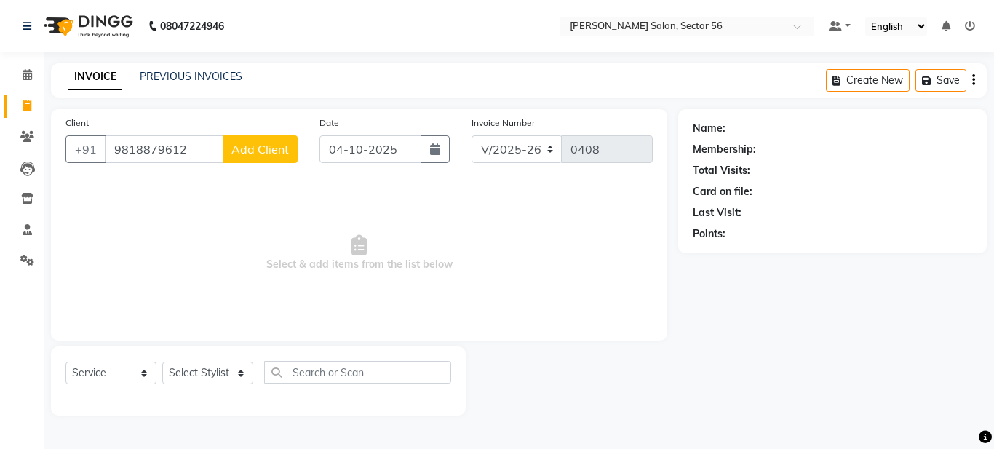
type input "9818879612"
click at [280, 151] on span "Add Client" at bounding box center [259, 149] width 57 height 15
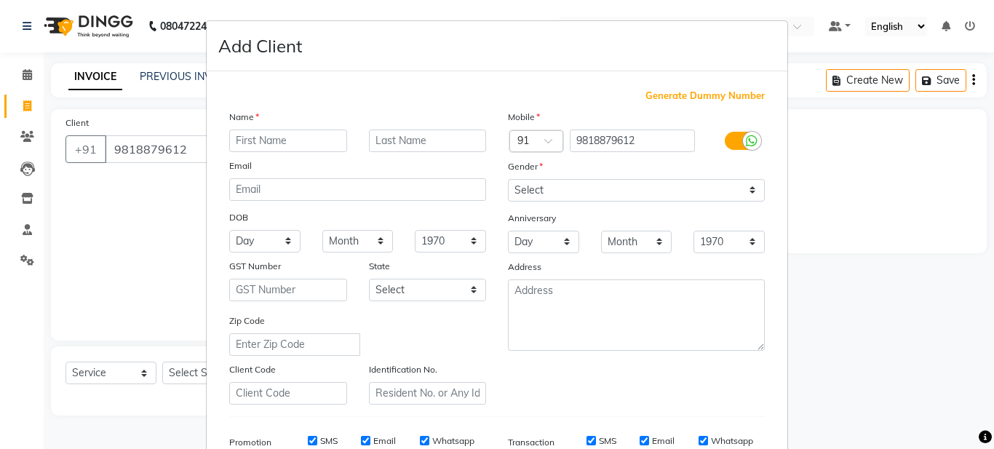
click at [258, 143] on input "text" at bounding box center [288, 141] width 118 height 23
type input "Nidhi"
click at [394, 142] on input "text" at bounding box center [428, 141] width 118 height 23
type input "[PERSON_NAME]"
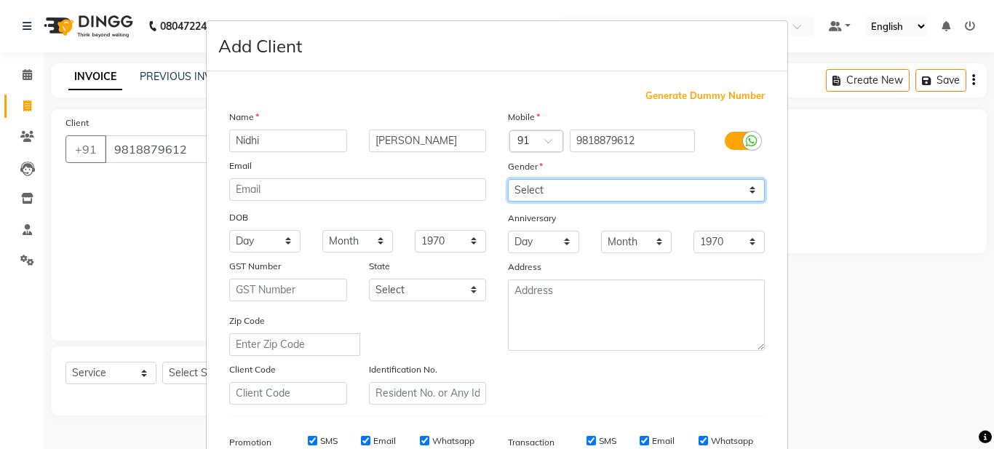
click at [559, 183] on select "Select [DEMOGRAPHIC_DATA] [DEMOGRAPHIC_DATA] Other Prefer Not To Say" at bounding box center [636, 190] width 257 height 23
select select "[DEMOGRAPHIC_DATA]"
click at [508, 179] on select "Select [DEMOGRAPHIC_DATA] [DEMOGRAPHIC_DATA] Other Prefer Not To Say" at bounding box center [636, 190] width 257 height 23
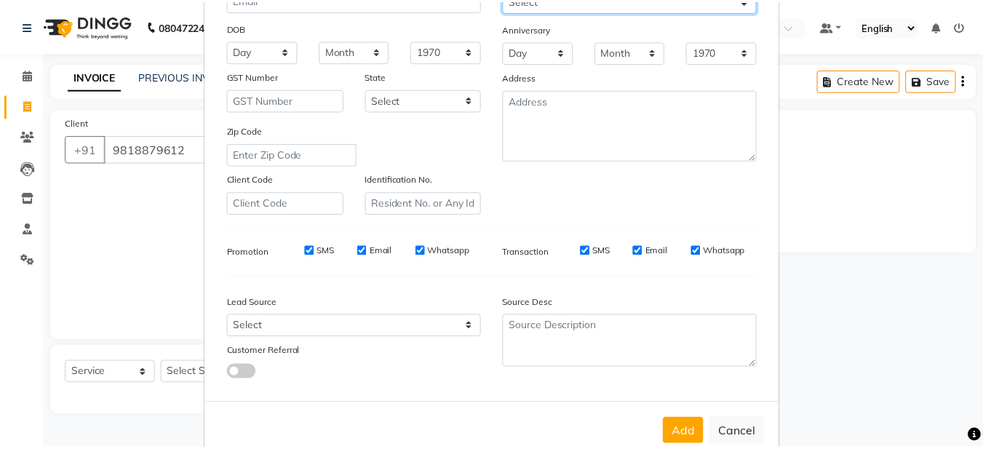
scroll to position [223, 0]
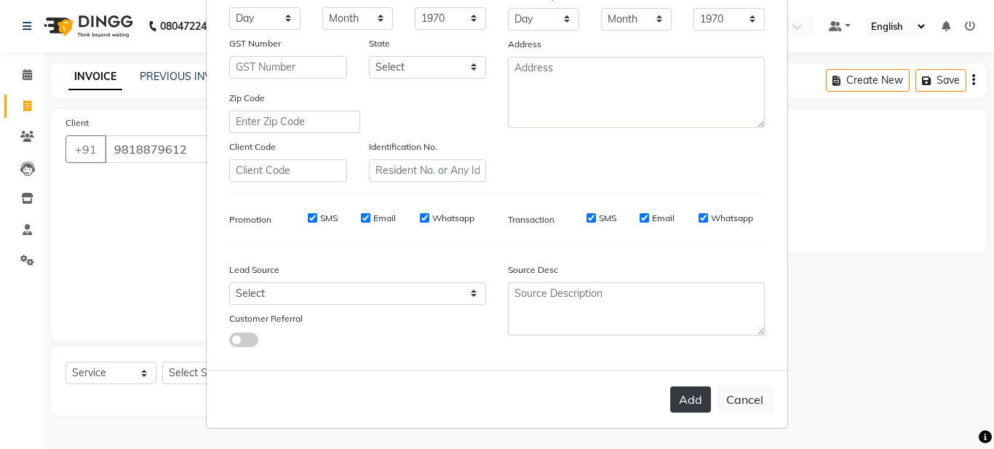
click at [694, 395] on button "Add" at bounding box center [690, 399] width 41 height 26
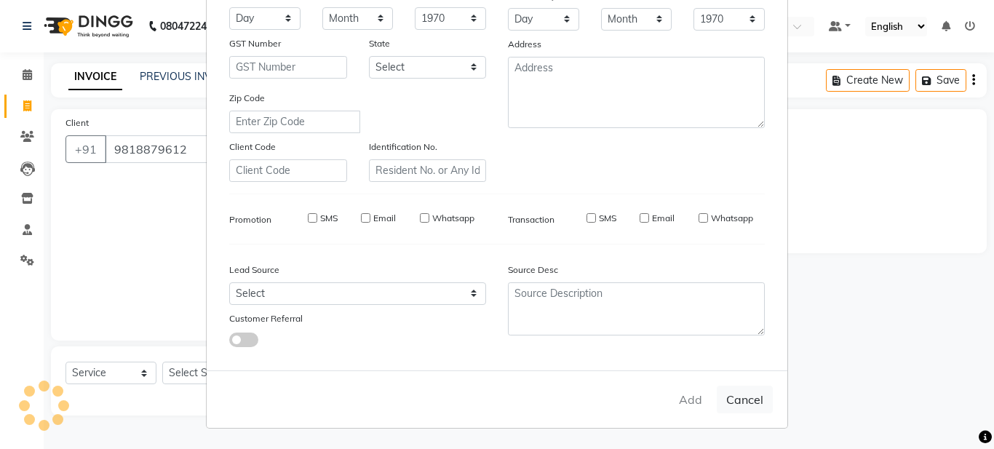
select select
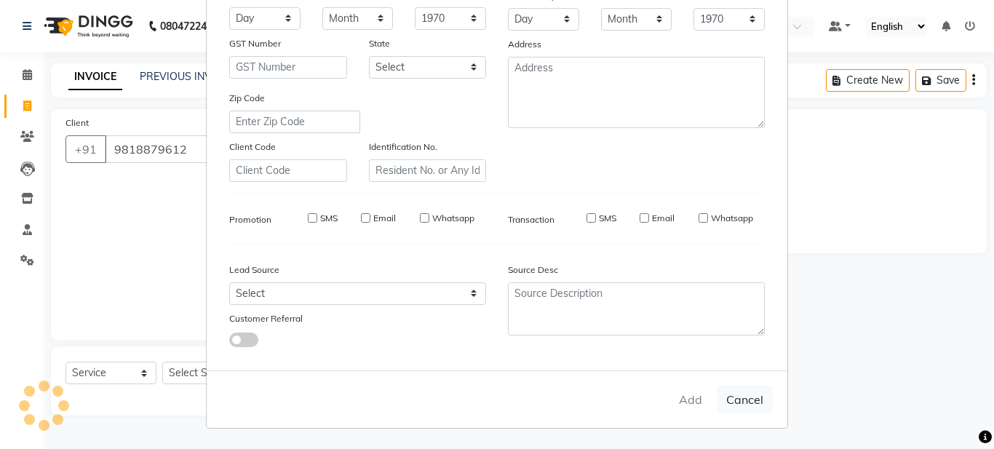
select select
checkbox input "false"
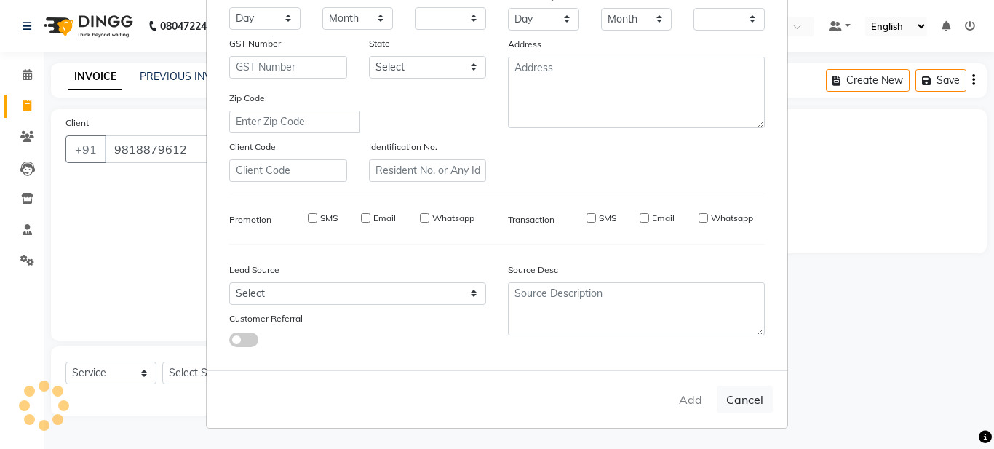
checkbox input "false"
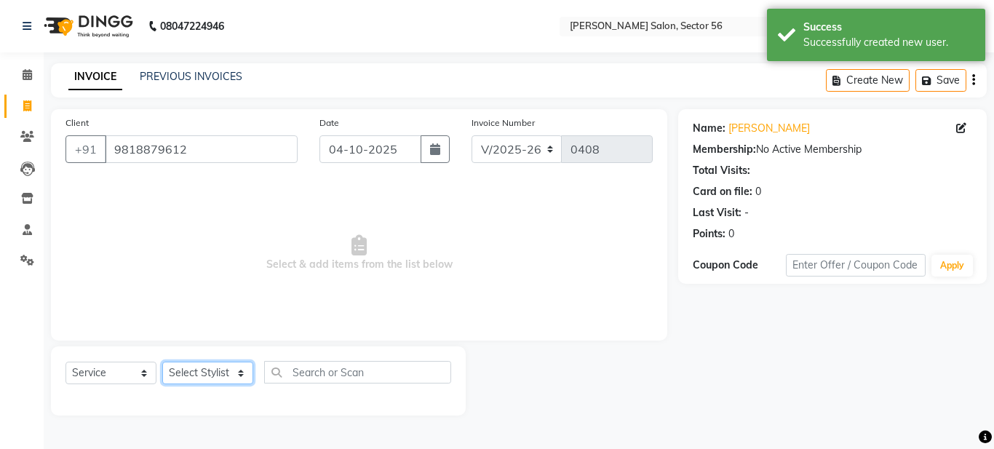
click at [246, 371] on select "Select Stylist [PERSON_NAME] [PERSON_NAME] [PERSON_NAME] [PERSON_NAME] [PERSON_…" at bounding box center [207, 373] width 91 height 23
select select "91305"
click at [162, 362] on select "Select Stylist [PERSON_NAME] [PERSON_NAME] [PERSON_NAME] [PERSON_NAME] [PERSON_…" at bounding box center [207, 373] width 91 height 23
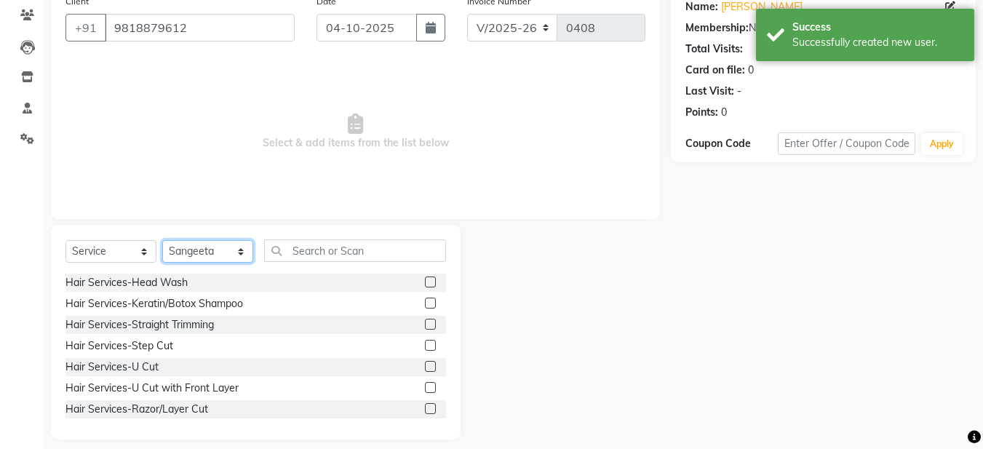
scroll to position [134, 0]
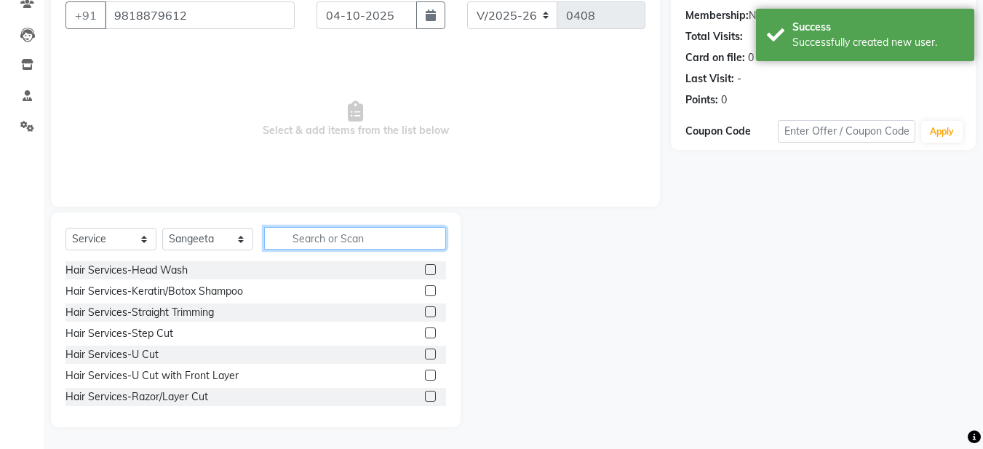
click at [311, 242] on input "text" at bounding box center [355, 238] width 182 height 23
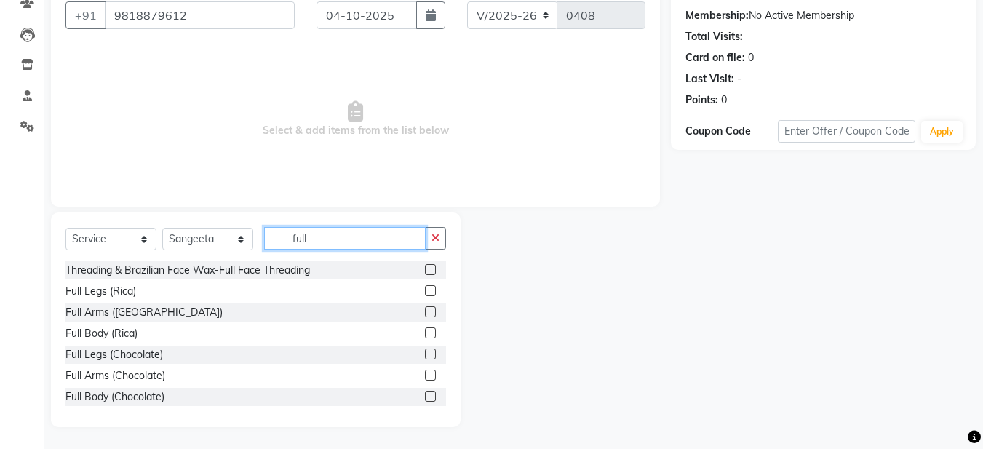
type input "full"
click at [425, 310] on label at bounding box center [430, 311] width 11 height 11
click at [425, 310] on input "checkbox" at bounding box center [429, 312] width 9 height 9
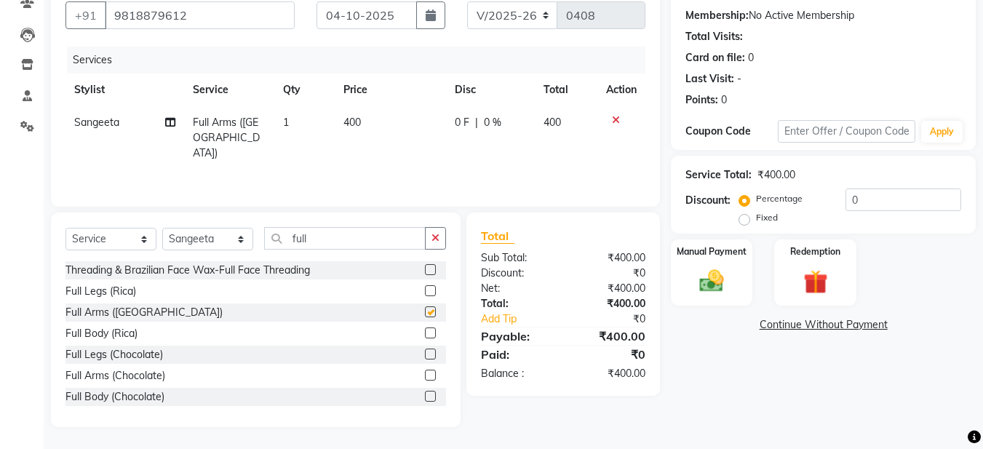
checkbox input "false"
drag, startPoint x: 434, startPoint y: 240, endPoint x: 386, endPoint y: 239, distance: 47.3
click at [432, 241] on icon "button" at bounding box center [436, 238] width 8 height 10
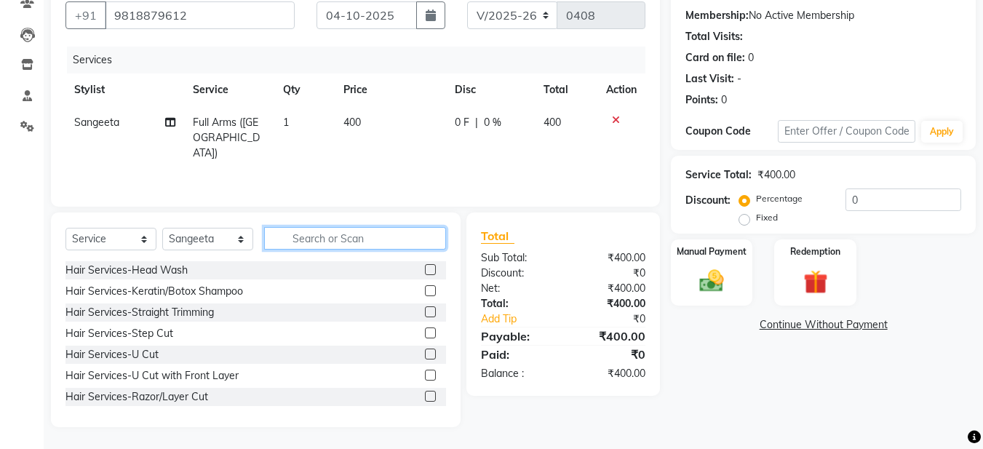
click at [318, 245] on input "text" at bounding box center [355, 238] width 182 height 23
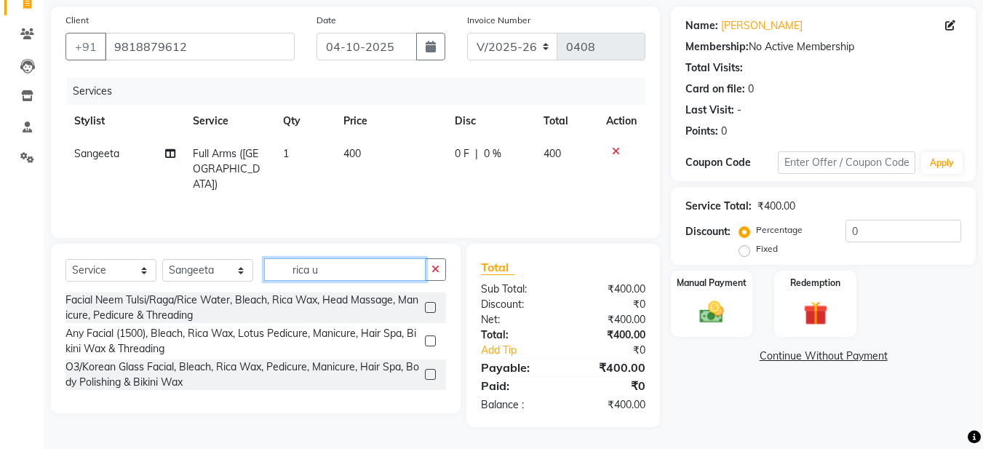
scroll to position [103, 0]
click at [448, 272] on div "Select Service Product Membership Package Voucher Prepaid Gift Card Select Styl…" at bounding box center [256, 329] width 410 height 170
click at [384, 266] on input "rica u" at bounding box center [345, 269] width 162 height 23
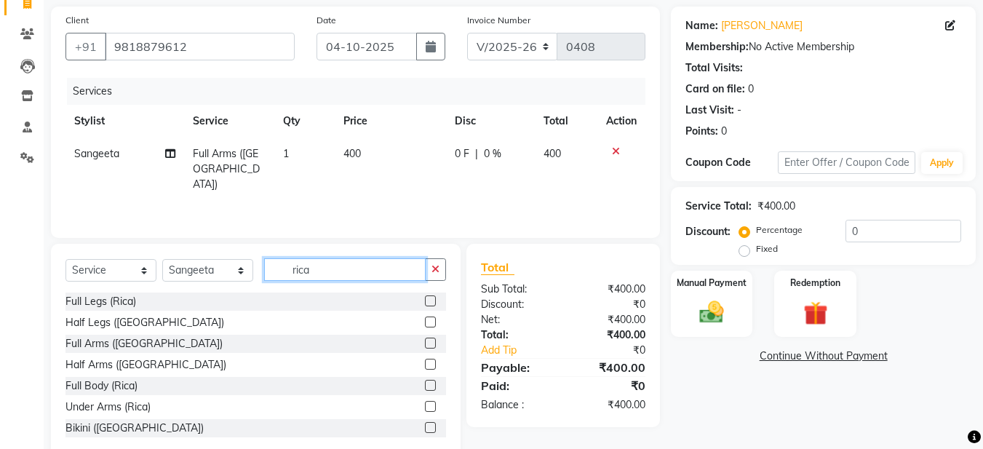
type input "rica"
click at [425, 406] on label at bounding box center [430, 406] width 11 height 11
click at [425, 406] on input "checkbox" at bounding box center [429, 406] width 9 height 9
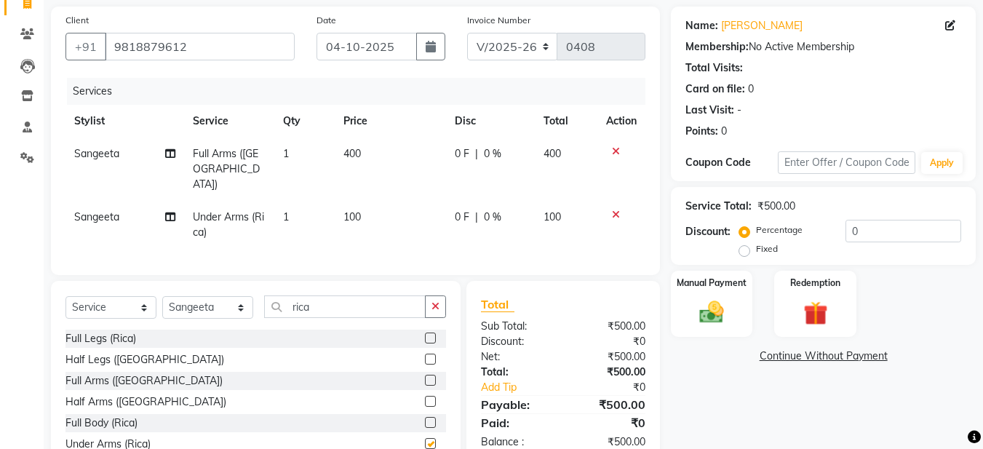
checkbox input "false"
click at [721, 311] on img at bounding box center [711, 312] width 41 height 29
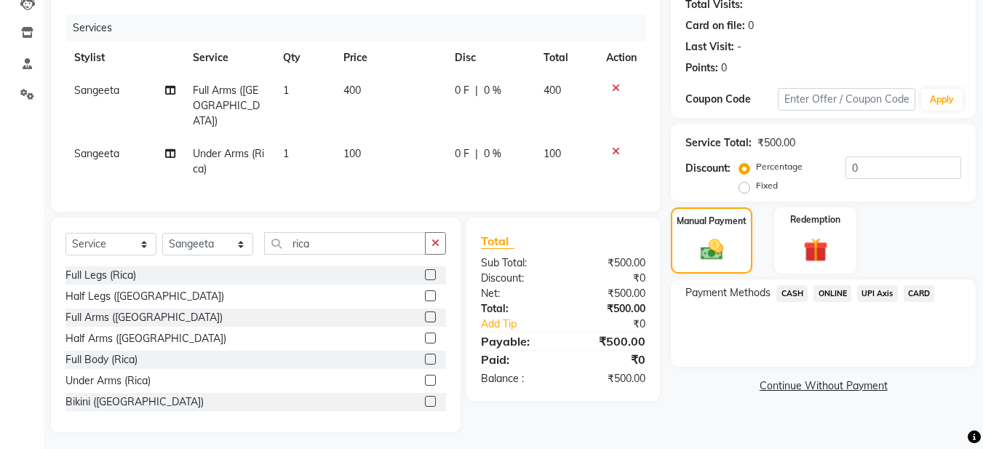
scroll to position [167, 0]
click at [836, 294] on span "ONLINE" at bounding box center [833, 293] width 38 height 17
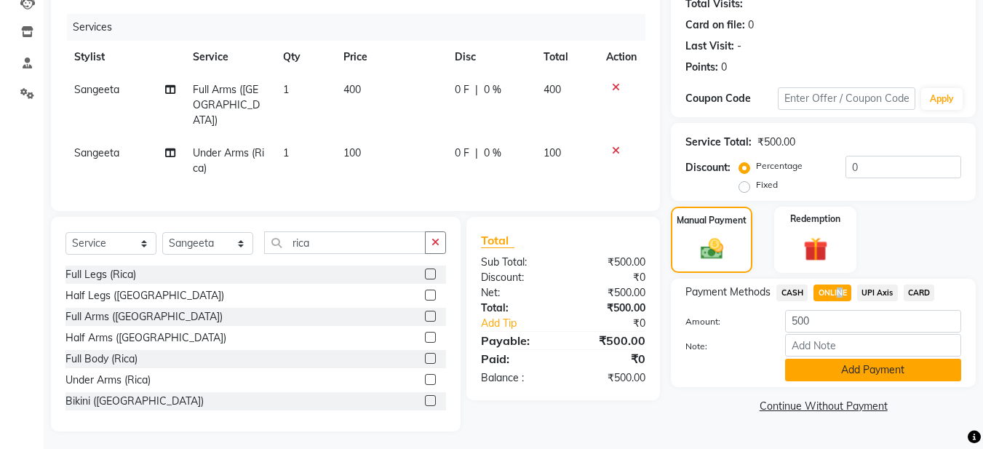
click at [836, 369] on button "Add Payment" at bounding box center [873, 370] width 176 height 23
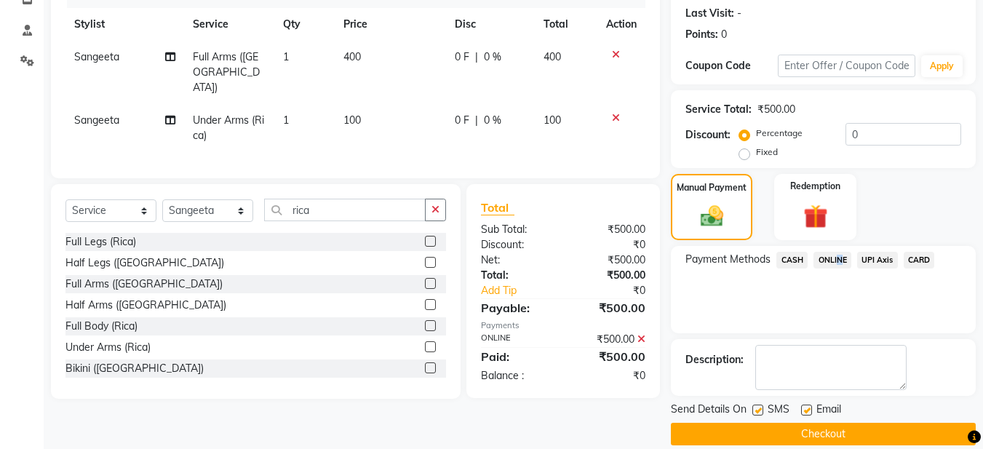
scroll to position [218, 0]
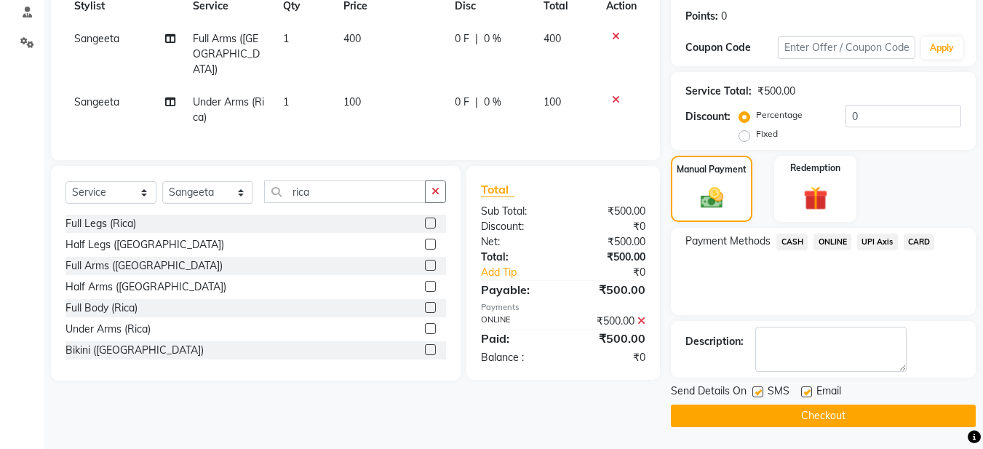
click at [807, 393] on label at bounding box center [806, 391] width 11 height 11
click at [807, 393] on input "checkbox" at bounding box center [805, 392] width 9 height 9
checkbox input "false"
click at [801, 409] on button "Checkout" at bounding box center [823, 416] width 305 height 23
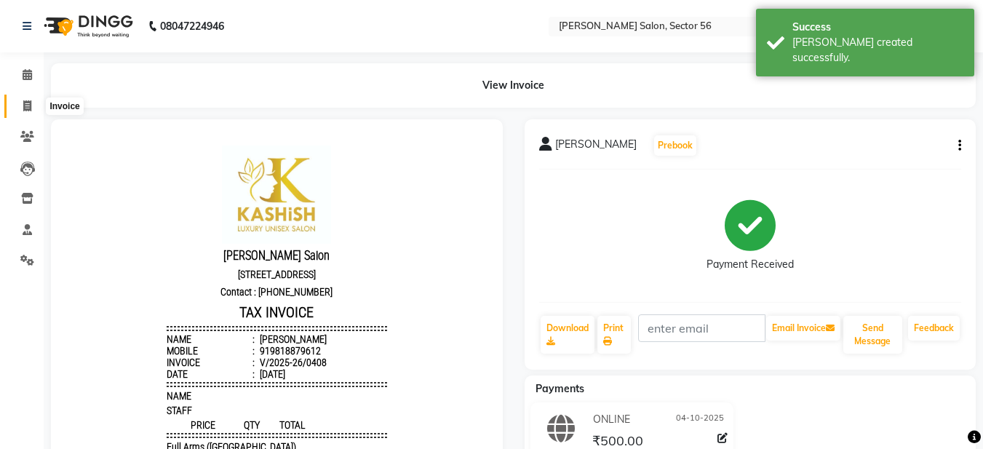
click at [33, 108] on span at bounding box center [27, 106] width 25 height 17
select select "service"
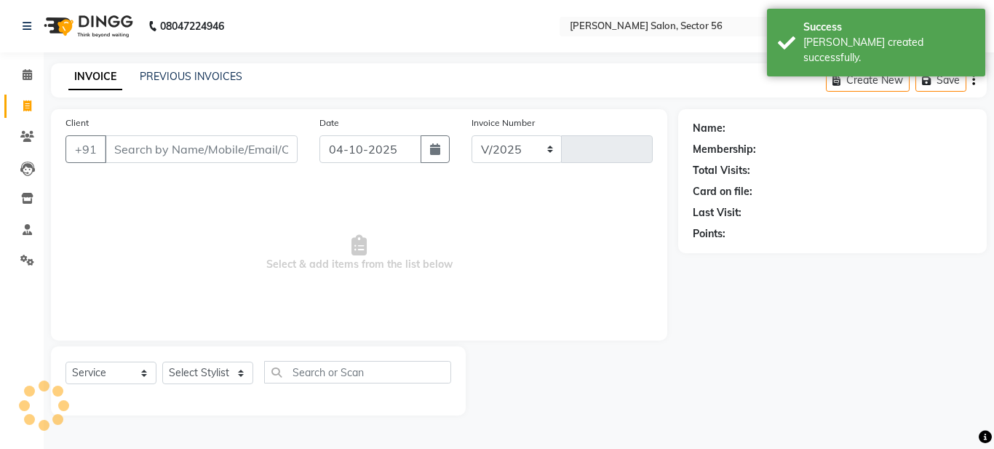
select select "9000"
type input "0409"
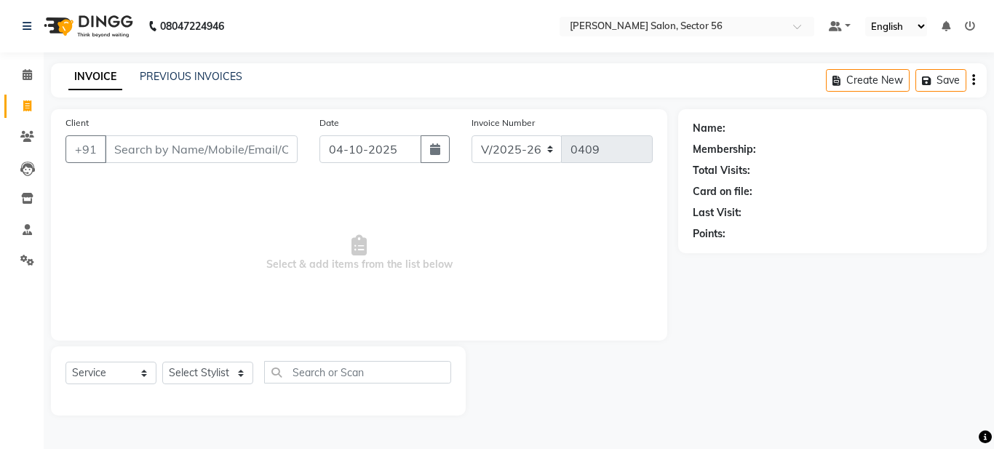
drag, startPoint x: 257, startPoint y: 202, endPoint x: 122, endPoint y: 204, distance: 135.4
click at [119, 205] on span "Select & add items from the list below" at bounding box center [358, 253] width 587 height 146
click at [156, 156] on input "Client" at bounding box center [201, 149] width 193 height 28
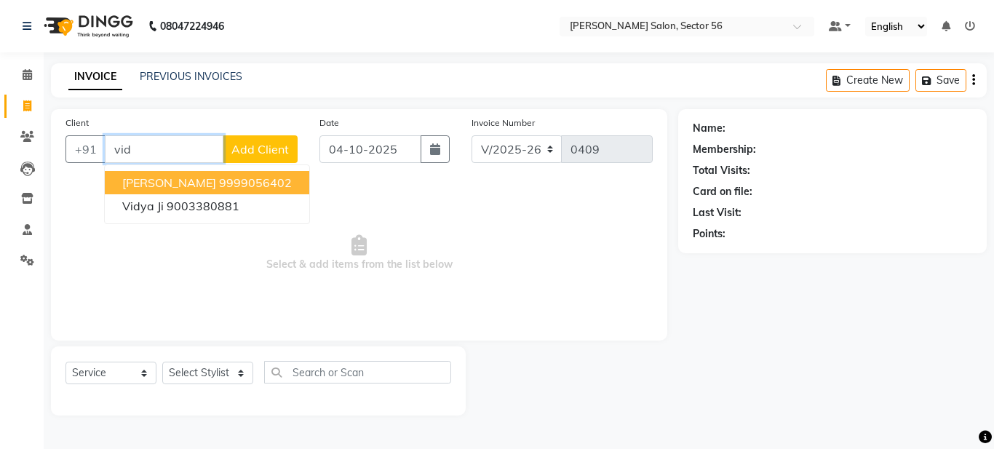
click at [169, 181] on span "[PERSON_NAME]" at bounding box center [169, 182] width 94 height 15
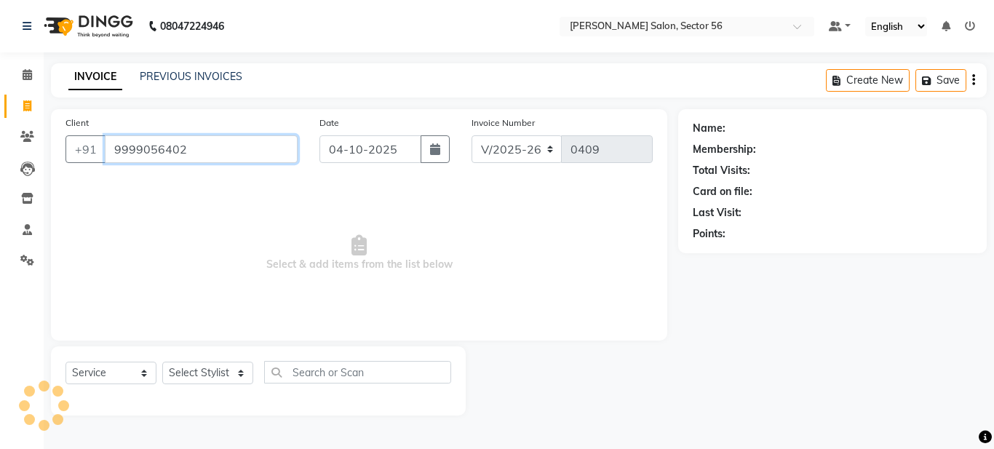
type input "9999056402"
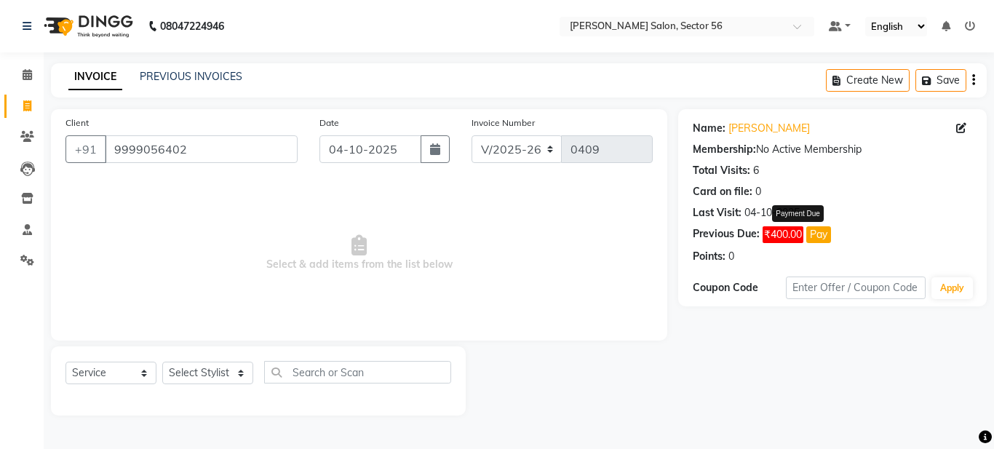
click at [822, 233] on button "Pay" at bounding box center [818, 234] width 25 height 17
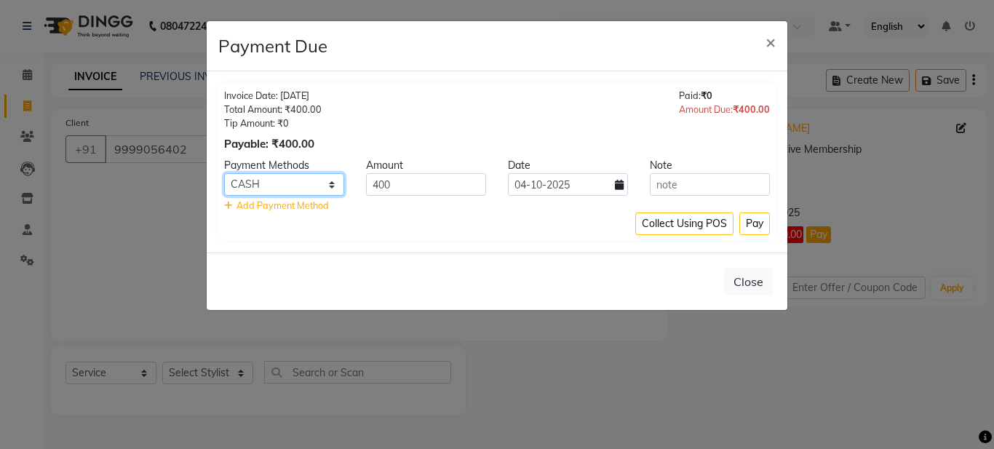
click at [313, 184] on select "CASH ONLINE UPI Axis CARD" at bounding box center [284, 184] width 120 height 23
click at [330, 186] on select "CASH ONLINE UPI Axis CARD" at bounding box center [284, 184] width 120 height 23
select select "3"
click at [224, 173] on select "CASH ONLINE UPI Axis CARD" at bounding box center [284, 184] width 120 height 23
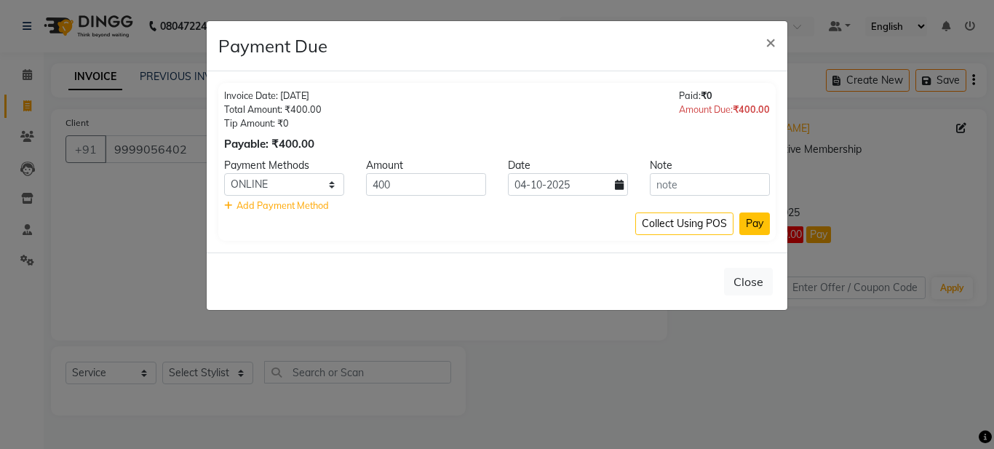
click at [757, 223] on button "Pay" at bounding box center [754, 223] width 31 height 23
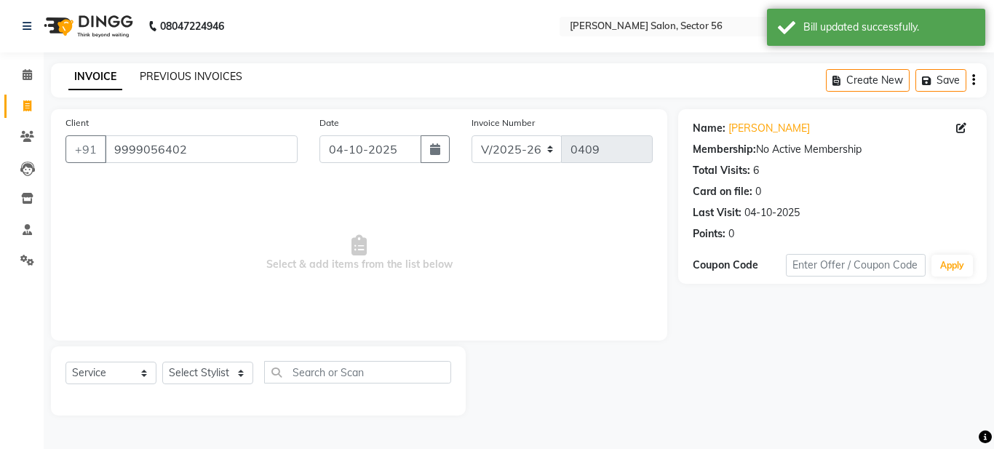
click at [196, 73] on link "PREVIOUS INVOICES" at bounding box center [191, 76] width 103 height 13
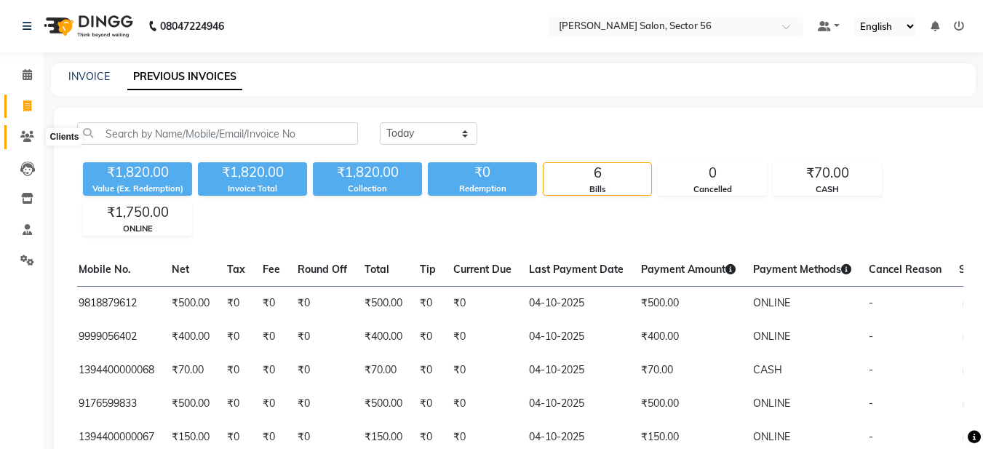
click at [33, 137] on icon at bounding box center [27, 136] width 14 height 11
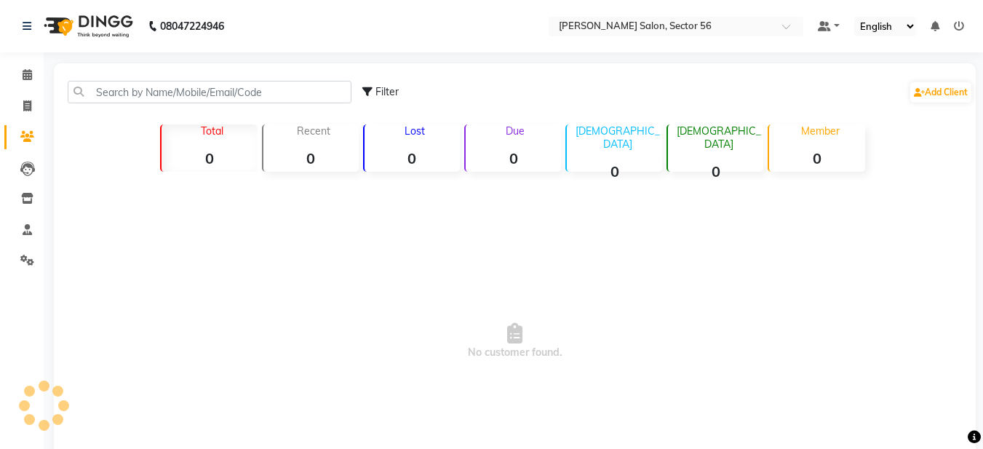
click at [23, 139] on icon at bounding box center [27, 136] width 14 height 11
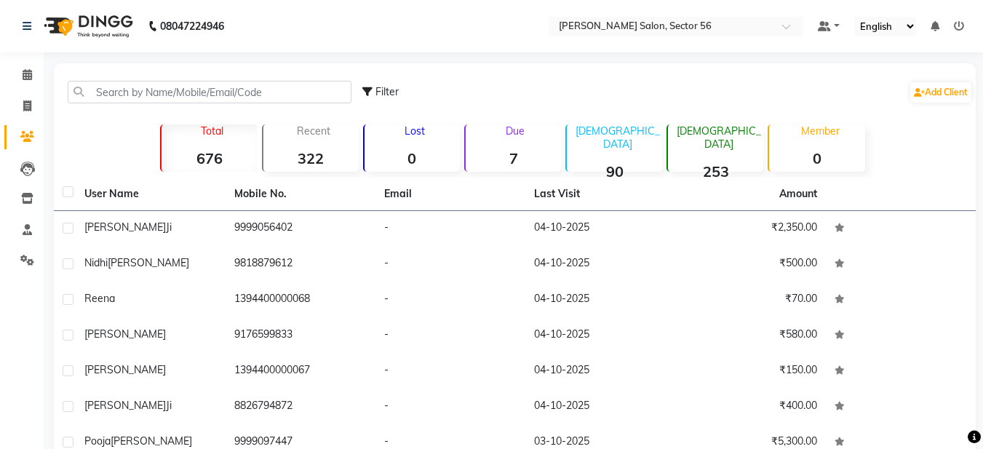
click at [23, 139] on icon at bounding box center [27, 136] width 14 height 11
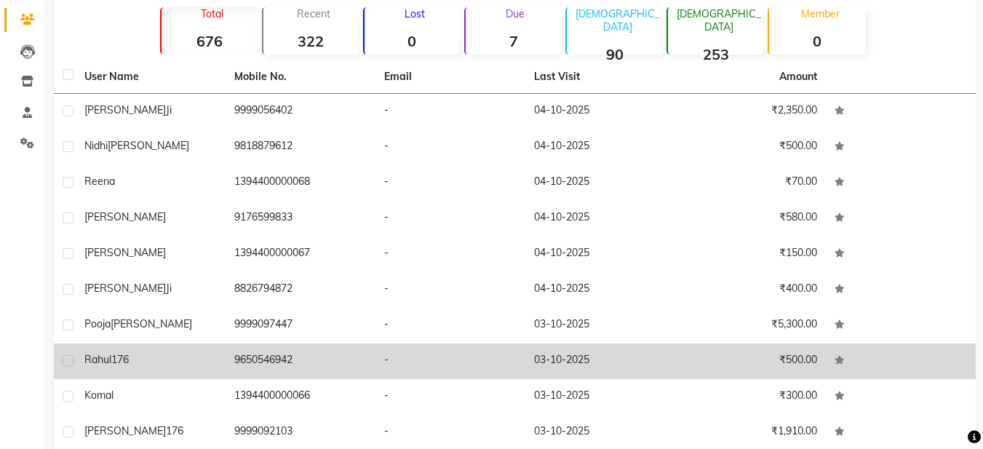
scroll to position [181, 0]
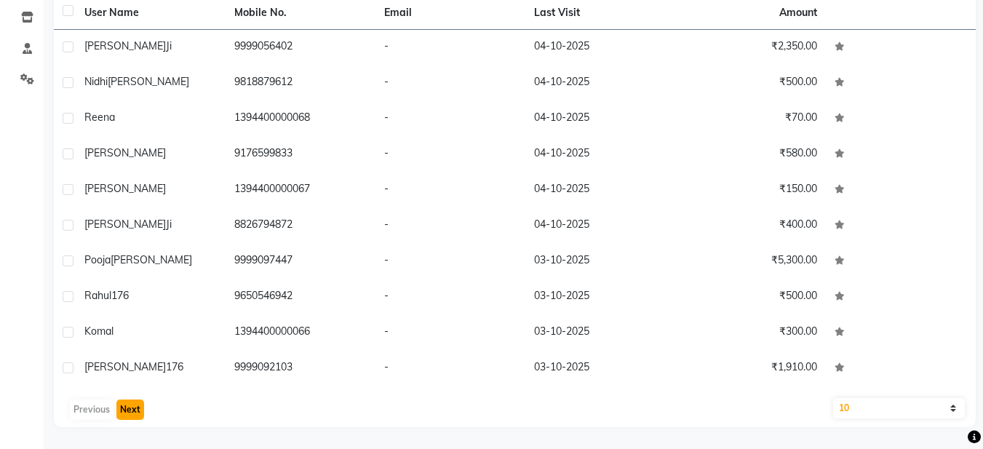
click at [131, 413] on button "Next" at bounding box center [130, 410] width 28 height 20
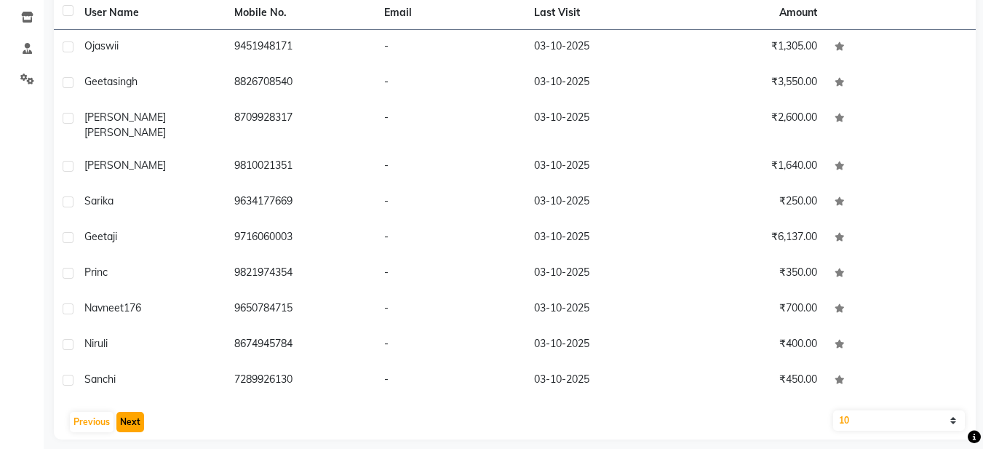
click at [130, 412] on button "Next" at bounding box center [130, 422] width 28 height 20
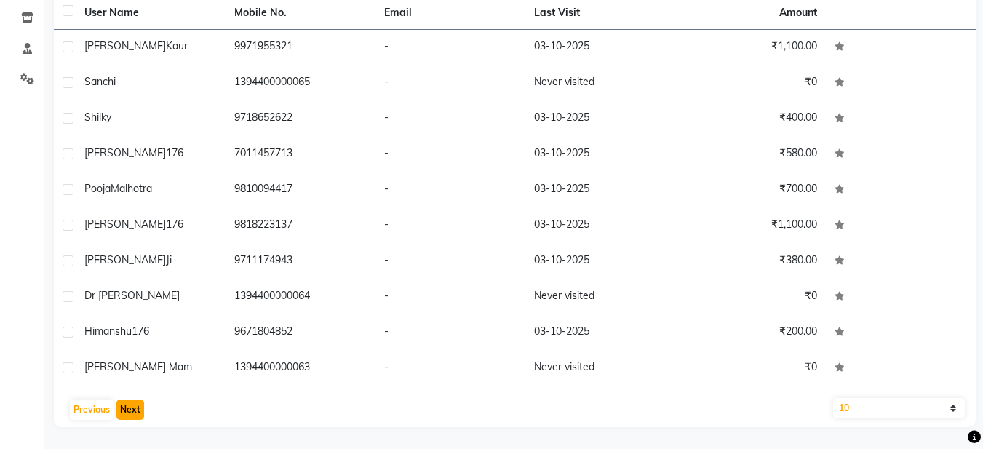
click at [130, 408] on button "Next" at bounding box center [130, 410] width 28 height 20
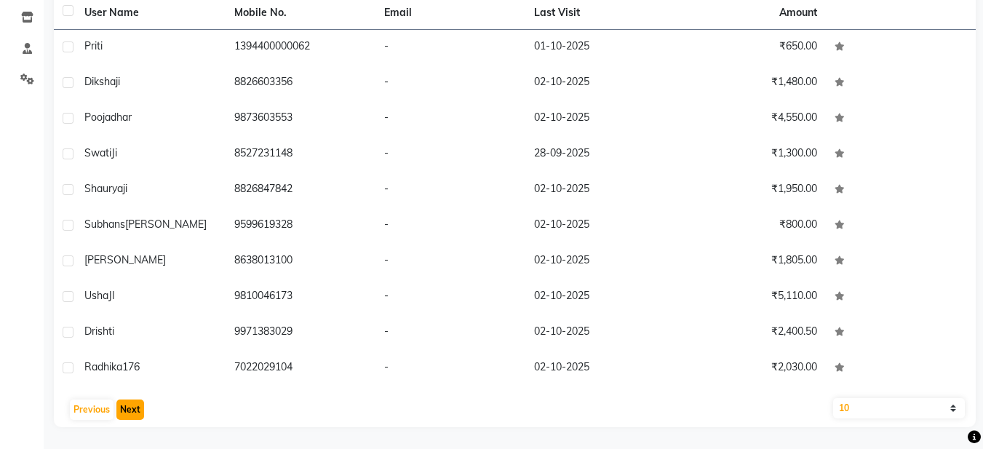
click at [130, 407] on button "Next" at bounding box center [130, 410] width 28 height 20
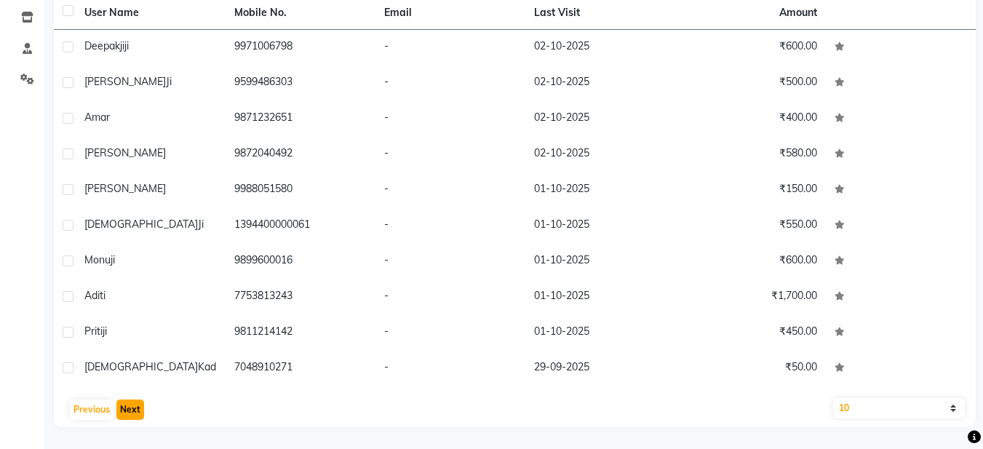
click at [134, 407] on button "Next" at bounding box center [130, 410] width 28 height 20
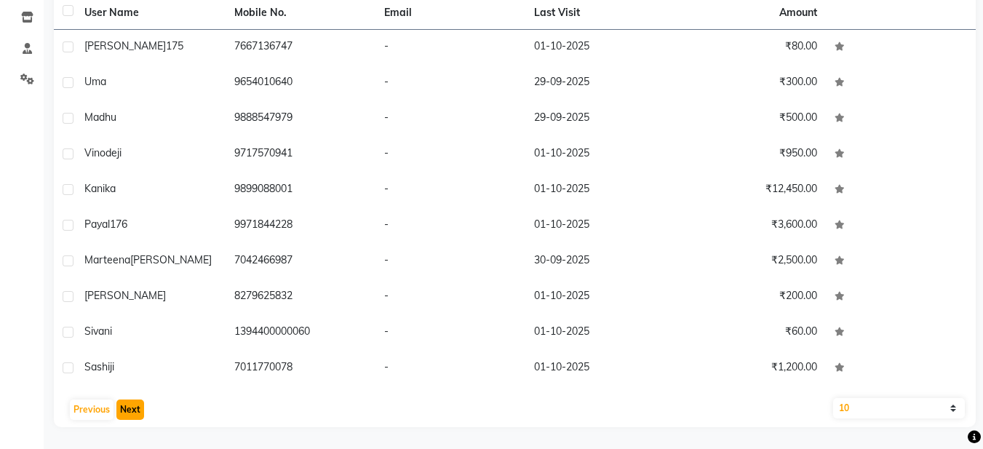
click at [137, 406] on button "Next" at bounding box center [130, 410] width 28 height 20
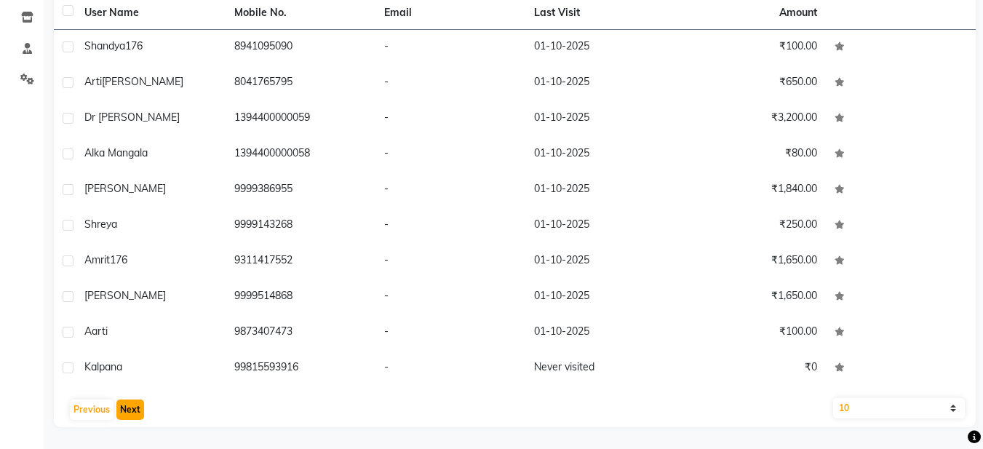
click at [140, 405] on button "Next" at bounding box center [130, 410] width 28 height 20
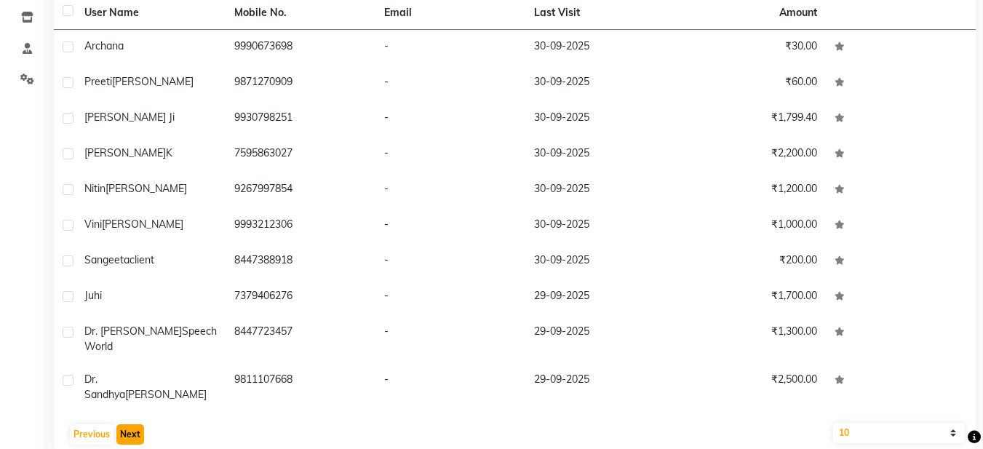
click at [140, 424] on button "Next" at bounding box center [130, 434] width 28 height 20
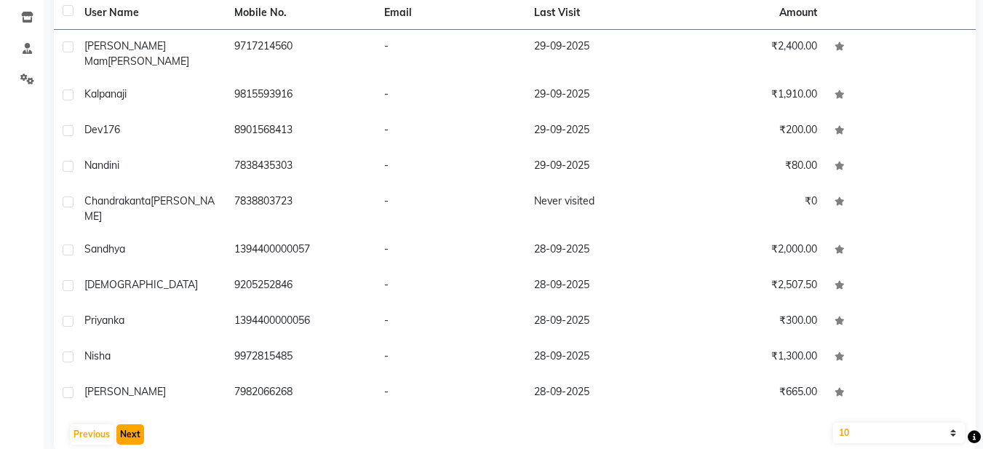
click at [141, 424] on button "Next" at bounding box center [130, 434] width 28 height 20
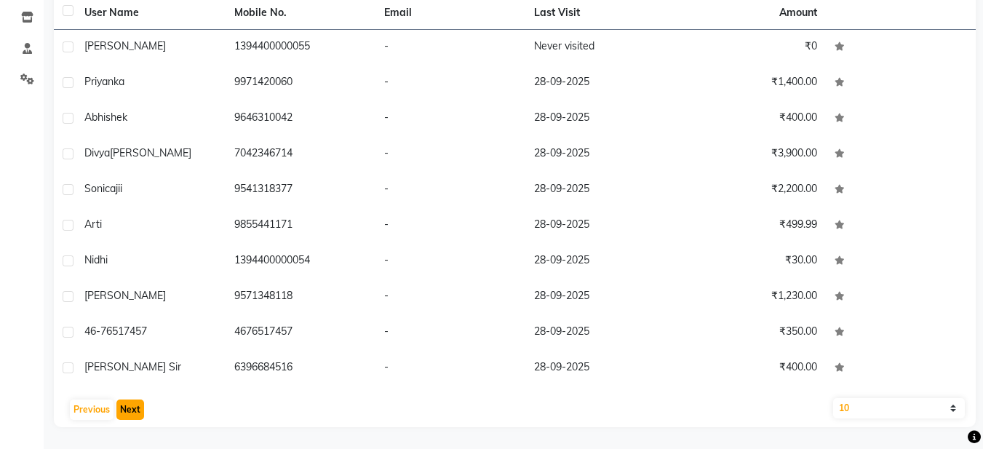
click at [141, 405] on button "Next" at bounding box center [130, 410] width 28 height 20
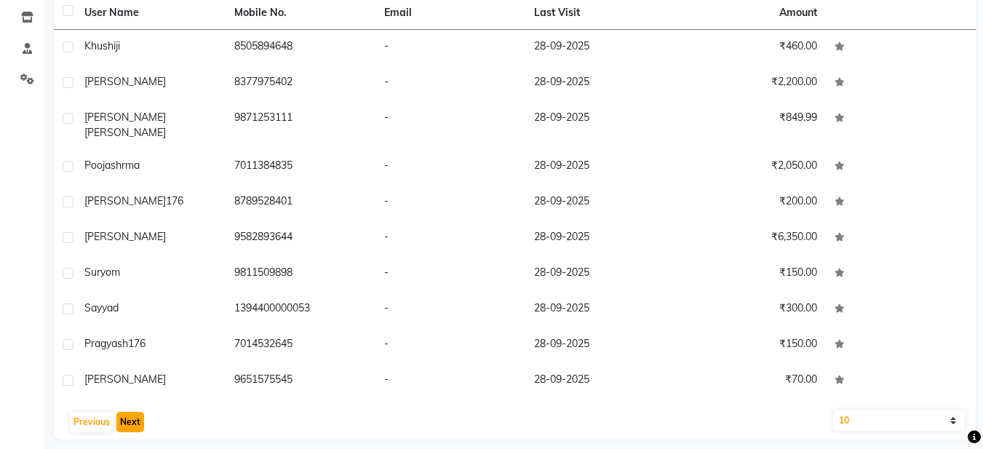
click at [142, 412] on button "Next" at bounding box center [130, 422] width 28 height 20
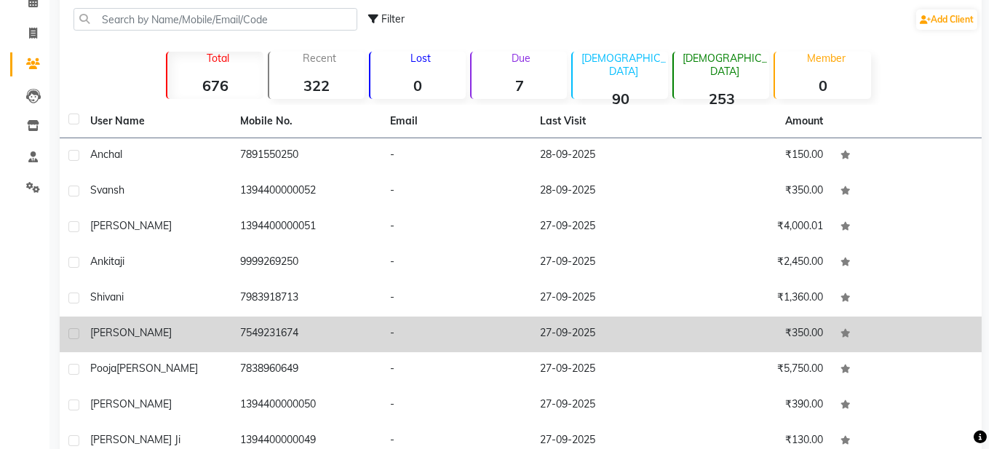
scroll to position [0, 0]
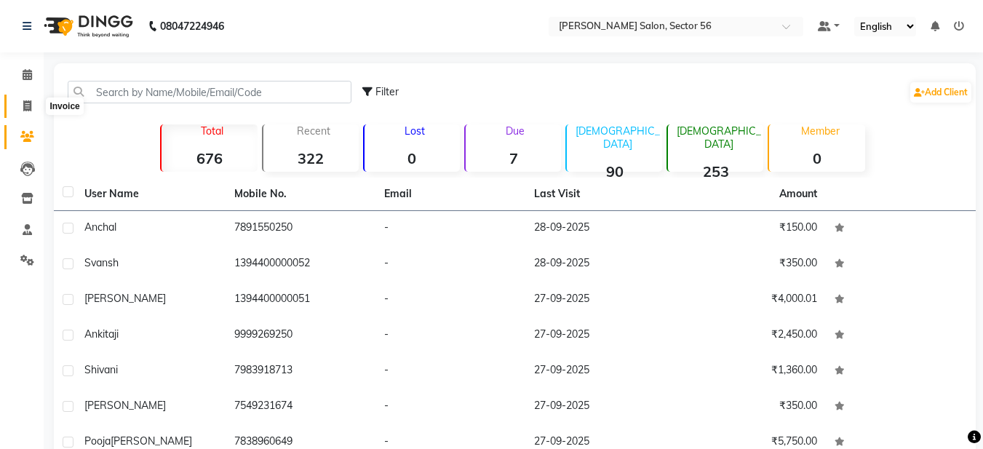
click at [24, 108] on icon at bounding box center [27, 105] width 8 height 11
select select "service"
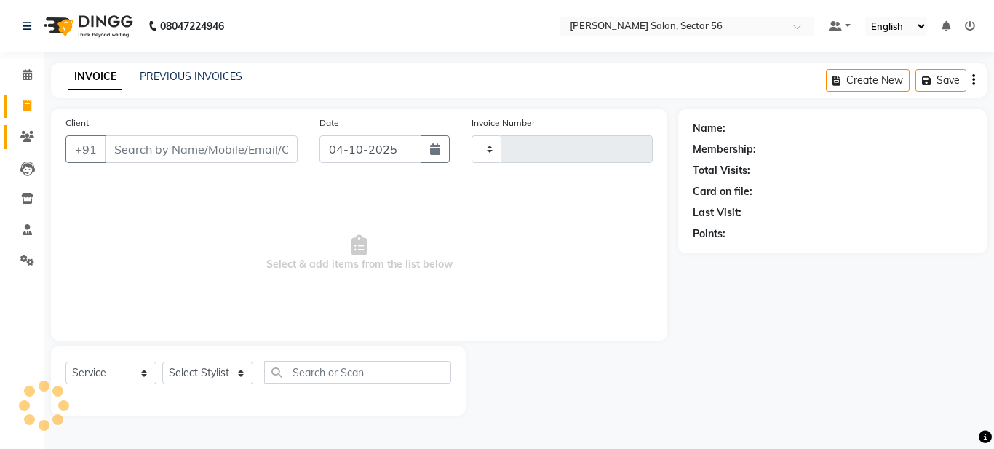
type input "0409"
select select "9000"
click at [127, 146] on input "Client" at bounding box center [201, 149] width 193 height 28
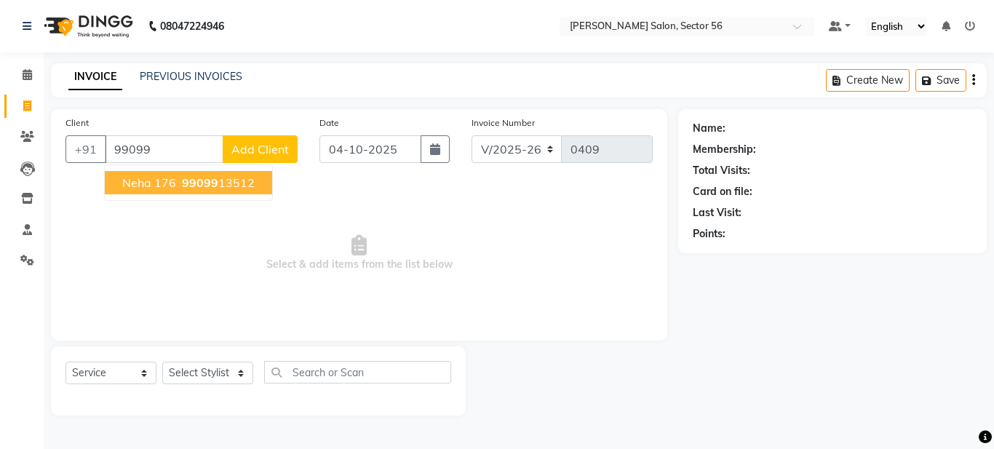
click at [211, 172] on button "Neha 176 99099 13512" at bounding box center [188, 182] width 167 height 23
type input "9909913512"
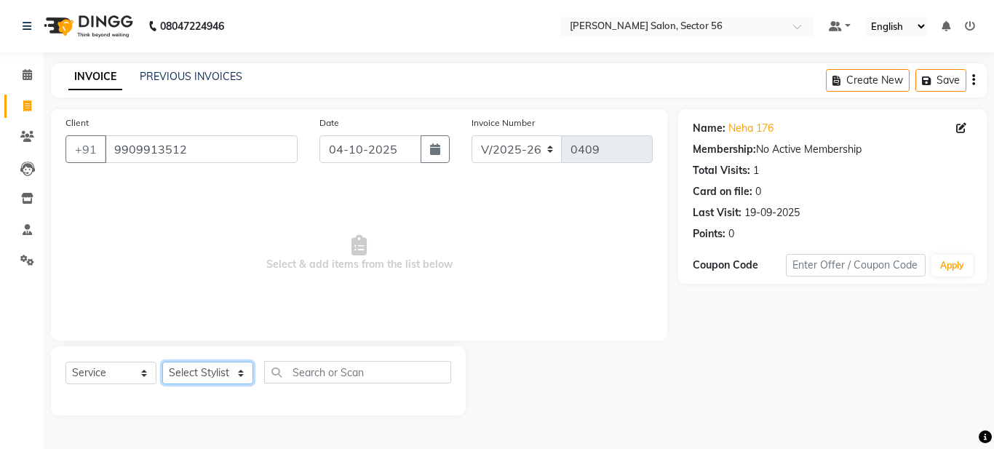
click at [232, 370] on select "Select Stylist [PERSON_NAME] [PERSON_NAME] [PERSON_NAME] [PERSON_NAME] [PERSON_…" at bounding box center [207, 373] width 91 height 23
select select "91302"
click at [162, 362] on select "Select Stylist [PERSON_NAME] [PERSON_NAME] [PERSON_NAME] [PERSON_NAME] [PERSON_…" at bounding box center [207, 373] width 91 height 23
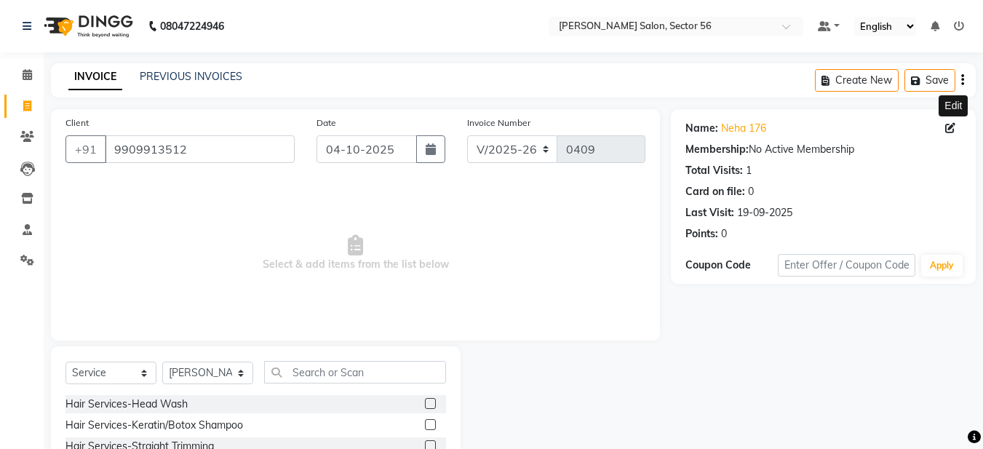
click at [954, 127] on icon at bounding box center [950, 128] width 10 height 10
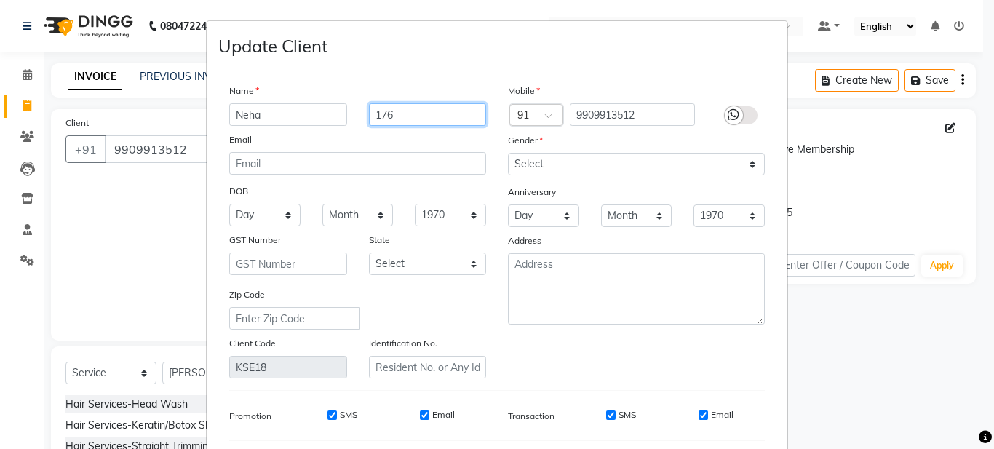
click at [402, 115] on input "176" at bounding box center [428, 114] width 118 height 23
type input "1"
click at [398, 115] on input "text" at bounding box center [428, 114] width 118 height 23
type input "ji"
click at [648, 346] on div "Mobile Country Code × 91 9909913512 Gender Select [DEMOGRAPHIC_DATA] [DEMOGRAPH…" at bounding box center [636, 230] width 279 height 295
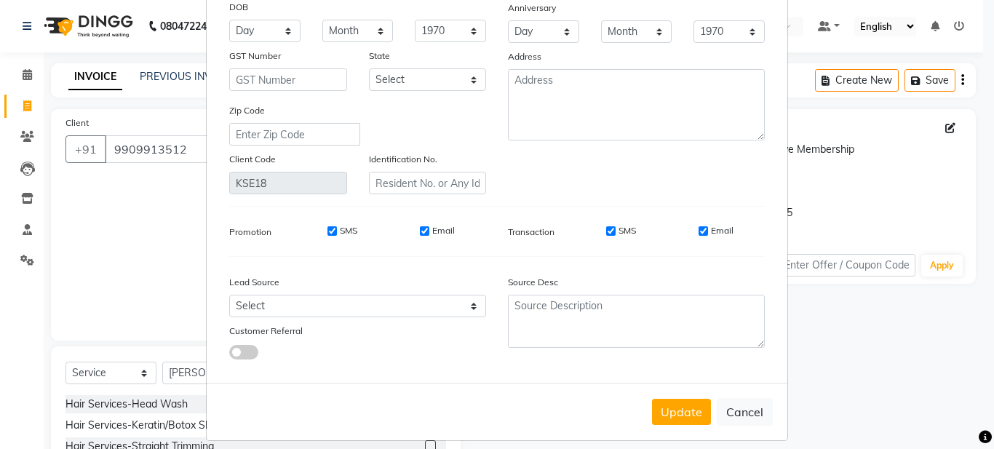
scroll to position [196, 0]
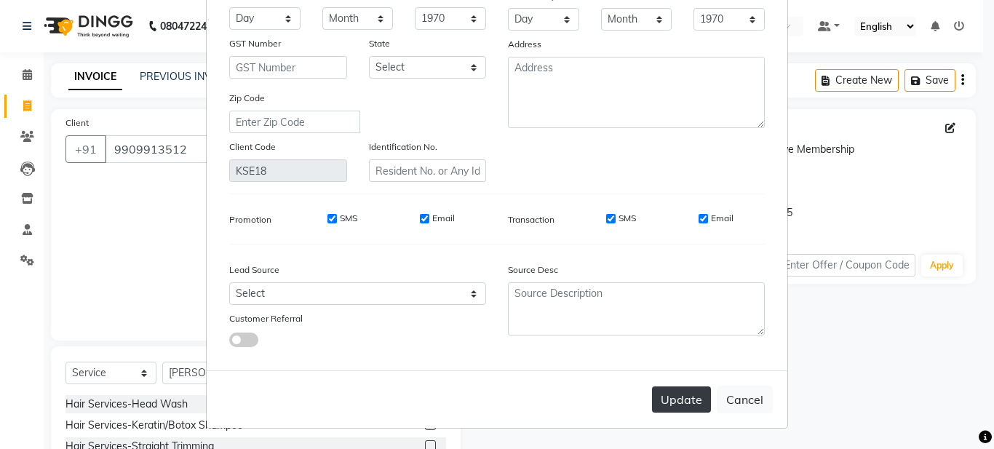
click at [672, 399] on button "Update" at bounding box center [681, 399] width 59 height 26
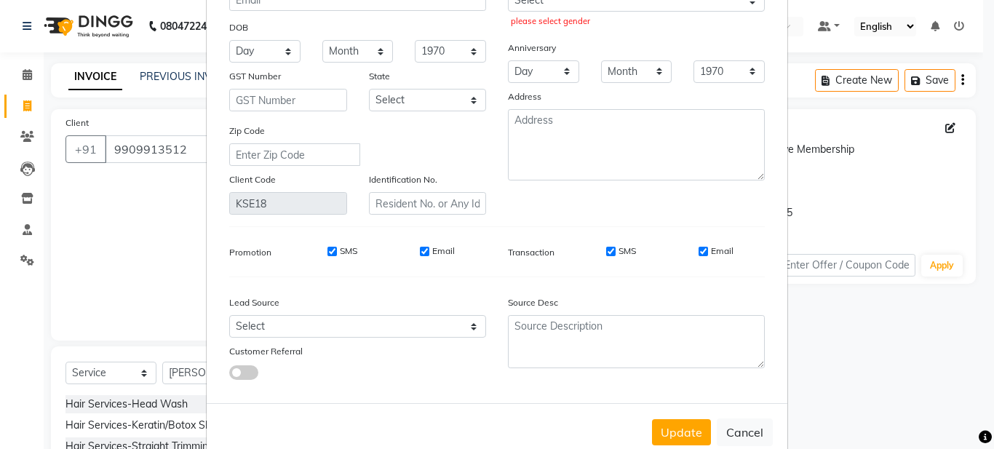
scroll to position [138, 0]
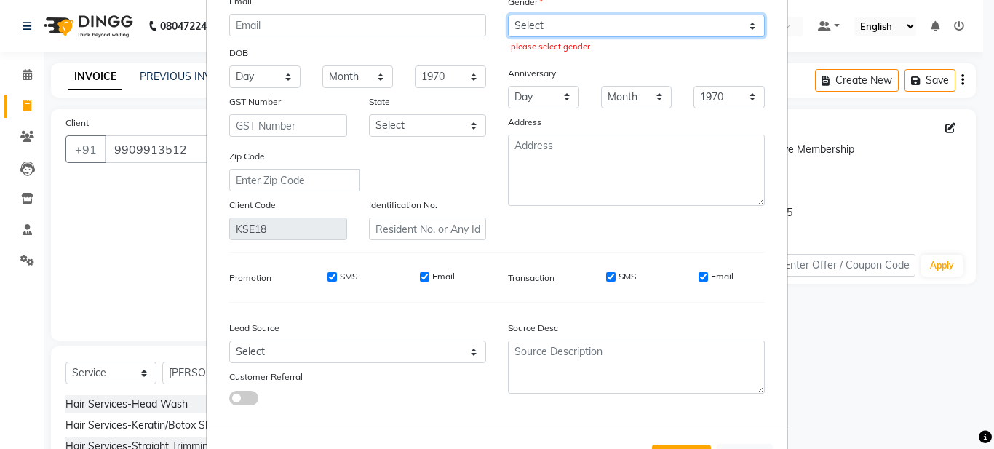
click at [653, 27] on select "Select [DEMOGRAPHIC_DATA] [DEMOGRAPHIC_DATA] Other Prefer Not To Say" at bounding box center [636, 26] width 257 height 23
select select "[DEMOGRAPHIC_DATA]"
click at [508, 15] on select "Select [DEMOGRAPHIC_DATA] [DEMOGRAPHIC_DATA] Other Prefer Not To Say" at bounding box center [636, 26] width 257 height 23
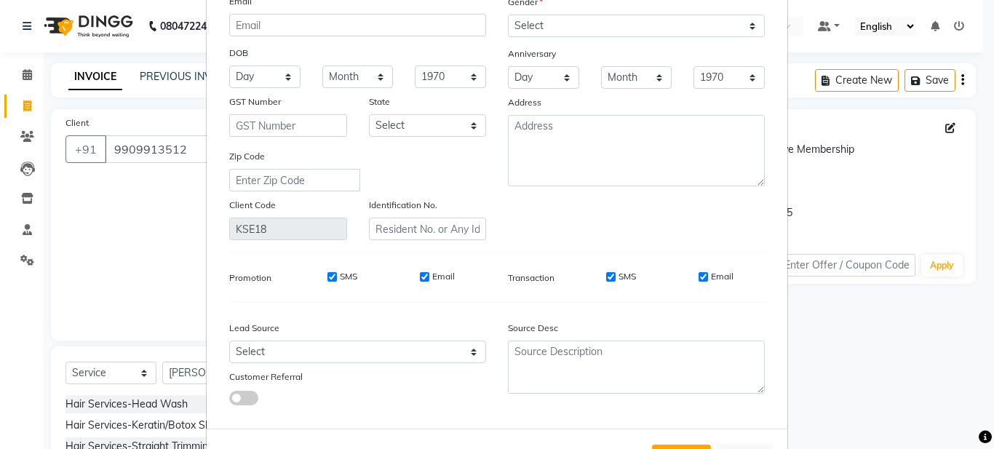
click at [681, 426] on div "Name Neha ji Email DOB Day 01 02 03 04 05 06 07 08 09 10 11 12 13 14 15 16 17 1…" at bounding box center [497, 181] width 581 height 496
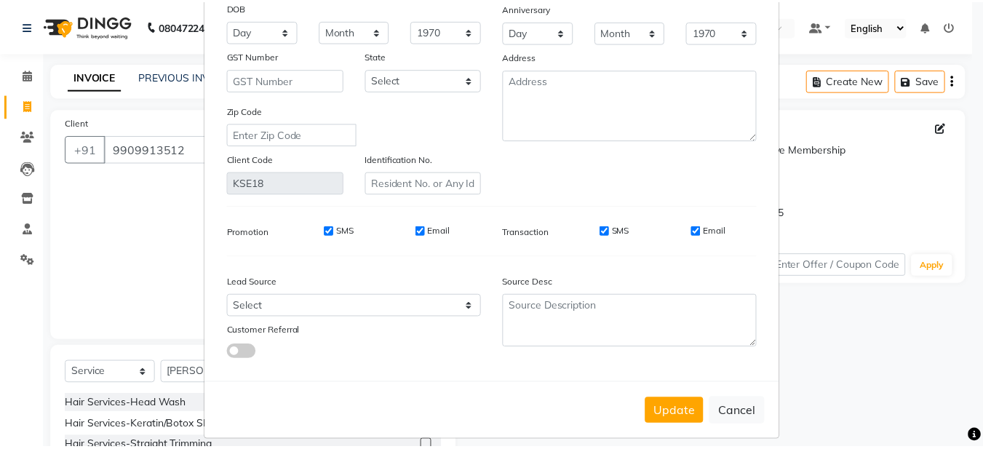
scroll to position [196, 0]
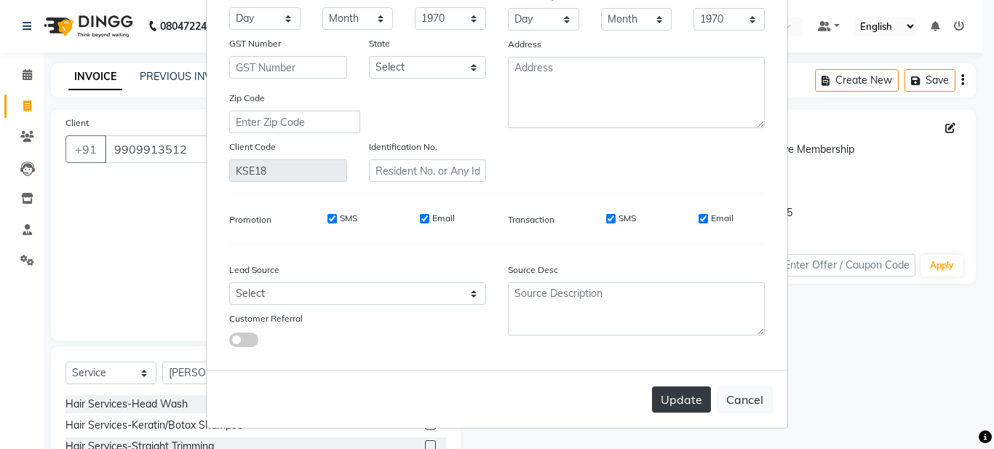
click at [661, 389] on button "Update" at bounding box center [681, 399] width 59 height 26
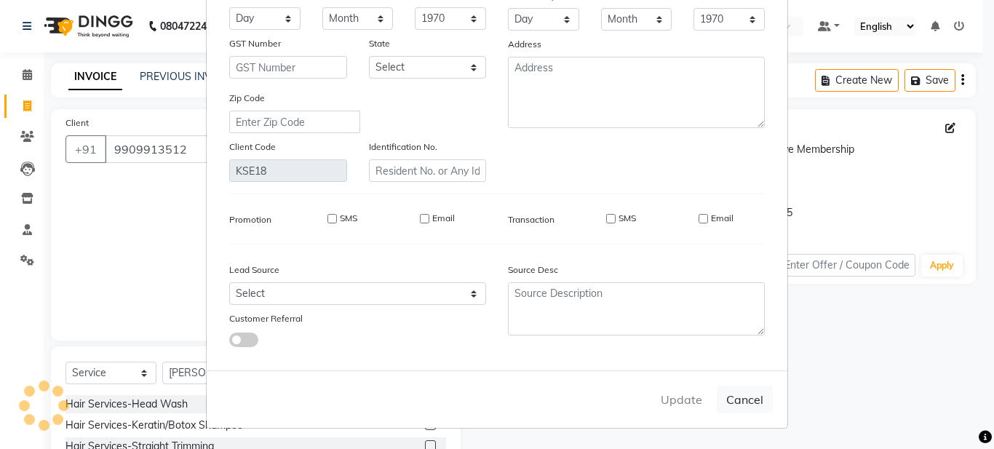
select select
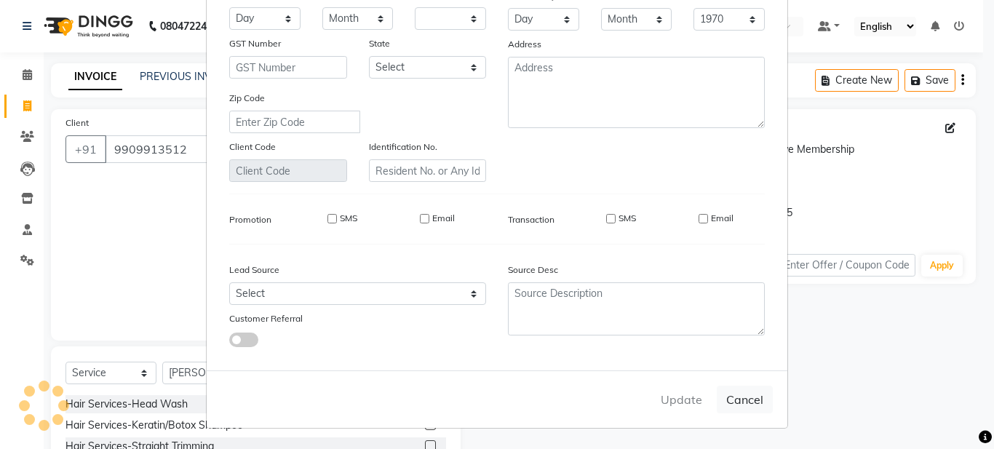
select select
checkbox input "false"
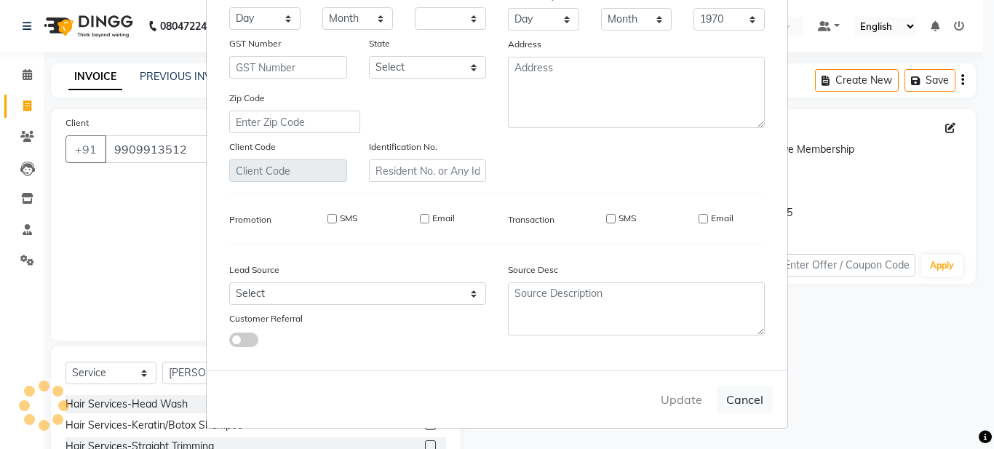
checkbox input "false"
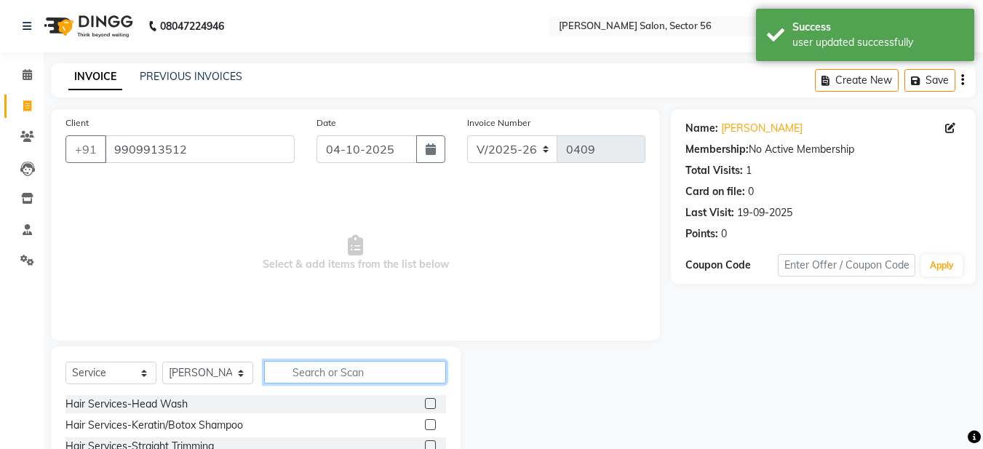
click at [372, 375] on input "text" at bounding box center [355, 372] width 182 height 23
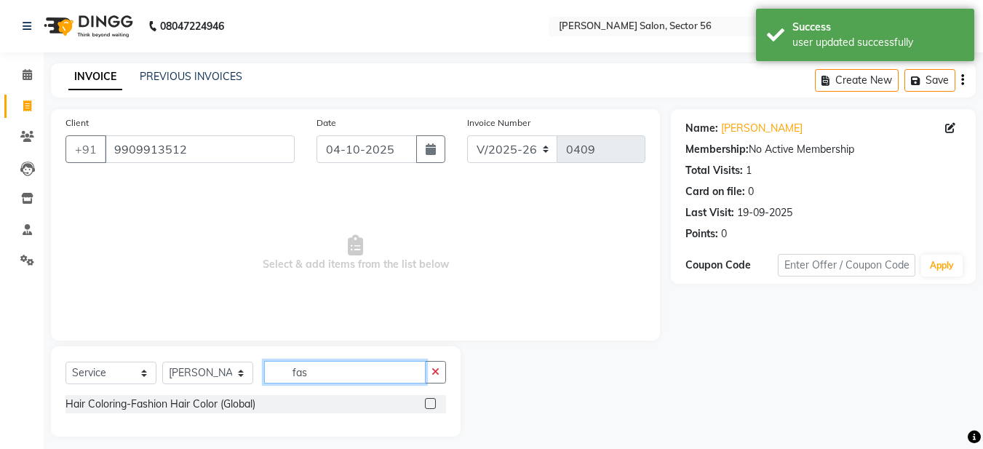
type input "fas"
click at [427, 404] on label at bounding box center [430, 403] width 11 height 11
click at [427, 404] on input "checkbox" at bounding box center [429, 404] width 9 height 9
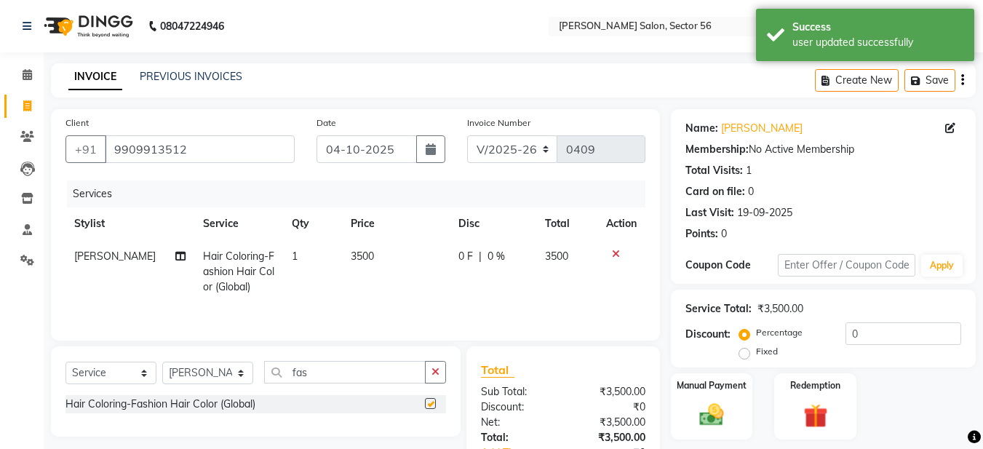
checkbox input "false"
click at [353, 256] on span "3500" at bounding box center [362, 256] width 23 height 13
select select "91302"
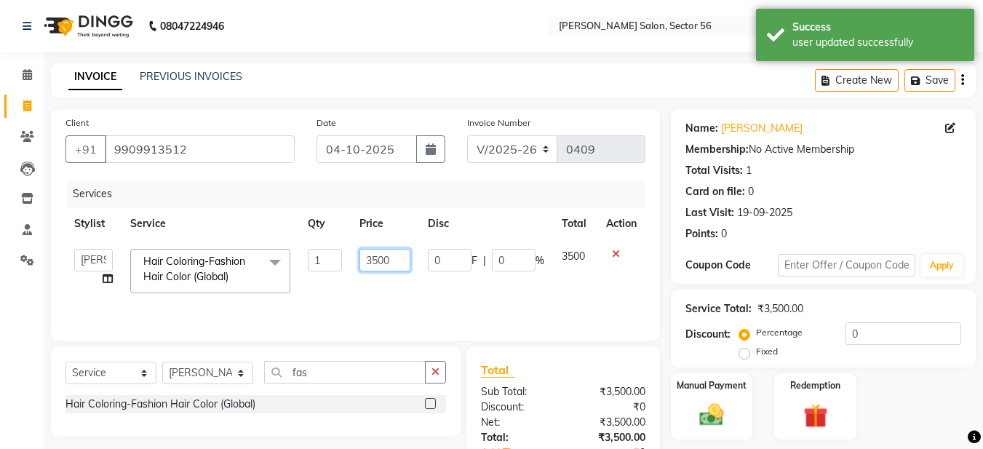
click at [378, 258] on input "3500" at bounding box center [384, 260] width 50 height 23
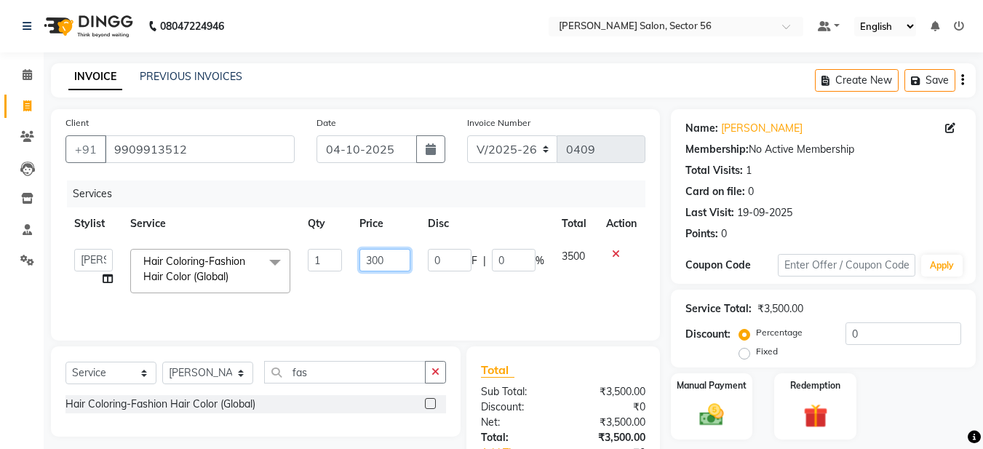
type input "3000"
click at [447, 292] on td "0 F | 0 %" at bounding box center [486, 271] width 134 height 62
select select "91302"
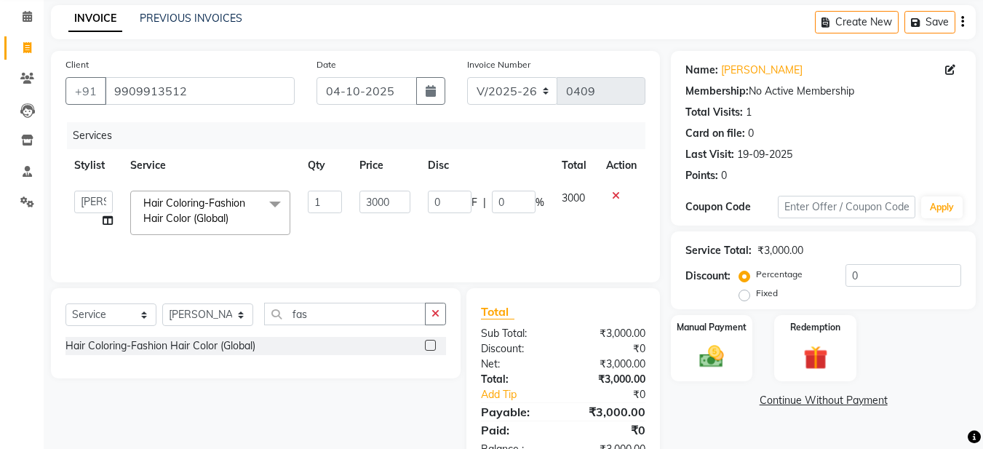
scroll to position [103, 0]
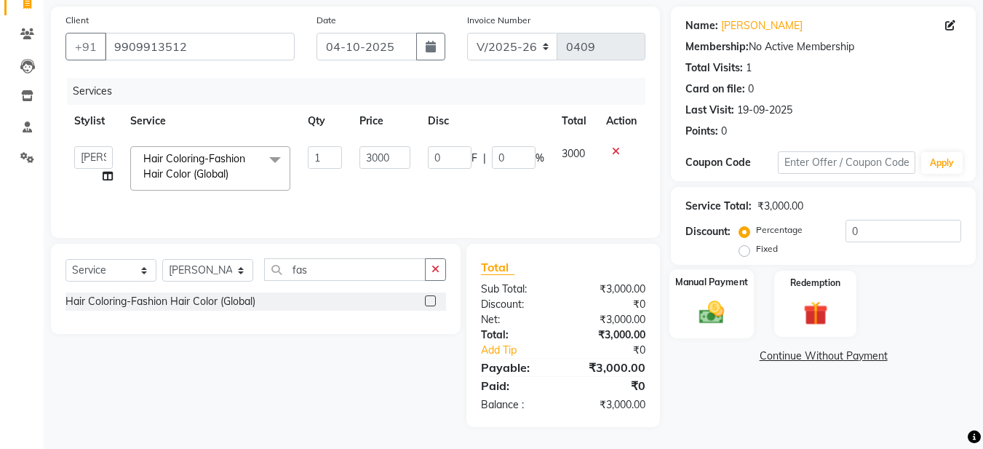
click at [710, 323] on img at bounding box center [711, 312] width 41 height 29
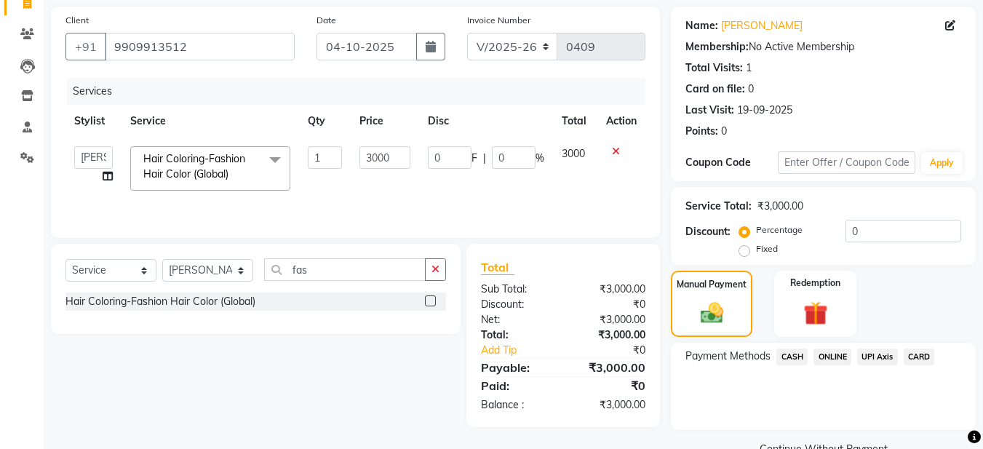
click at [797, 358] on span "CASH" at bounding box center [791, 357] width 31 height 17
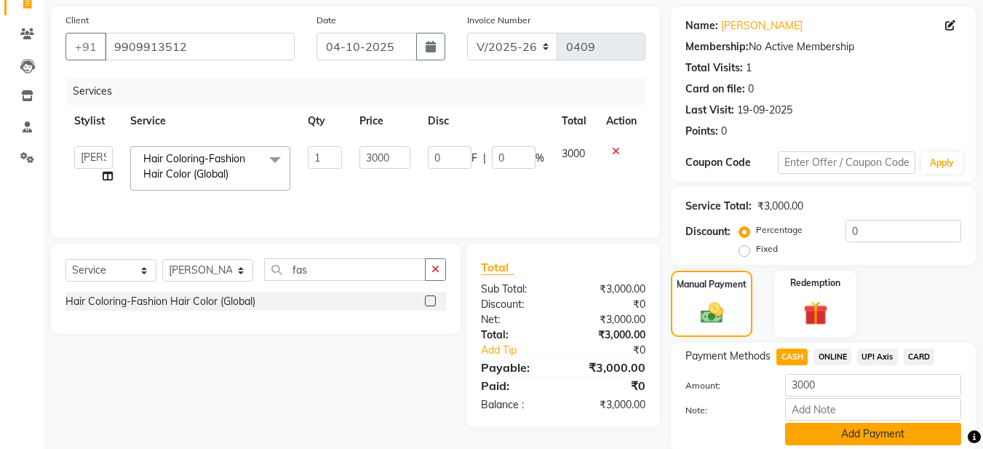
click at [818, 440] on button "Add Payment" at bounding box center [873, 434] width 176 height 23
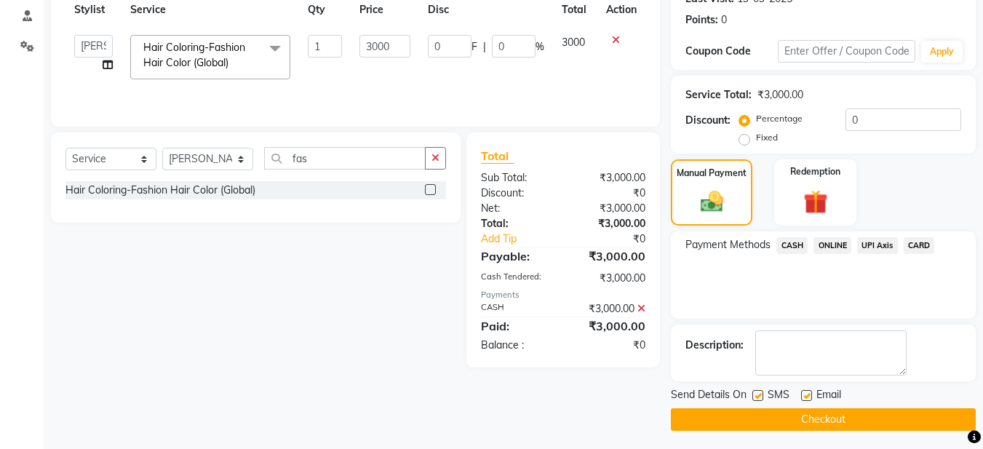
scroll to position [218, 0]
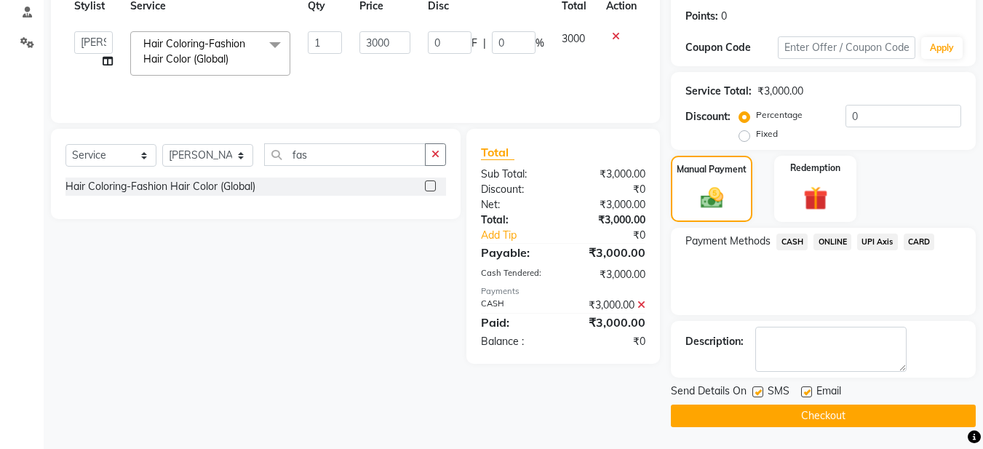
click at [809, 393] on label at bounding box center [806, 391] width 11 height 11
click at [809, 393] on input "checkbox" at bounding box center [805, 392] width 9 height 9
checkbox input "false"
click at [787, 418] on button "Checkout" at bounding box center [823, 416] width 305 height 23
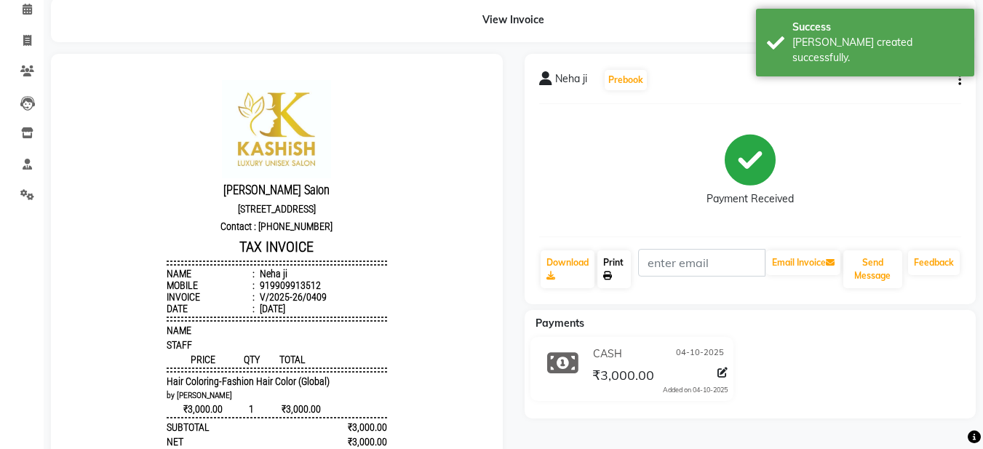
scroll to position [73, 0]
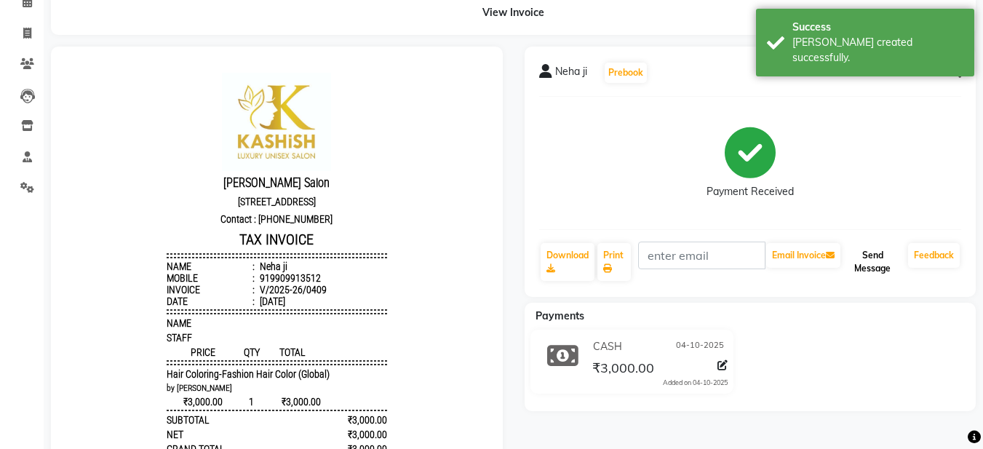
click at [858, 258] on button "Send Message" at bounding box center [872, 262] width 59 height 38
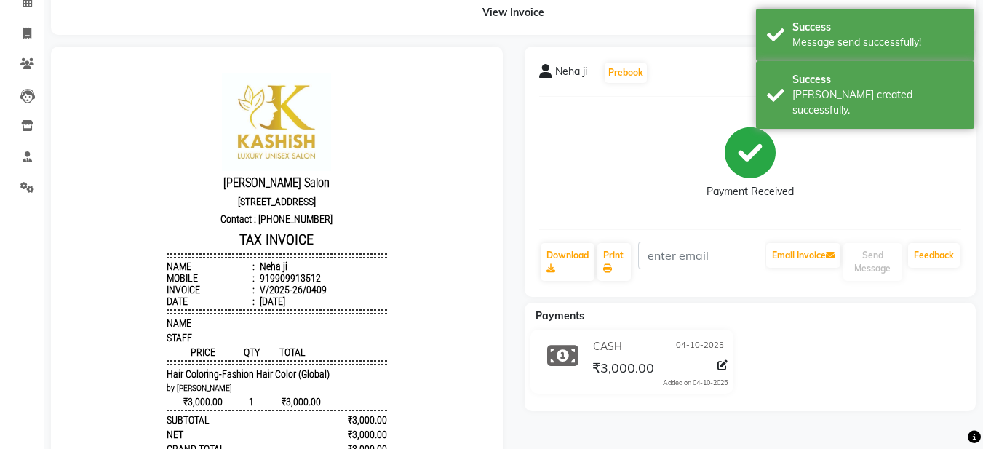
scroll to position [0, 0]
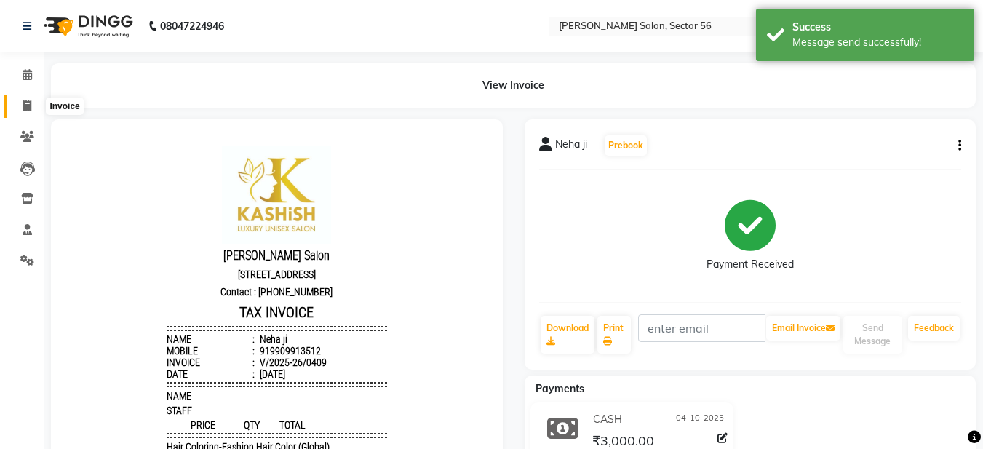
click at [27, 109] on icon at bounding box center [27, 105] width 8 height 11
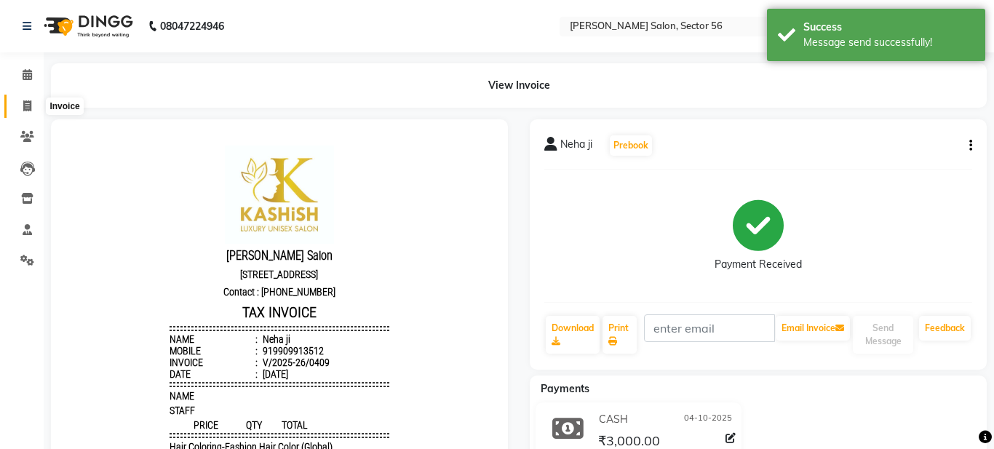
select select "service"
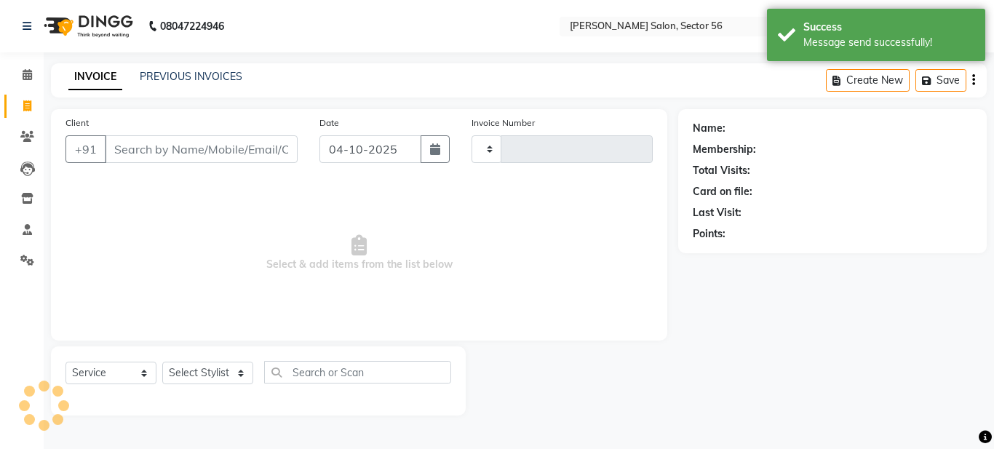
type input "0410"
select select "9000"
click at [123, 150] on input "Client" at bounding box center [201, 149] width 193 height 28
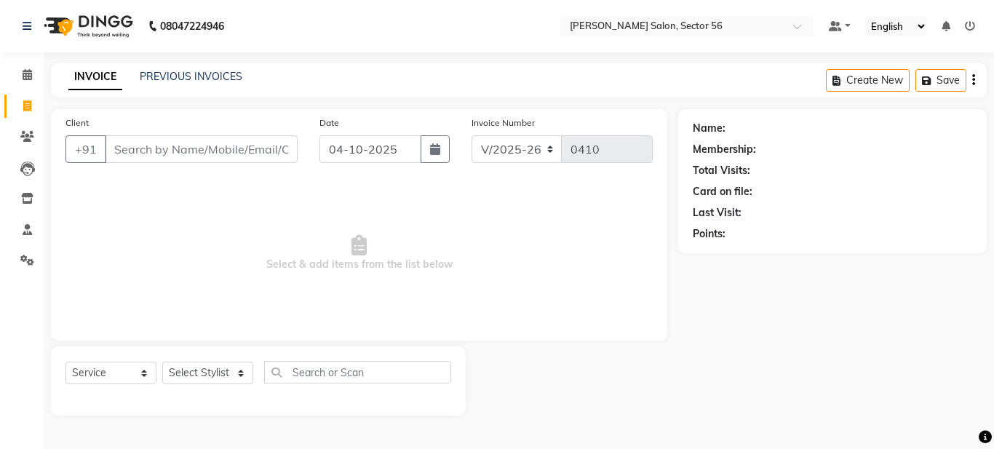
click at [123, 152] on input "Client" at bounding box center [201, 149] width 193 height 28
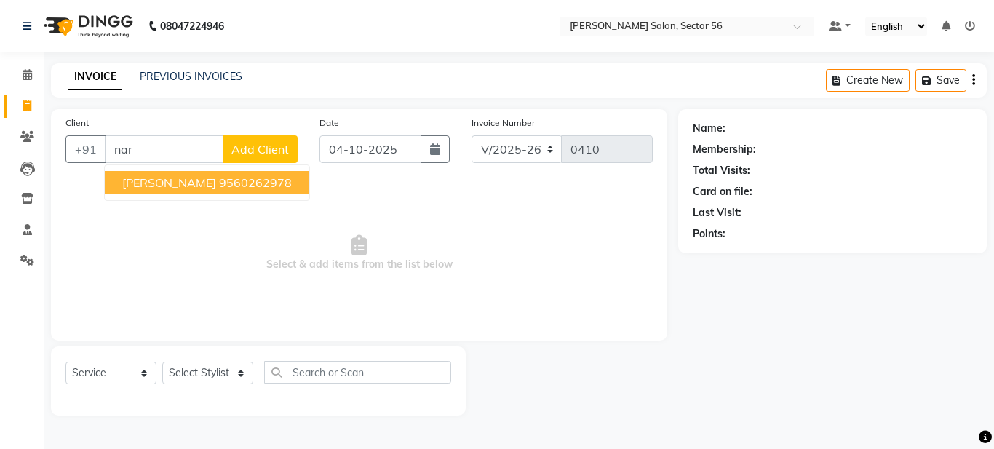
click at [142, 155] on input "nar" at bounding box center [164, 149] width 119 height 28
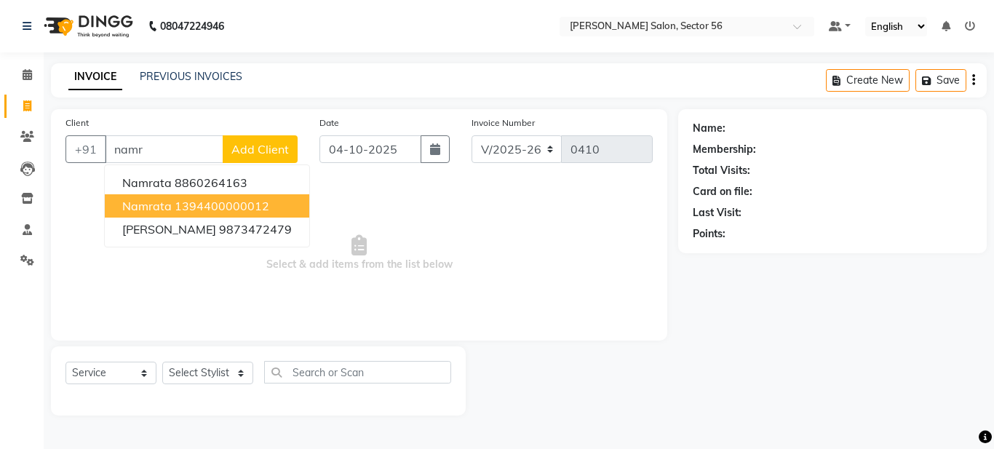
click at [199, 202] on ngb-highlight "1394400000012" at bounding box center [222, 206] width 95 height 15
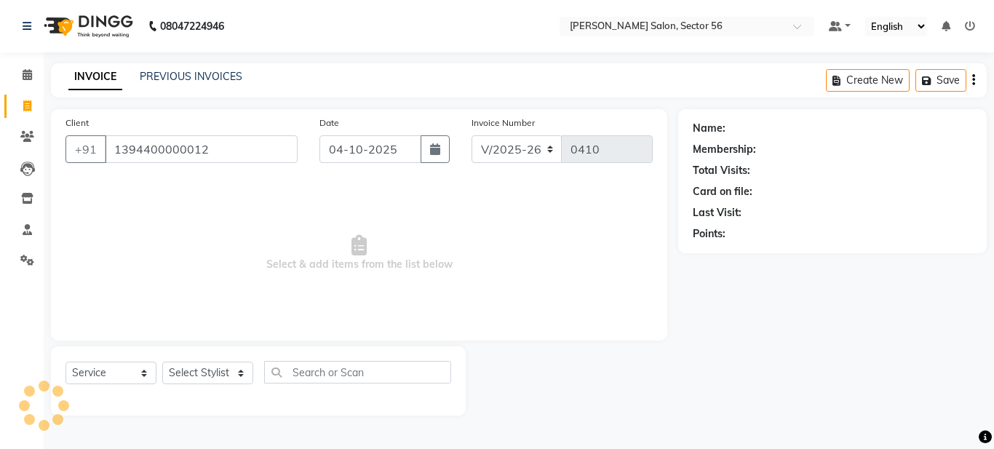
type input "1394400000012"
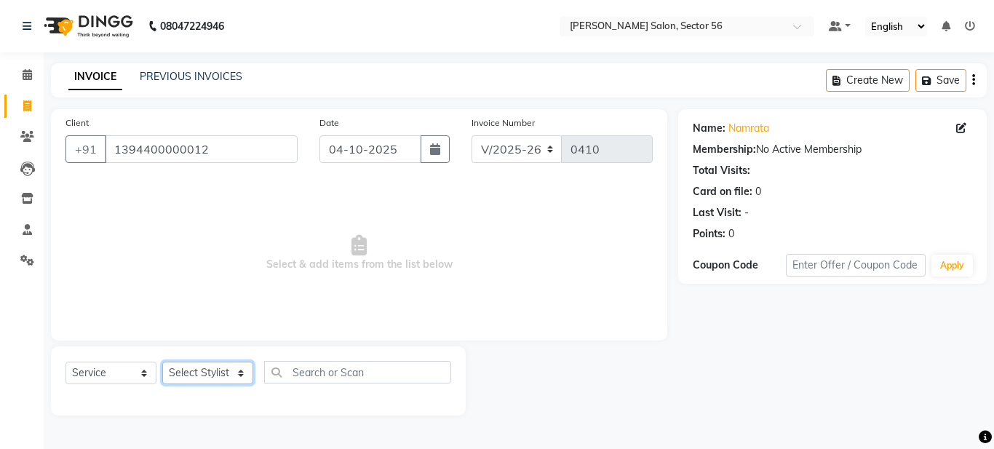
click at [212, 373] on select "Select Stylist [PERSON_NAME] [PERSON_NAME] [PERSON_NAME] [PERSON_NAME] [PERSON_…" at bounding box center [207, 373] width 91 height 23
select select "91305"
click at [162, 362] on select "Select Stylist [PERSON_NAME] [PERSON_NAME] [PERSON_NAME] [PERSON_NAME] [PERSON_…" at bounding box center [207, 373] width 91 height 23
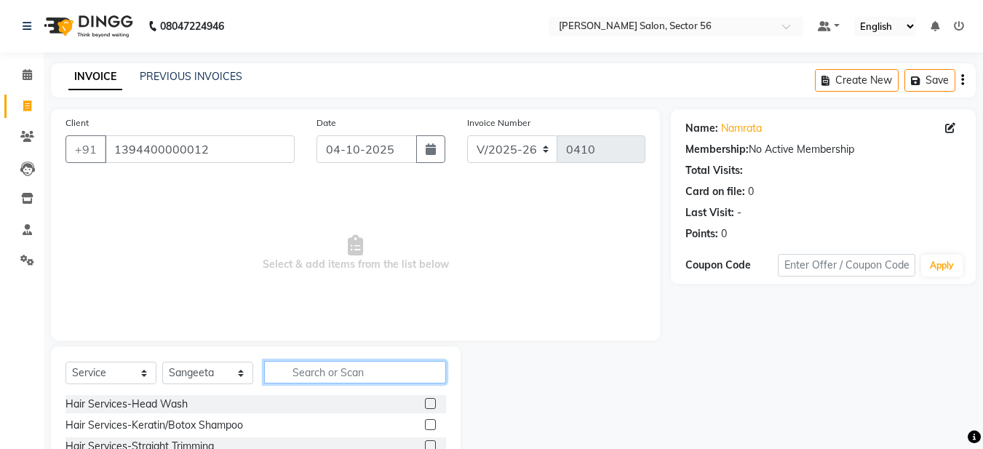
click at [311, 375] on input "text" at bounding box center [355, 372] width 182 height 23
type input "wax"
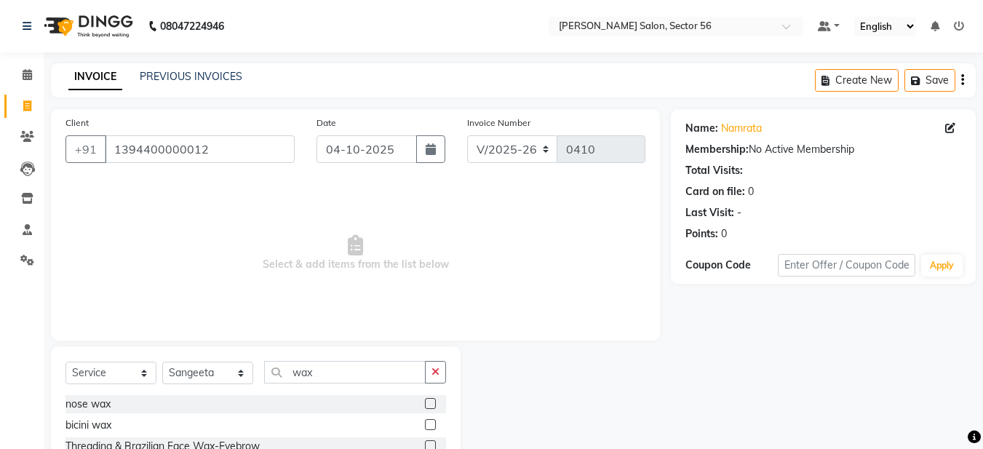
click at [611, 300] on span "Select & add items from the list below" at bounding box center [355, 253] width 580 height 146
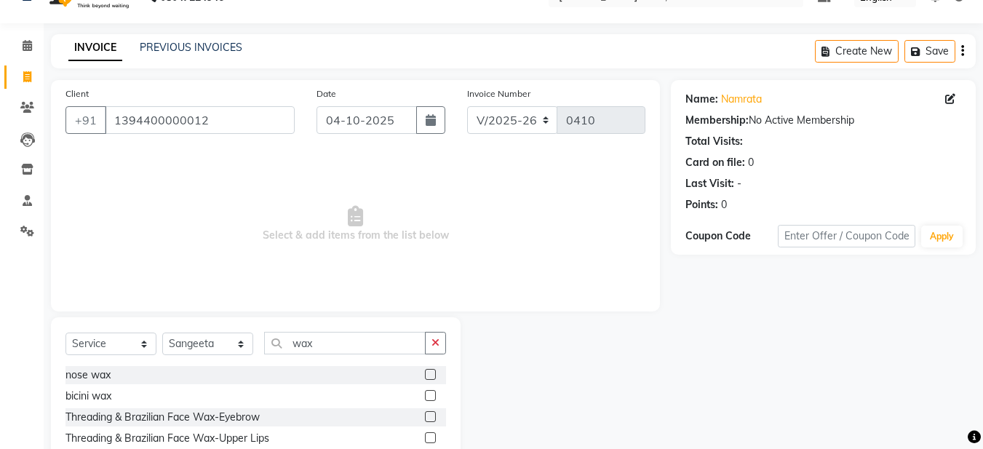
scroll to position [134, 0]
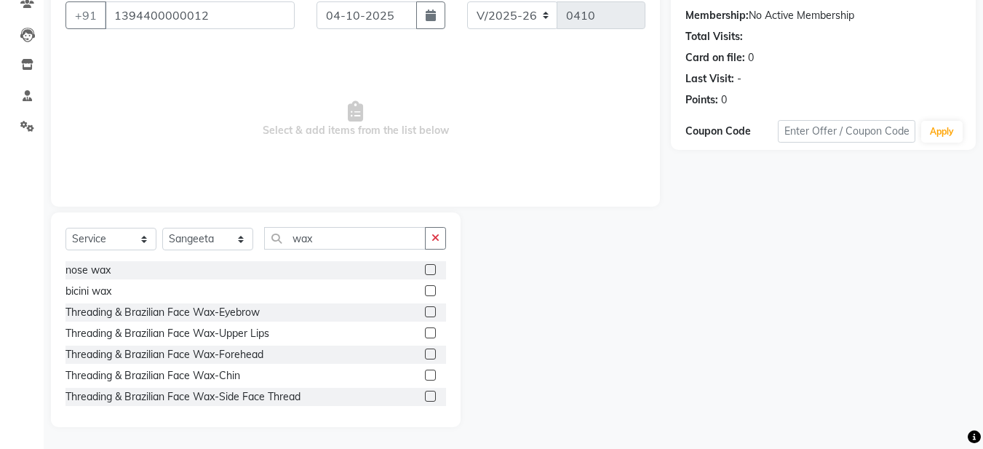
click at [425, 311] on label at bounding box center [430, 311] width 11 height 11
click at [425, 311] on input "checkbox" at bounding box center [429, 312] width 9 height 9
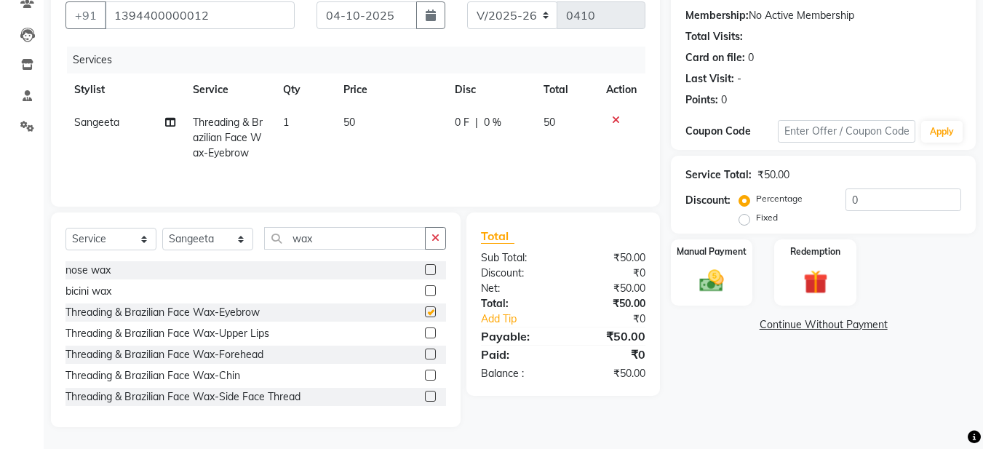
checkbox input "false"
click at [425, 331] on label at bounding box center [430, 332] width 11 height 11
click at [425, 331] on input "checkbox" at bounding box center [429, 333] width 9 height 9
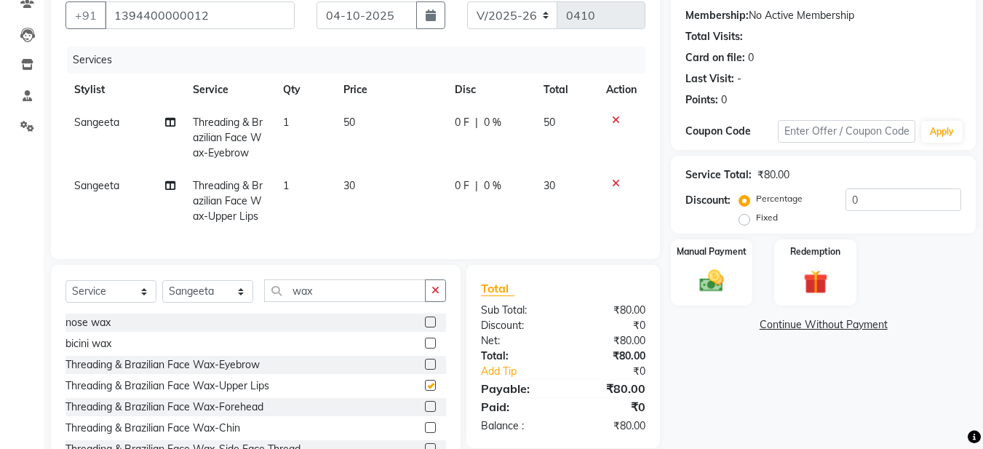
checkbox input "false"
click at [348, 183] on span "30" at bounding box center [349, 185] width 12 height 13
select select "91305"
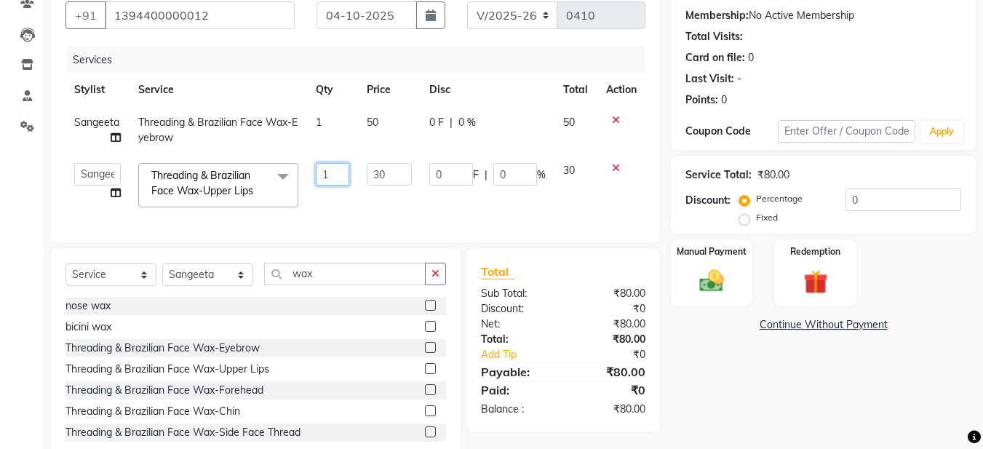
click at [338, 175] on input "1" at bounding box center [332, 174] width 33 height 23
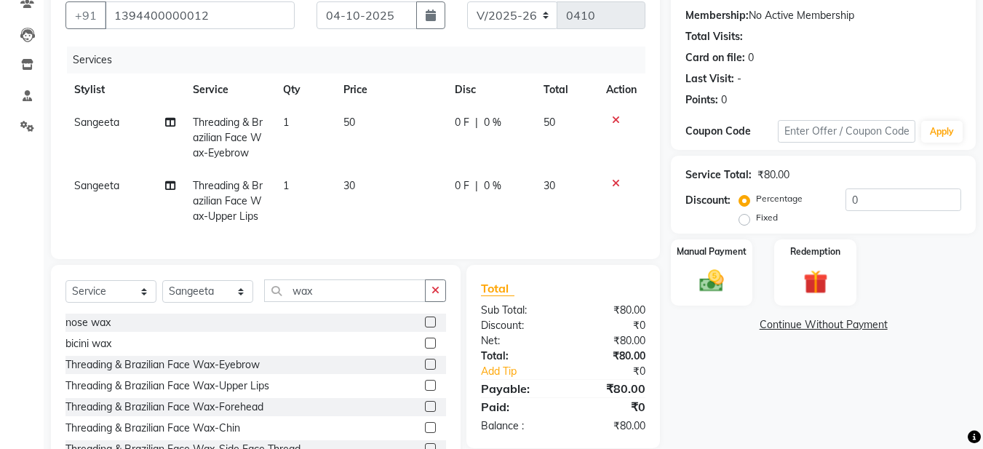
click at [354, 180] on span "30" at bounding box center [349, 185] width 12 height 13
select select "91305"
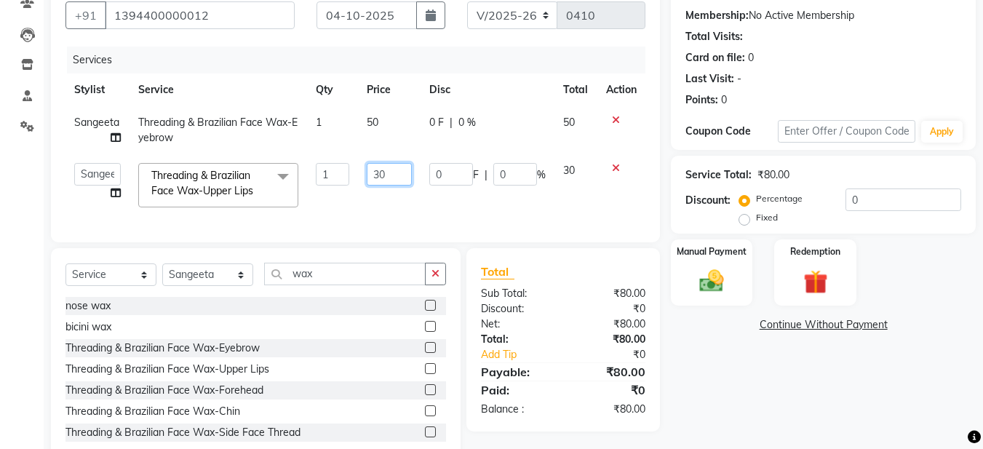
click at [378, 174] on input "30" at bounding box center [389, 174] width 45 height 23
type input "40"
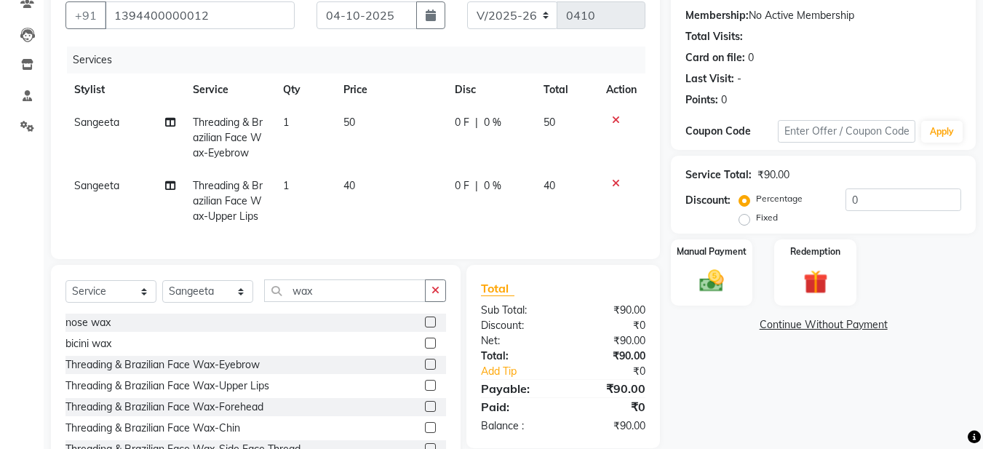
click at [354, 208] on tr "[PERSON_NAME] Threading & Brazilian Face Wax-Upper Lips 1 40 0 F | 0 % 40" at bounding box center [355, 201] width 580 height 63
click at [694, 288] on img at bounding box center [711, 280] width 41 height 29
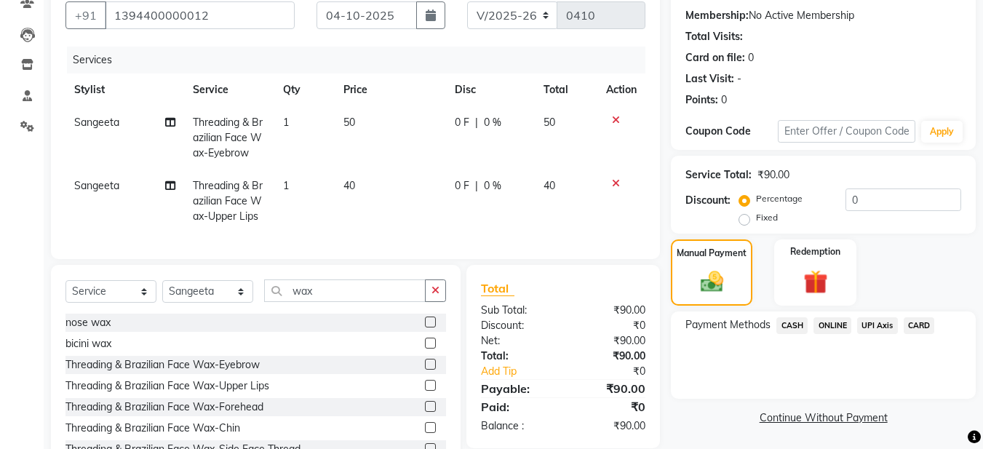
click at [827, 334] on div "ONLINE" at bounding box center [830, 327] width 44 height 20
click at [827, 326] on span "ONLINE" at bounding box center [833, 325] width 38 height 17
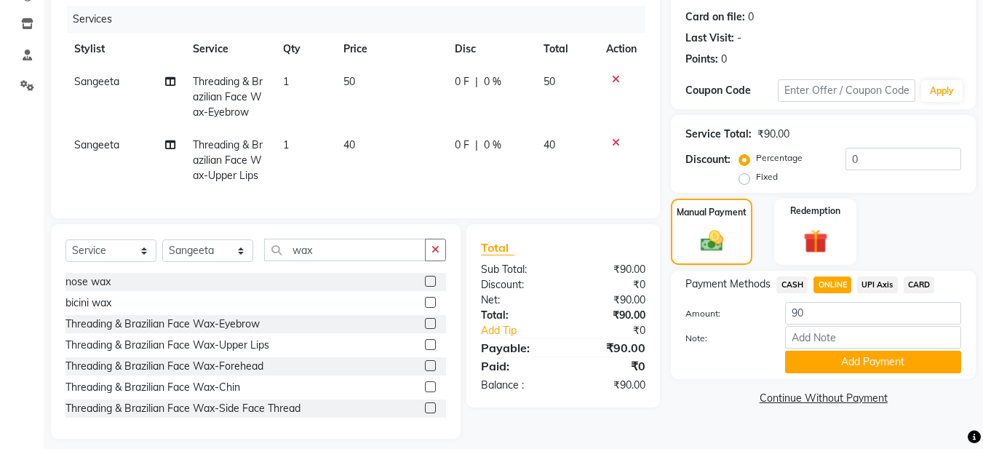
scroll to position [197, 0]
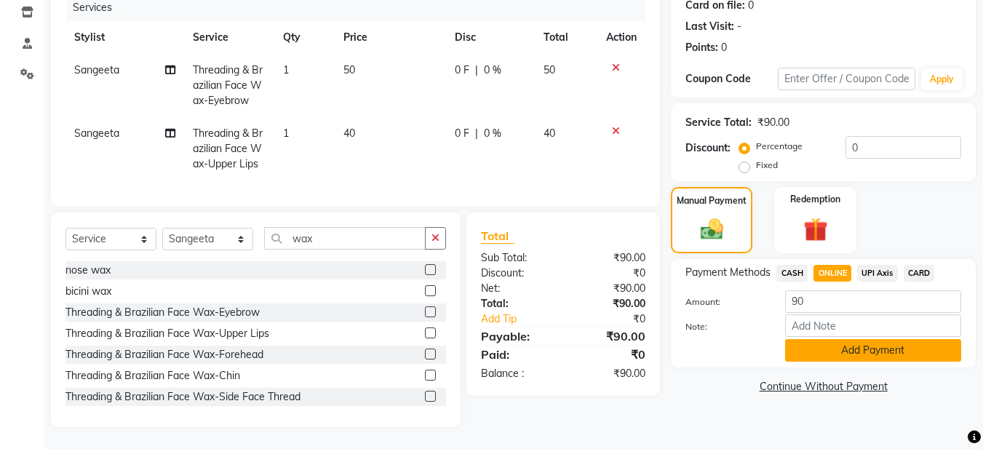
click at [827, 347] on button "Add Payment" at bounding box center [873, 350] width 176 height 23
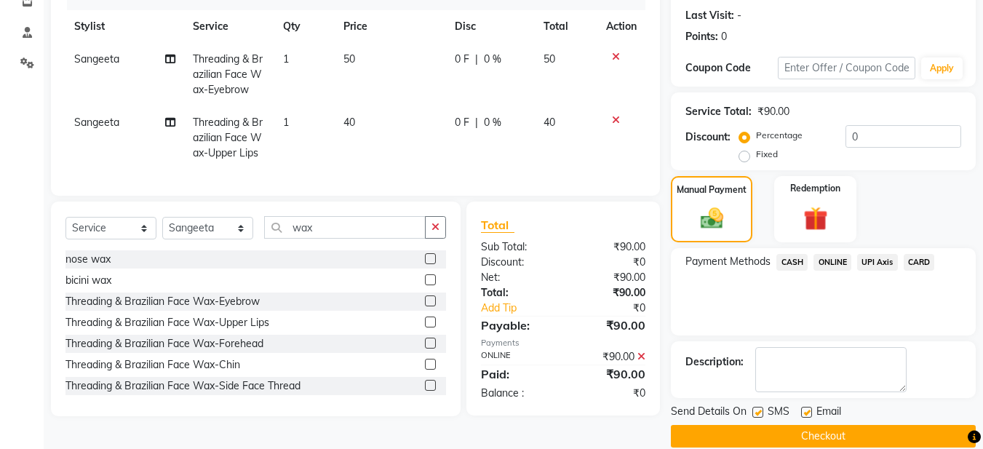
click at [808, 410] on label at bounding box center [806, 412] width 11 height 11
click at [808, 410] on input "checkbox" at bounding box center [805, 412] width 9 height 9
checkbox input "false"
click at [779, 427] on button "Checkout" at bounding box center [823, 436] width 305 height 23
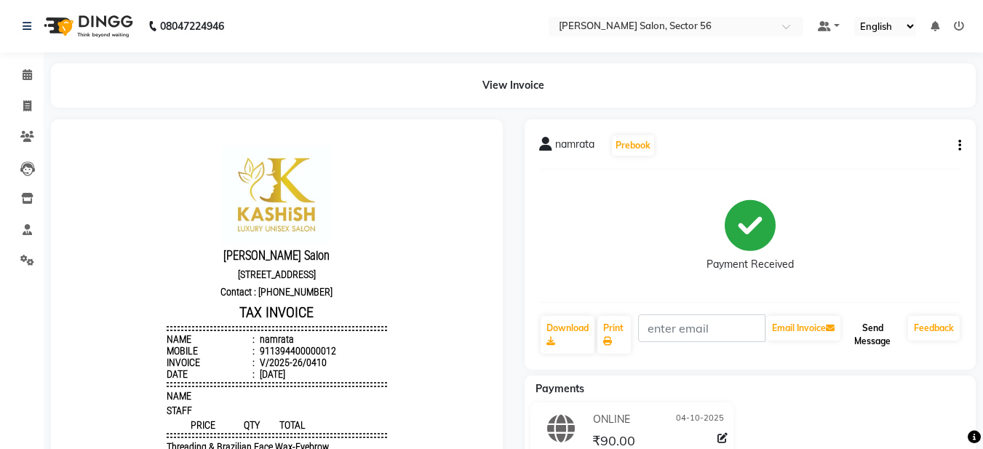
click at [861, 324] on button "Send Message" at bounding box center [872, 335] width 59 height 38
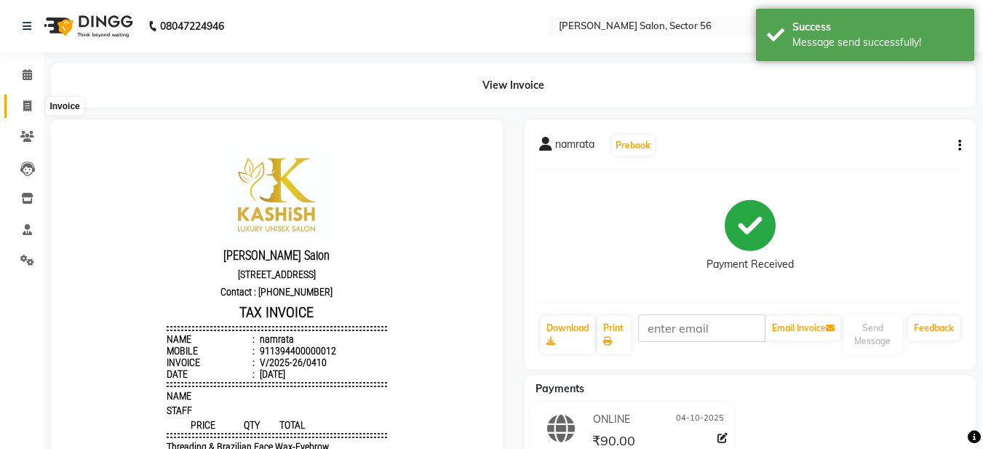
click at [31, 101] on icon at bounding box center [27, 105] width 8 height 11
select select "service"
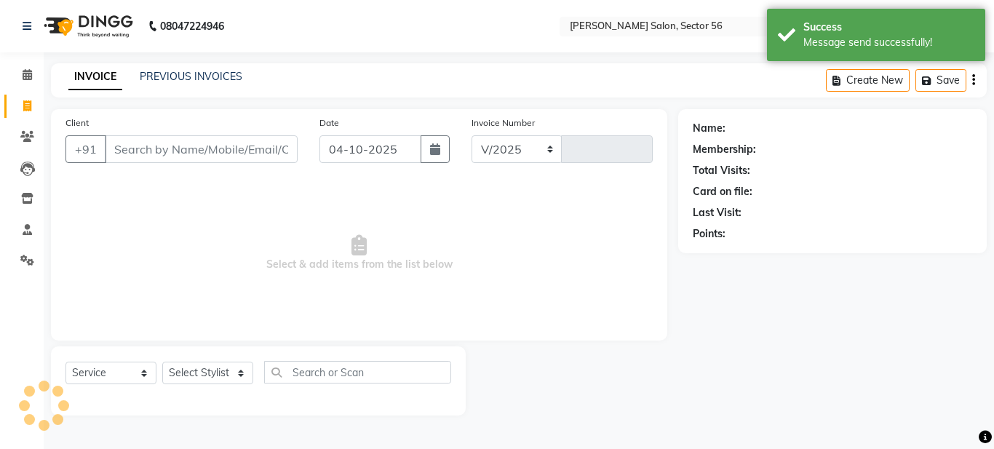
select select "9000"
type input "0411"
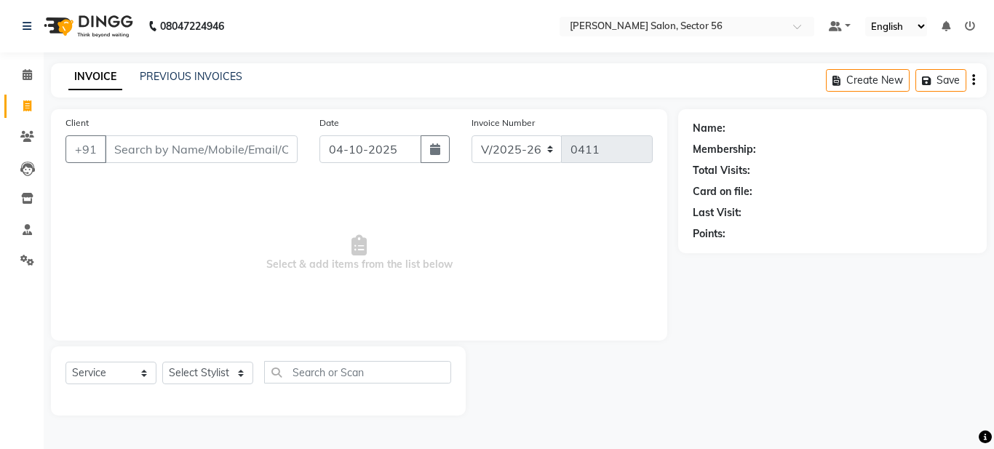
click at [161, 267] on span "Select & add items from the list below" at bounding box center [358, 253] width 587 height 146
click at [149, 150] on input "Client" at bounding box center [201, 149] width 193 height 28
type input "9873551486"
click at [295, 151] on button "Add Client" at bounding box center [260, 149] width 75 height 28
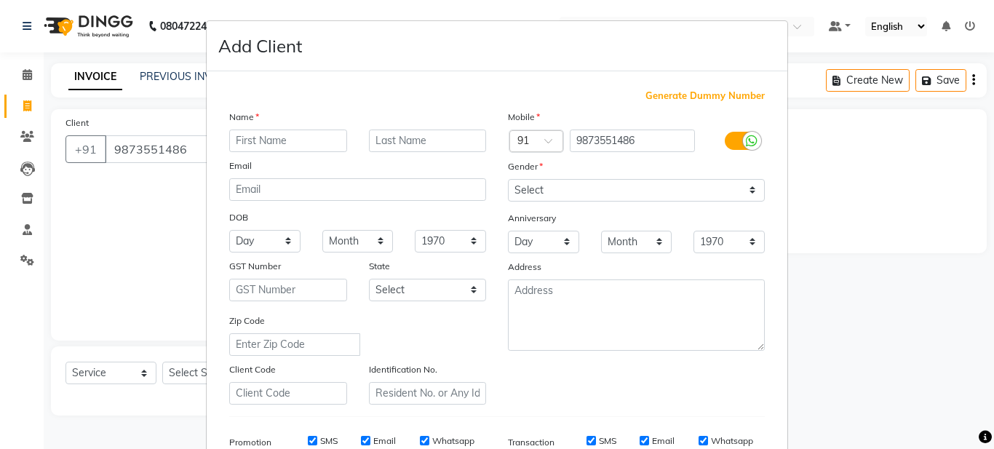
click at [263, 143] on input "text" at bounding box center [288, 141] width 118 height 23
click at [240, 140] on input "[PERSON_NAME]" at bounding box center [288, 141] width 118 height 23
type input "Minakshi"
click at [562, 188] on select "Select [DEMOGRAPHIC_DATA] [DEMOGRAPHIC_DATA] Other Prefer Not To Say" at bounding box center [636, 190] width 257 height 23
select select "[DEMOGRAPHIC_DATA]"
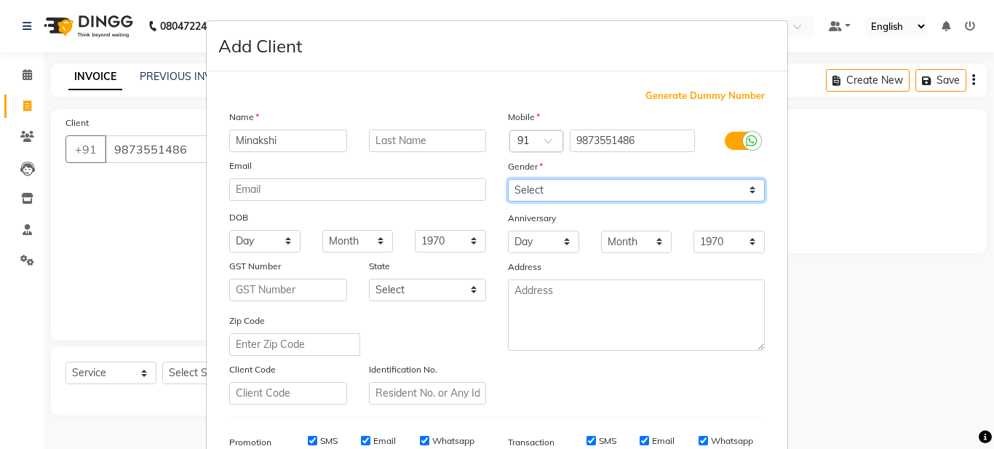
click at [508, 179] on select "Select [DEMOGRAPHIC_DATA] [DEMOGRAPHIC_DATA] Other Prefer Not To Say" at bounding box center [636, 190] width 257 height 23
click at [613, 391] on div "Mobile Country Code × 91 9873551486 Gender Select [DEMOGRAPHIC_DATA] [DEMOGRAPH…" at bounding box center [636, 256] width 279 height 295
click at [680, 370] on div "Mobile Country Code × 91 9873551486 Gender Select [DEMOGRAPHIC_DATA] [DEMOGRAPH…" at bounding box center [636, 256] width 279 height 295
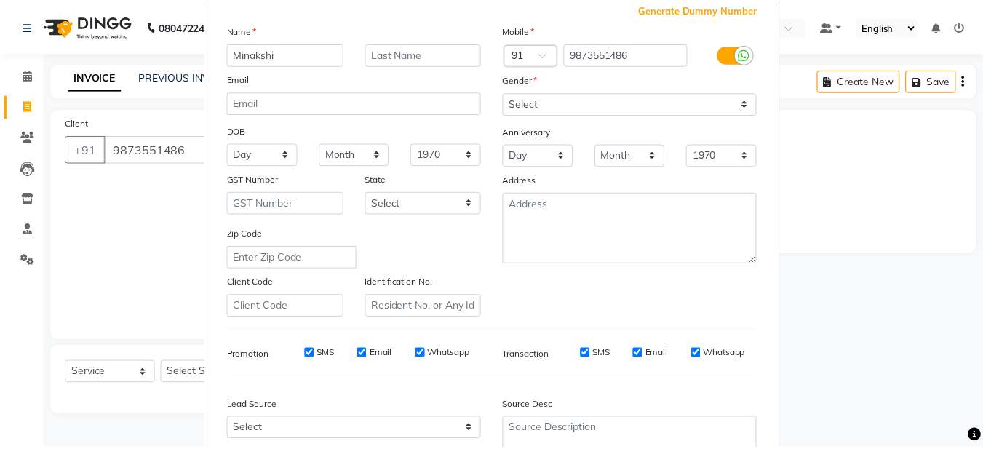
scroll to position [223, 0]
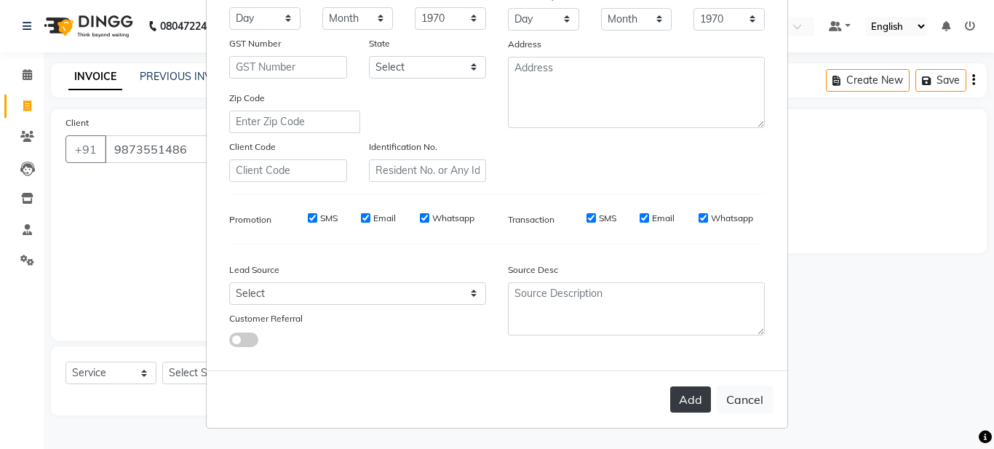
click at [685, 401] on button "Add" at bounding box center [690, 399] width 41 height 26
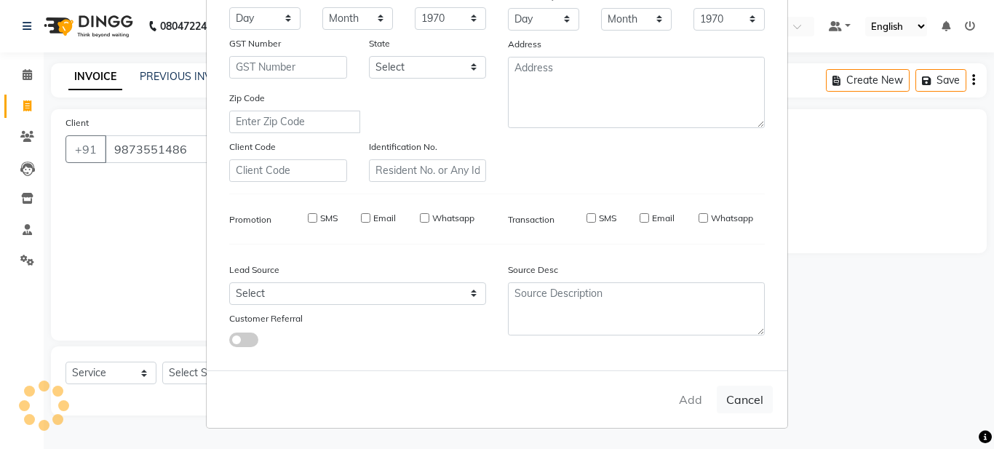
select select
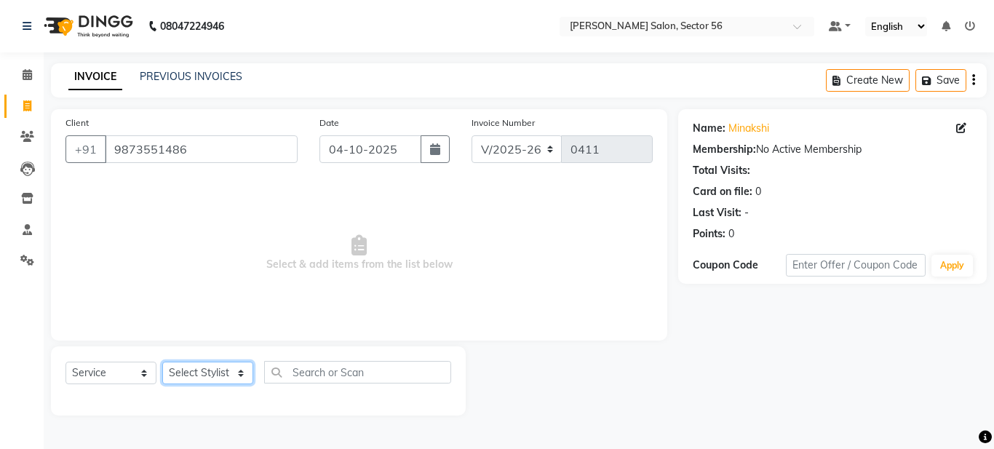
click at [226, 375] on select "Select Stylist [PERSON_NAME] [PERSON_NAME] [PERSON_NAME] [PERSON_NAME] [PERSON_…" at bounding box center [207, 373] width 91 height 23
click at [162, 362] on select "Select Stylist [PERSON_NAME] [PERSON_NAME] [PERSON_NAME] [PERSON_NAME] [PERSON_…" at bounding box center [207, 373] width 91 height 23
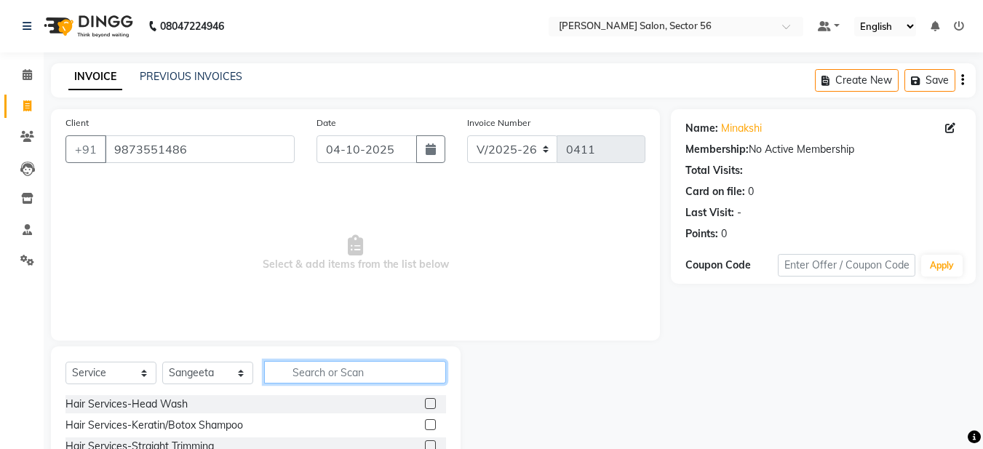
click at [333, 365] on input "text" at bounding box center [355, 372] width 182 height 23
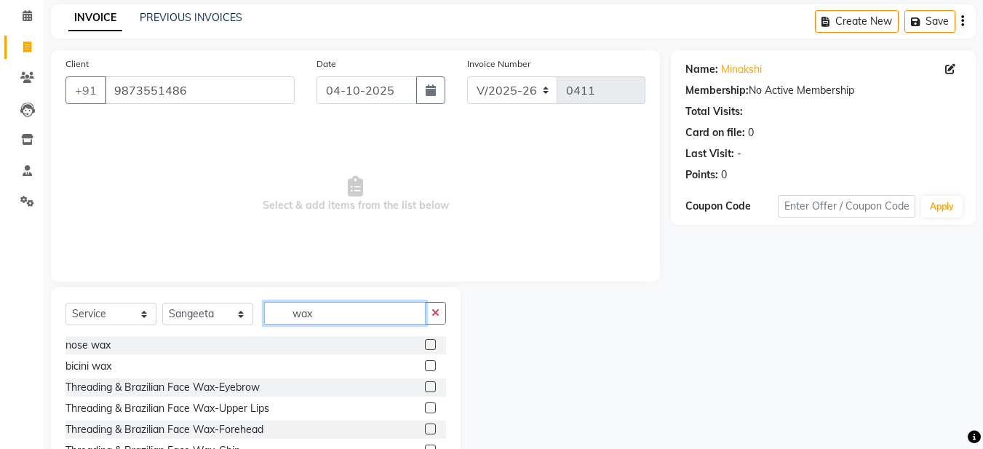
scroll to position [134, 0]
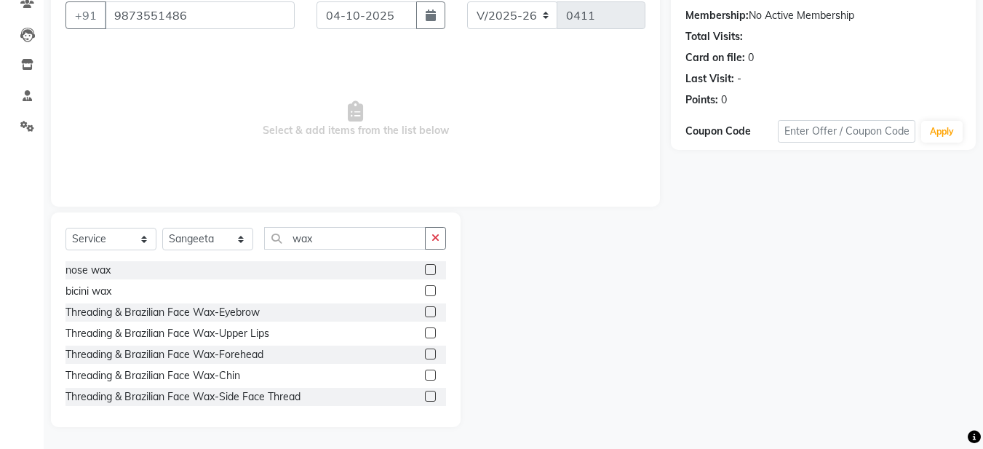
click at [425, 309] on label at bounding box center [430, 311] width 11 height 11
click at [425, 309] on input "checkbox" at bounding box center [429, 312] width 9 height 9
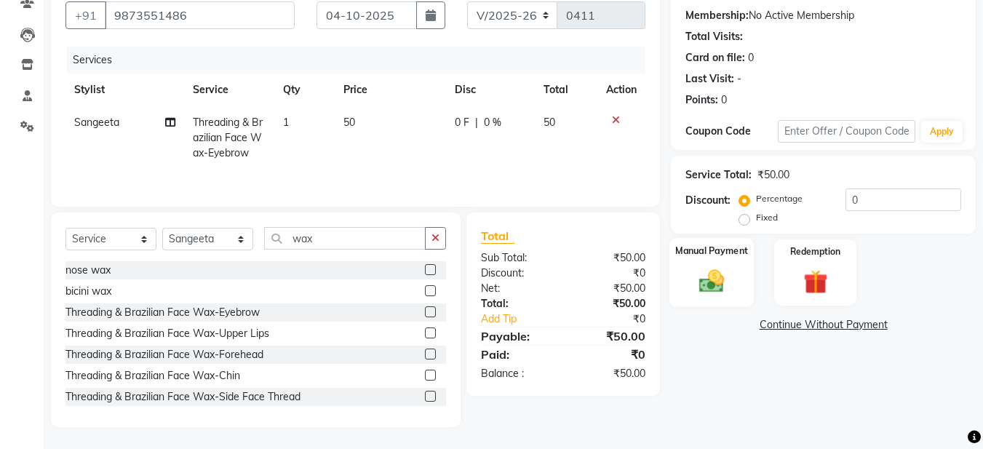
click at [726, 293] on img at bounding box center [711, 280] width 41 height 29
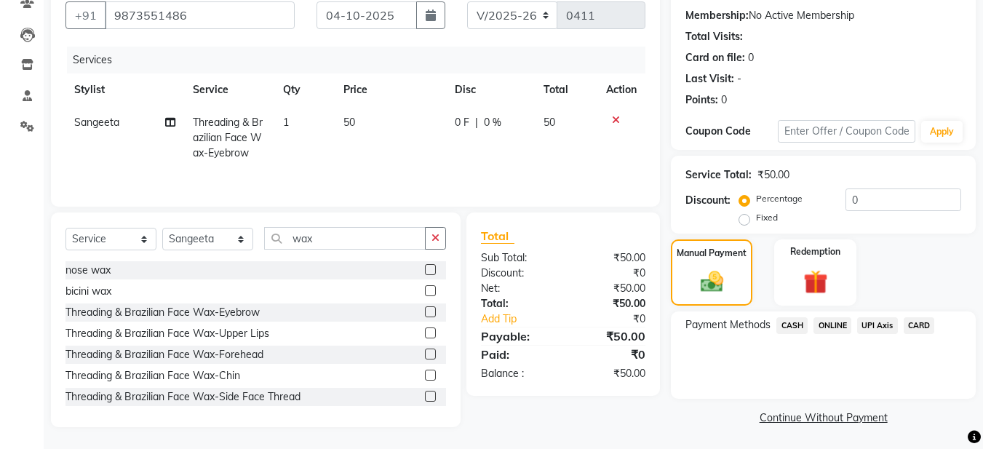
click at [798, 325] on span "CASH" at bounding box center [791, 325] width 31 height 17
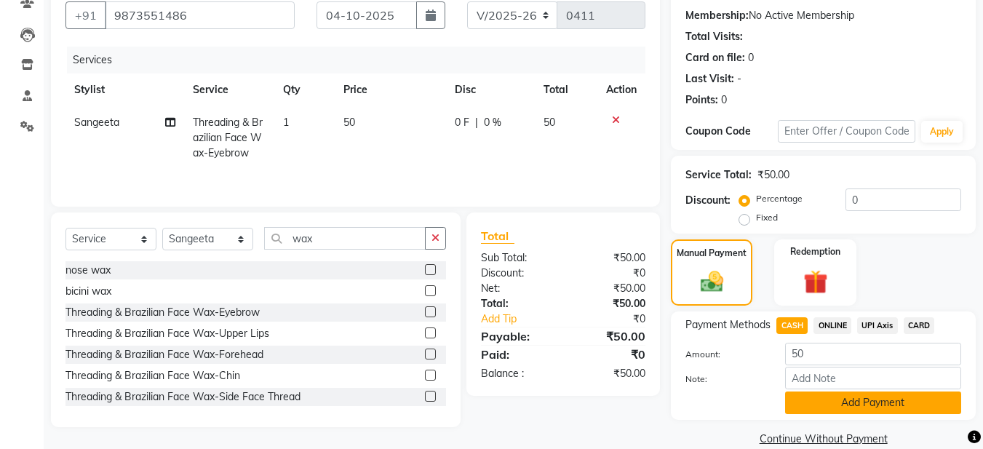
click at [845, 402] on button "Add Payment" at bounding box center [873, 403] width 176 height 23
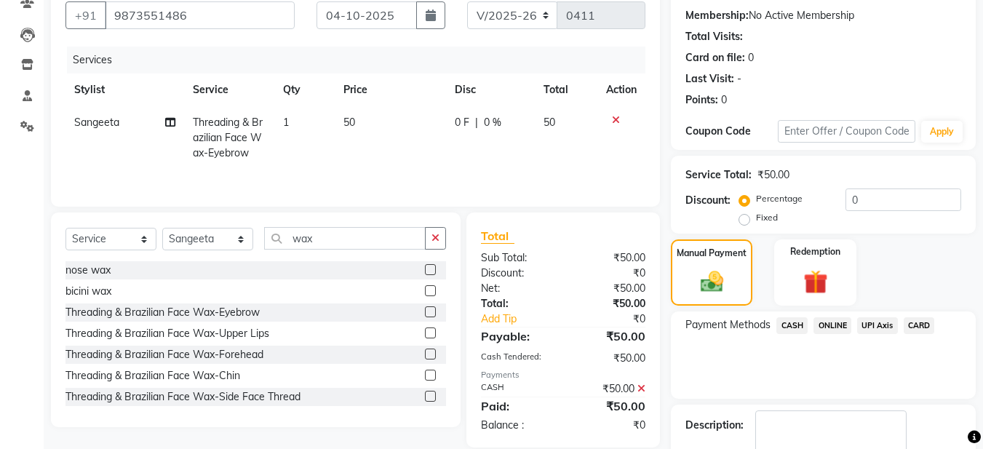
scroll to position [218, 0]
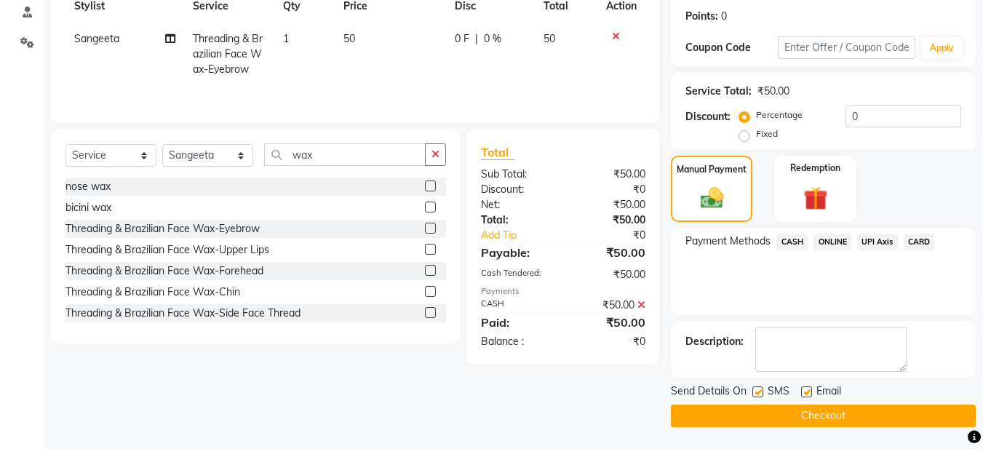
click at [806, 396] on label at bounding box center [806, 391] width 11 height 11
click at [806, 396] on input "checkbox" at bounding box center [805, 392] width 9 height 9
click at [799, 410] on button "Checkout" at bounding box center [823, 416] width 305 height 23
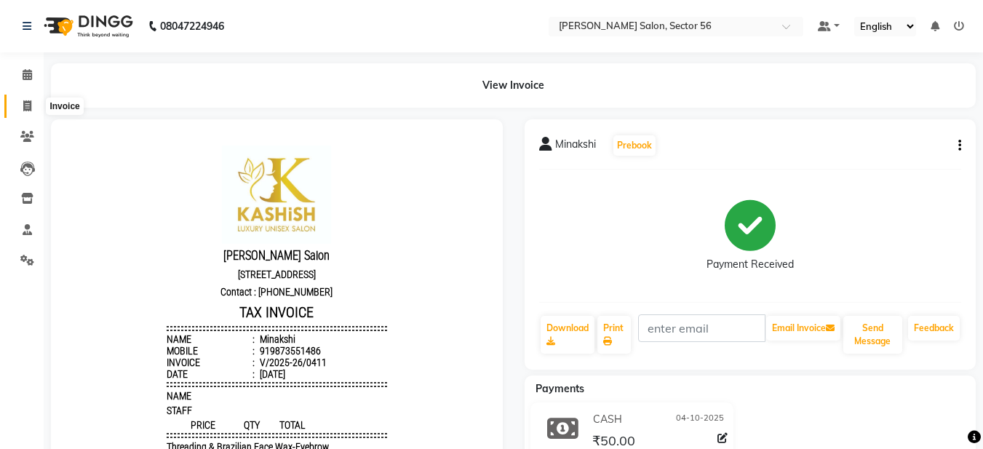
click at [33, 112] on span at bounding box center [27, 106] width 25 height 17
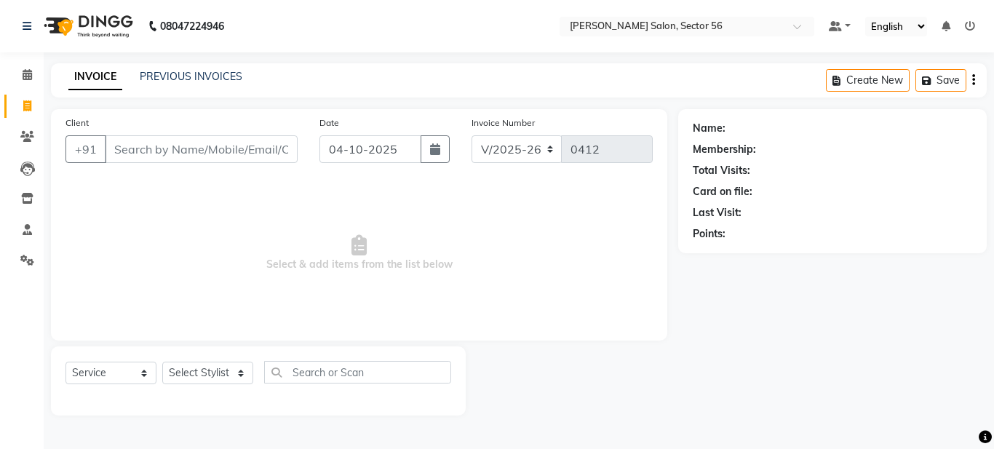
click at [137, 143] on input "Client" at bounding box center [201, 149] width 193 height 28
click at [127, 149] on input "Client" at bounding box center [201, 149] width 193 height 28
click at [186, 83] on div "PREVIOUS INVOICES" at bounding box center [191, 76] width 103 height 15
